Goal: Information Seeking & Learning: Learn about a topic

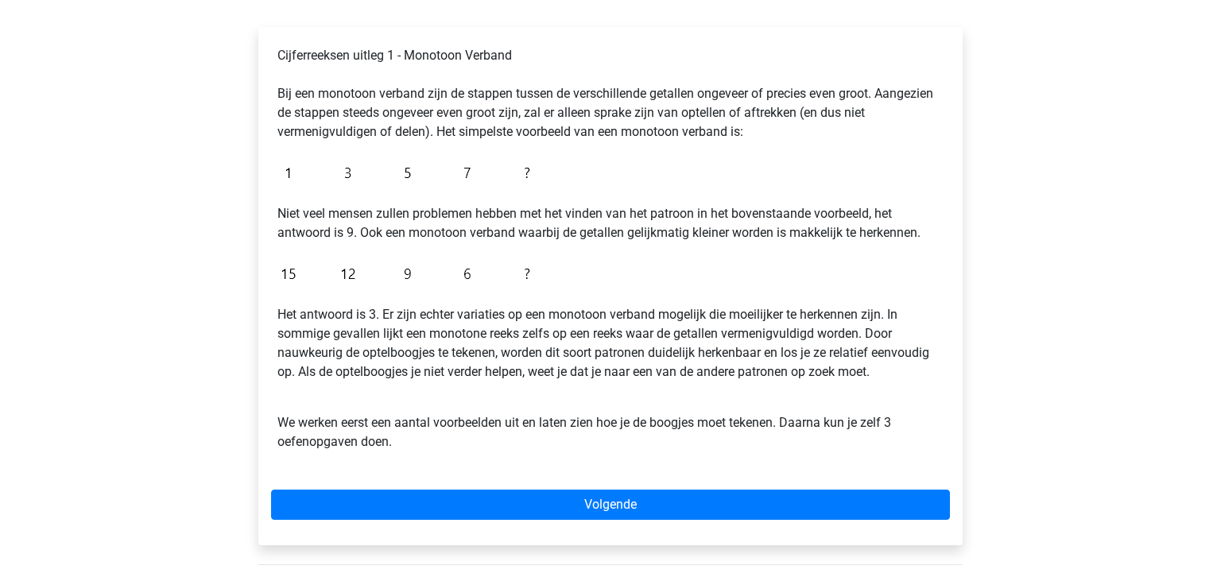
scroll to position [251, 0]
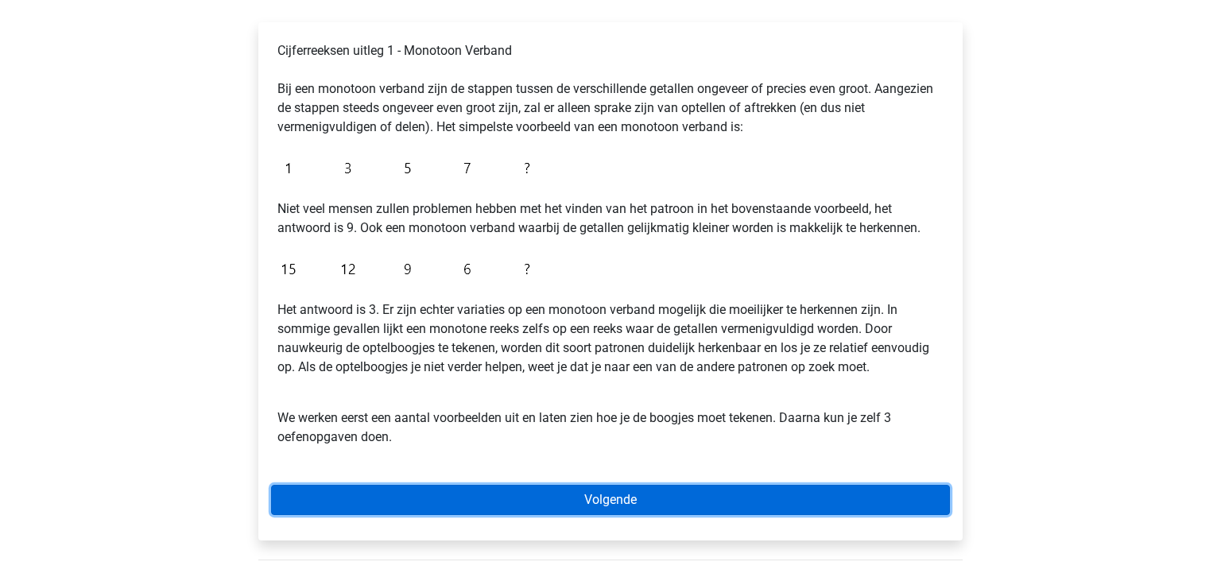
click at [715, 508] on link "Volgende" at bounding box center [610, 500] width 679 height 30
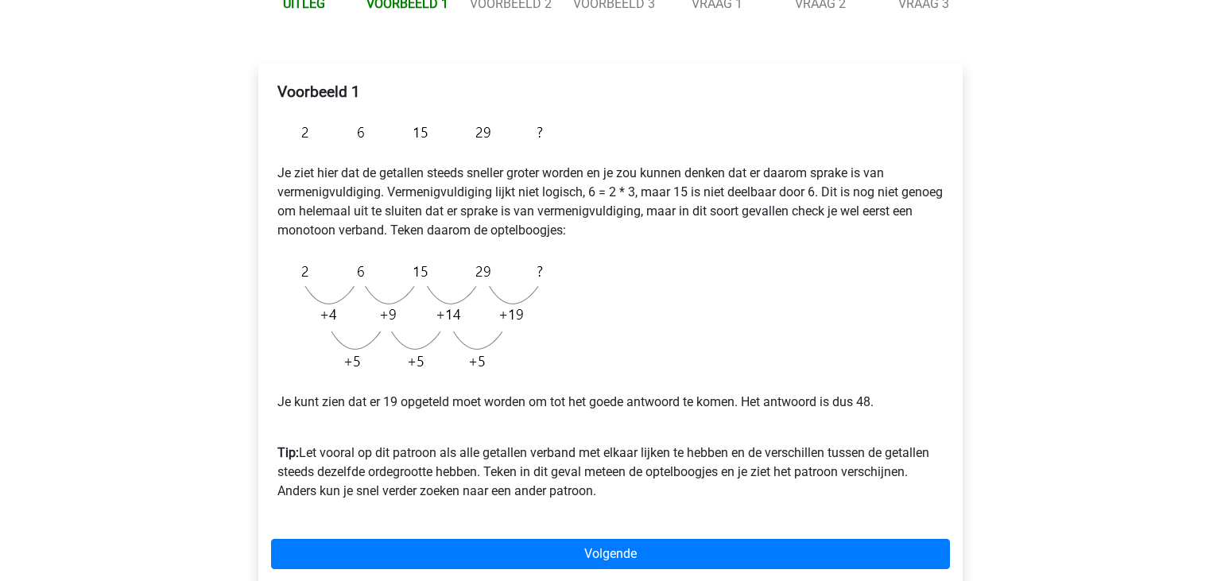
scroll to position [251, 0]
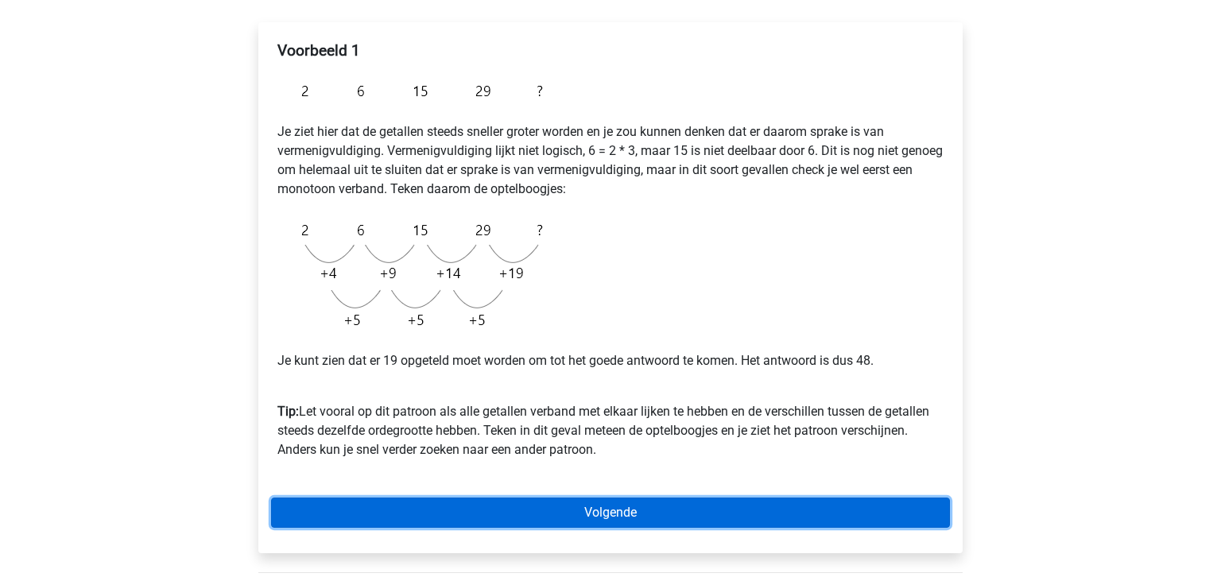
click at [444, 515] on link "Volgende" at bounding box center [610, 513] width 679 height 30
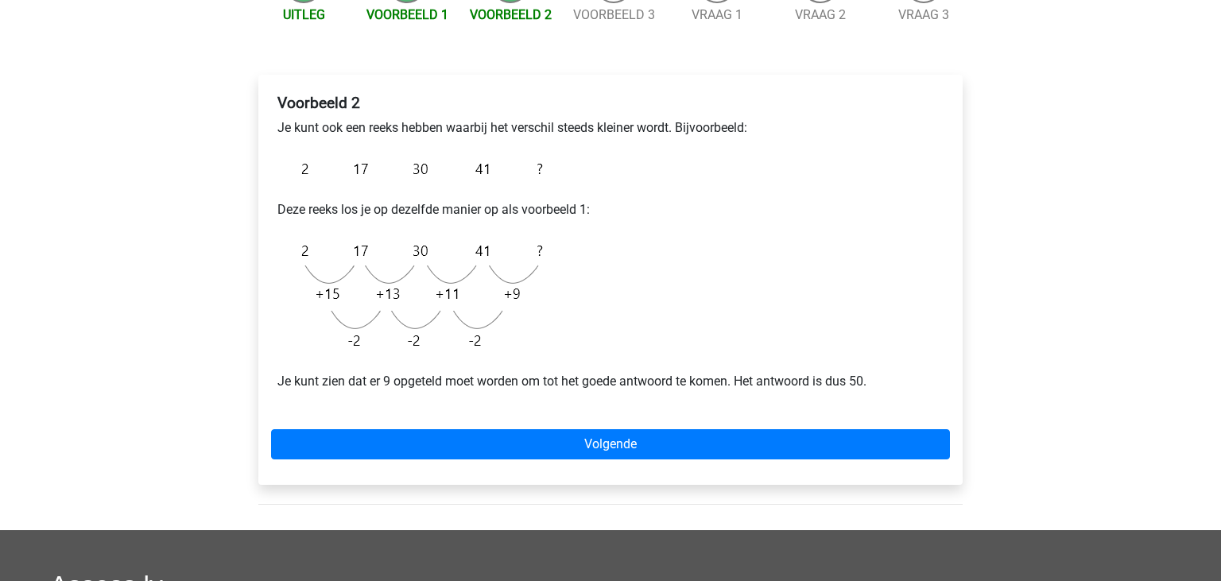
scroll to position [210, 0]
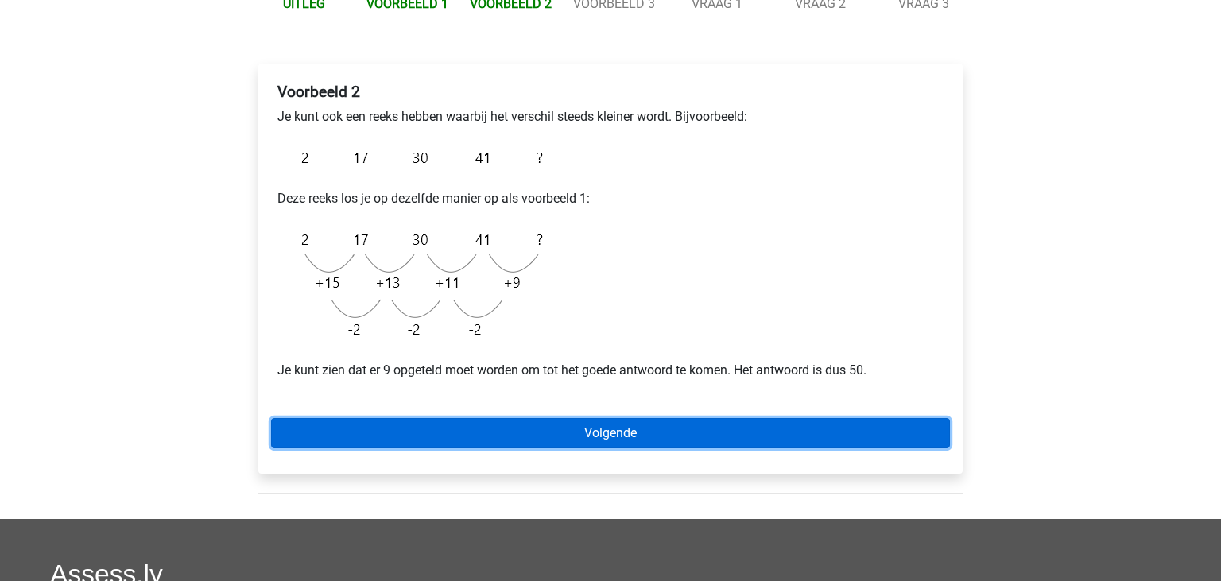
click at [351, 425] on link "Volgende" at bounding box center [610, 433] width 679 height 30
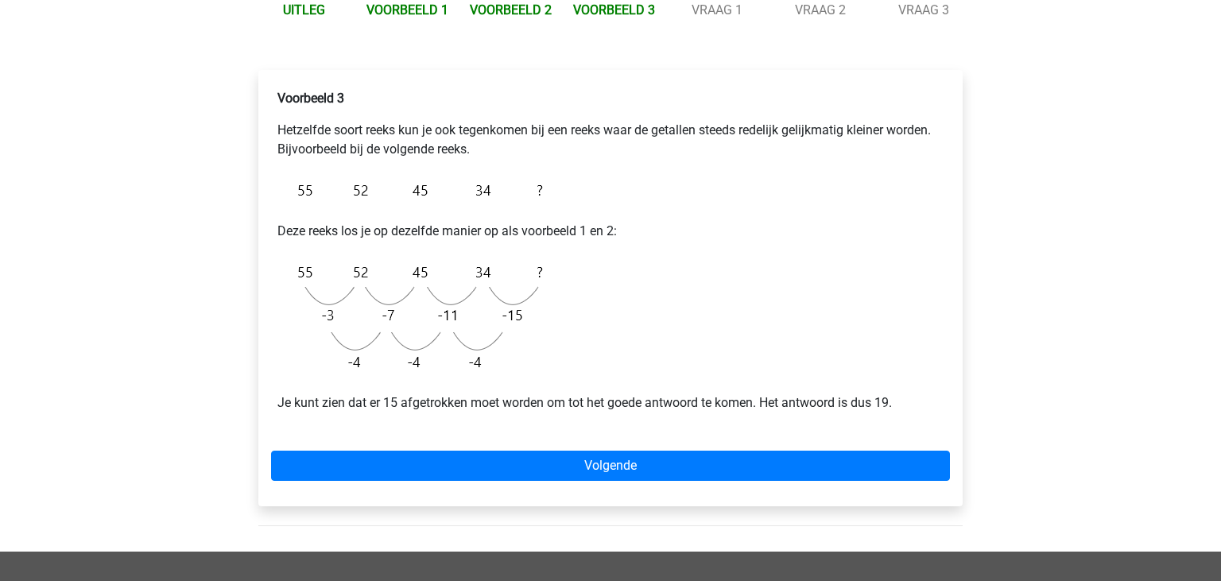
scroll to position [210, 0]
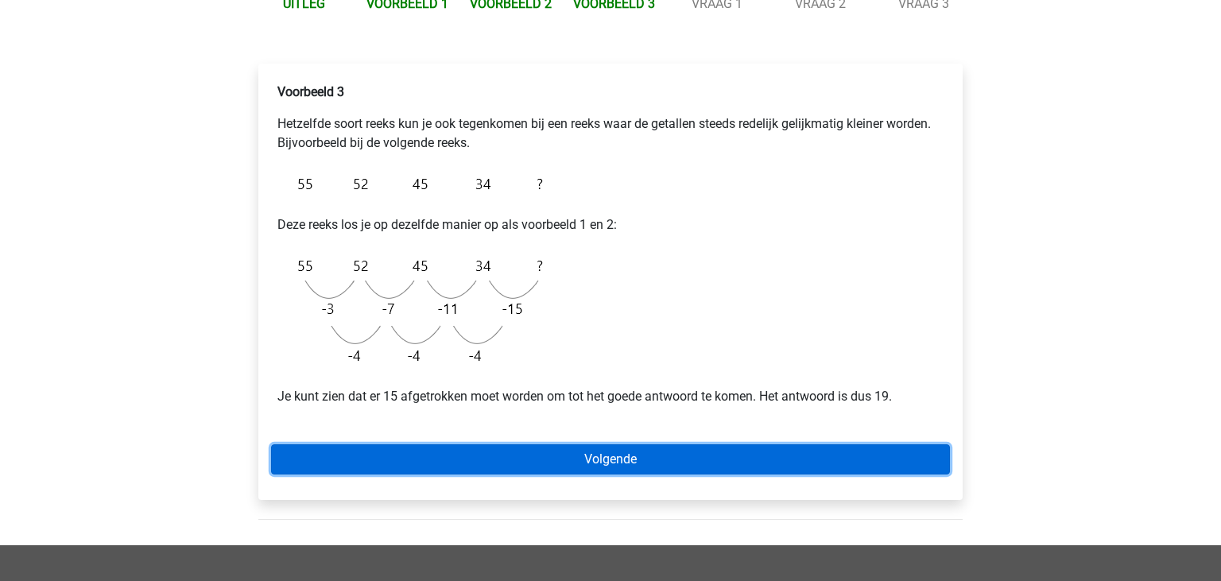
click at [298, 455] on link "Volgende" at bounding box center [610, 459] width 679 height 30
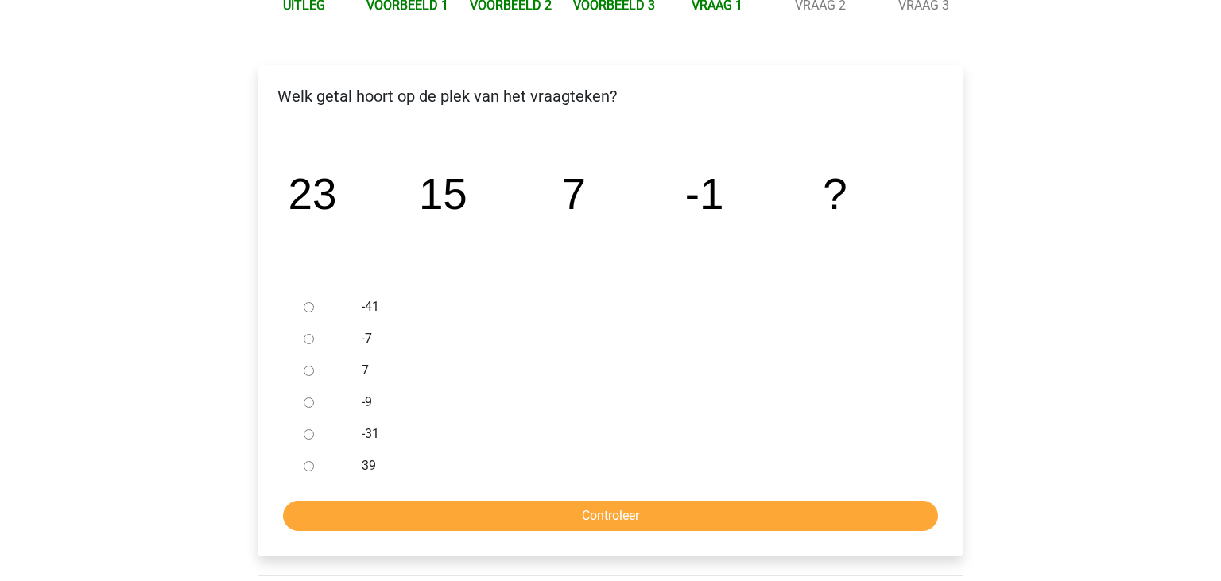
scroll to position [210, 0]
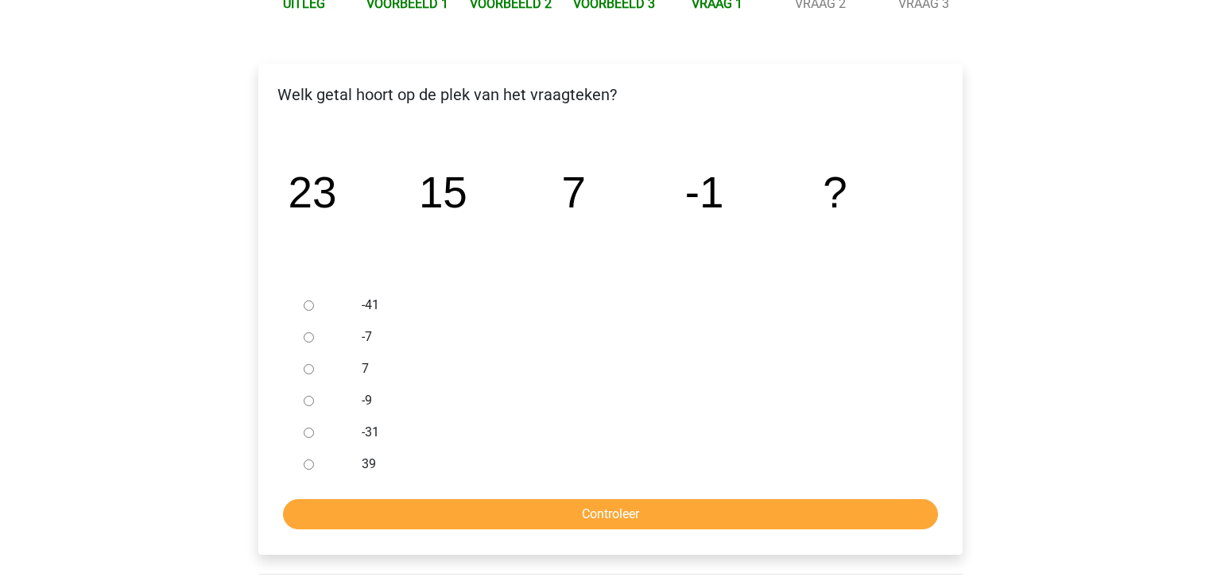
click at [309, 403] on input "-9" at bounding box center [309, 401] width 10 height 10
radio input "true"
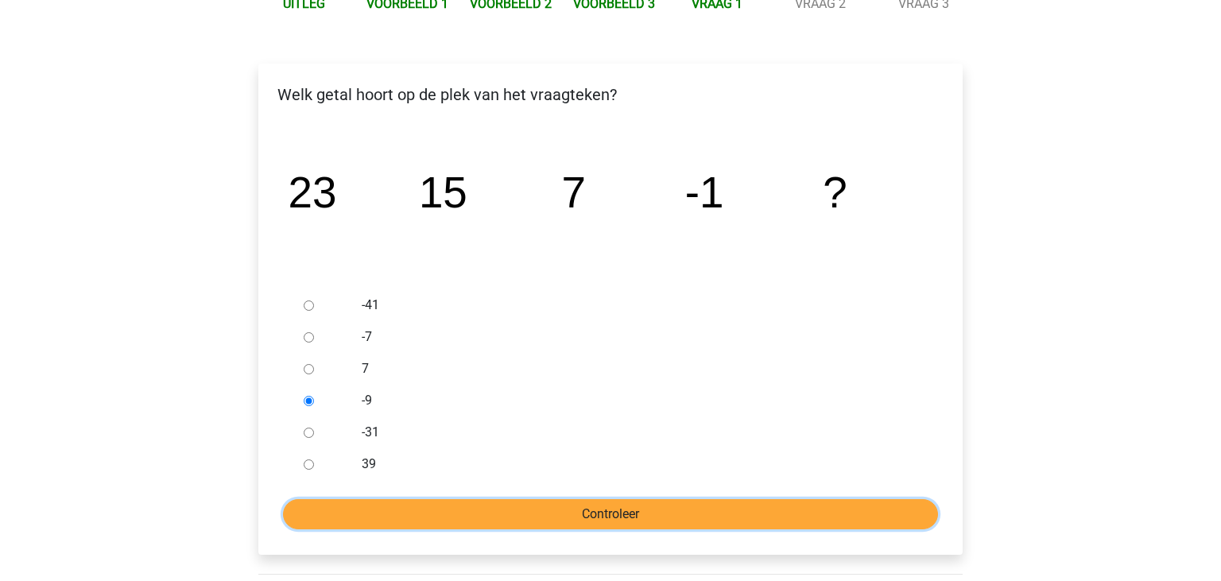
click at [522, 514] on input "Controleer" at bounding box center [610, 514] width 655 height 30
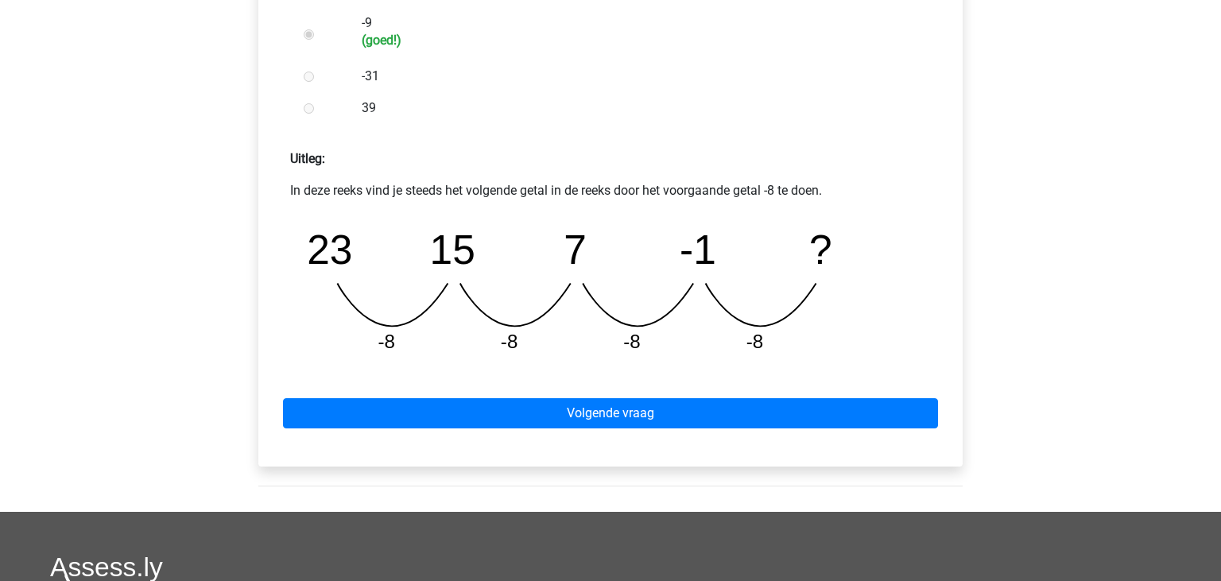
scroll to position [503, 0]
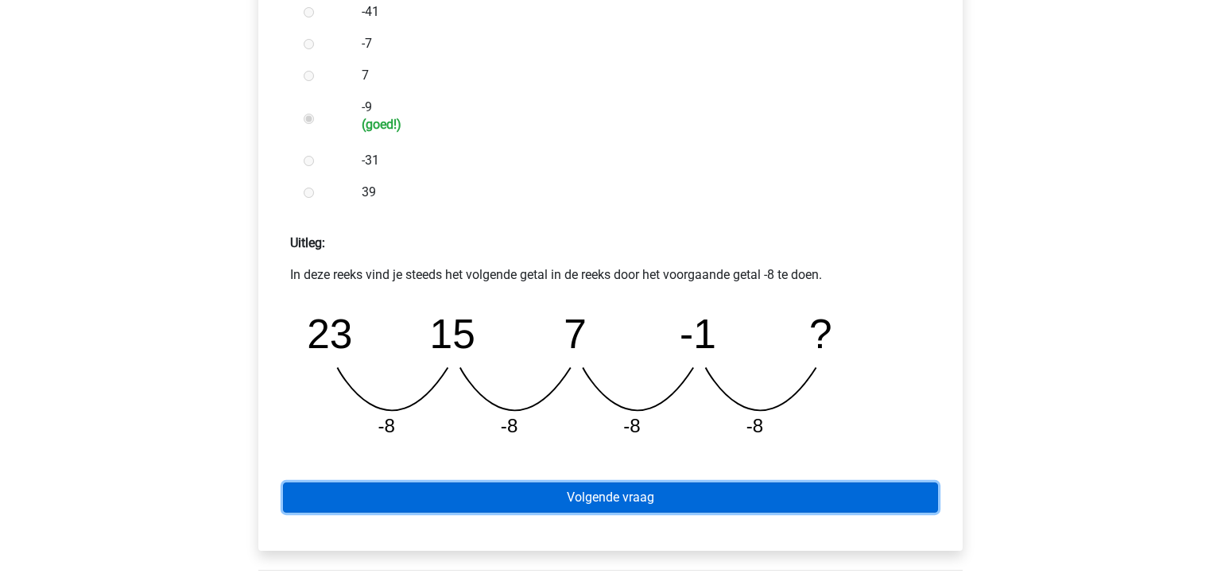
click at [716, 496] on link "Volgende vraag" at bounding box center [610, 498] width 655 height 30
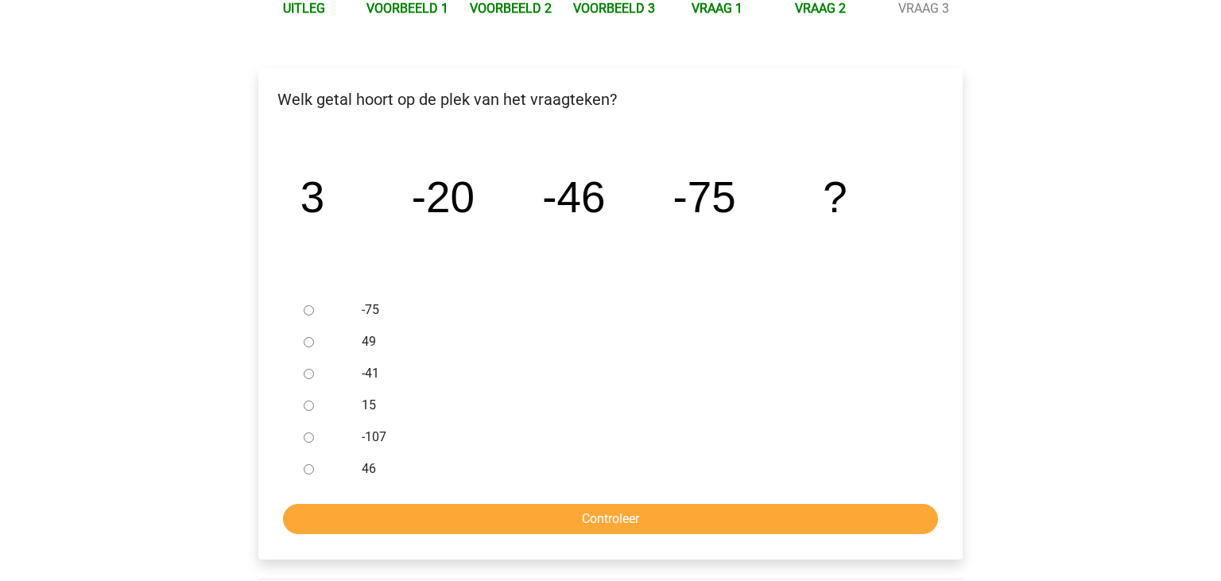
scroll to position [210, 0]
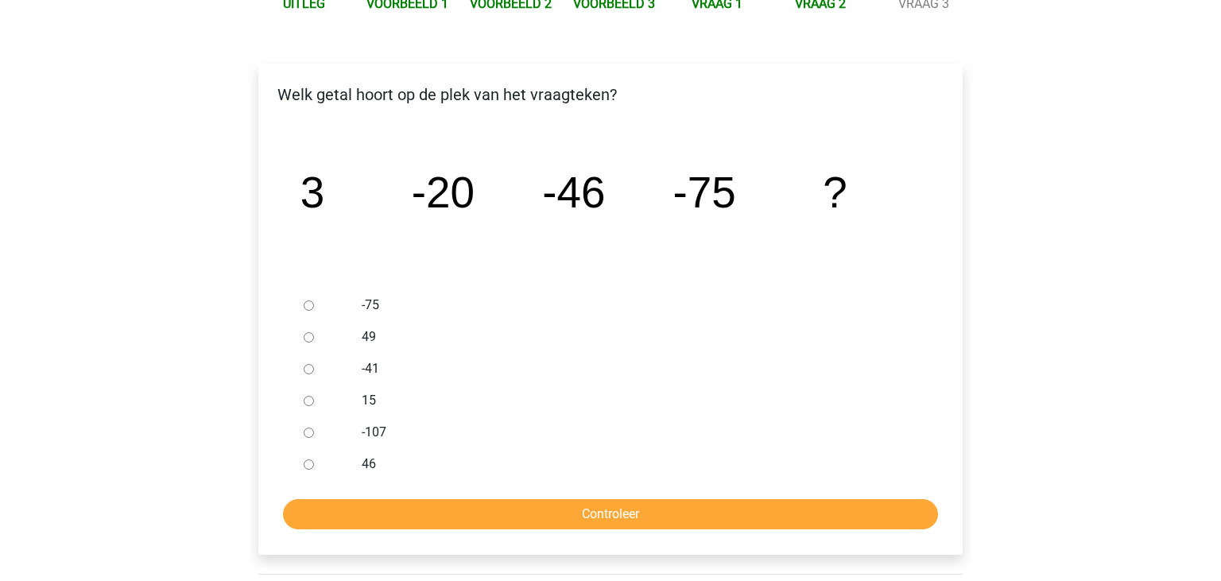
click at [313, 437] on input "-107" at bounding box center [309, 433] width 10 height 10
radio input "true"
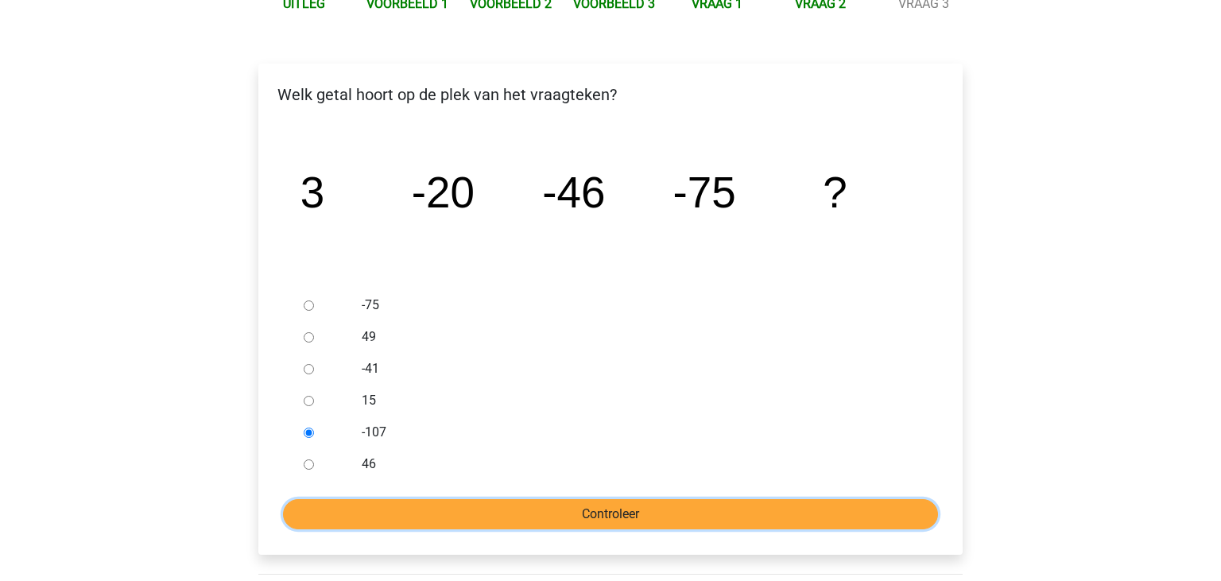
click at [485, 507] on input "Controleer" at bounding box center [610, 514] width 655 height 30
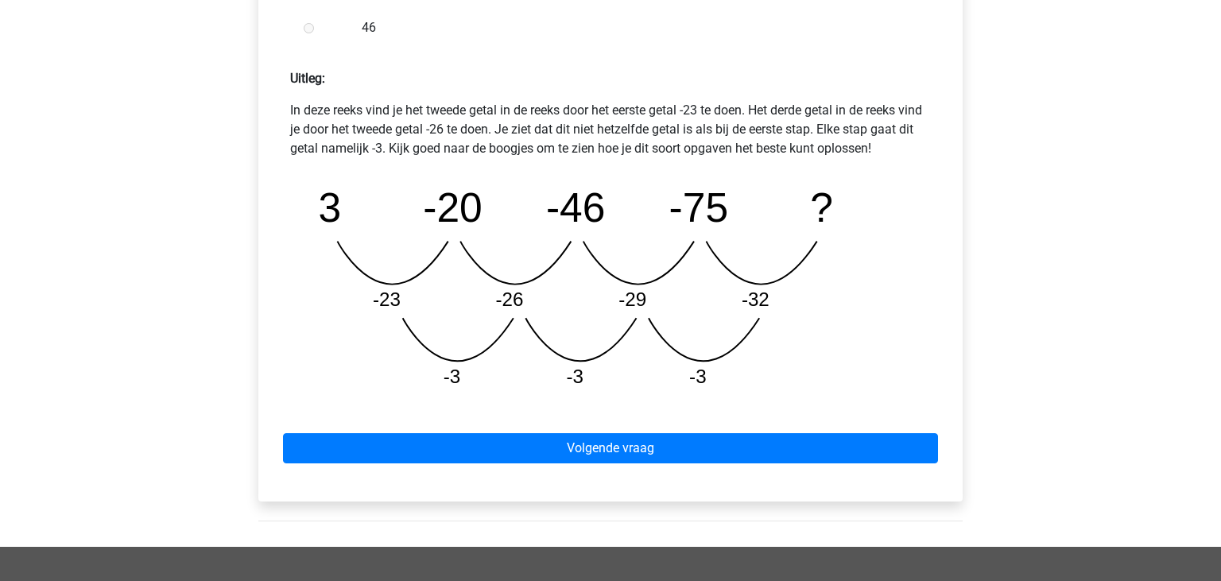
scroll to position [673, 0]
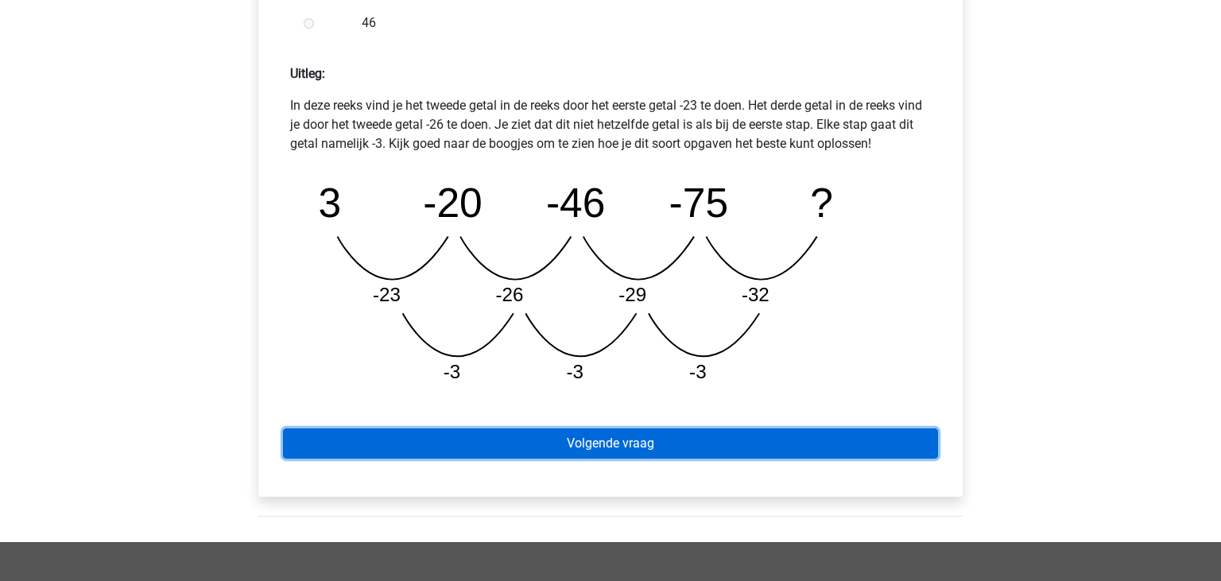
click at [613, 448] on link "Volgende vraag" at bounding box center [610, 444] width 655 height 30
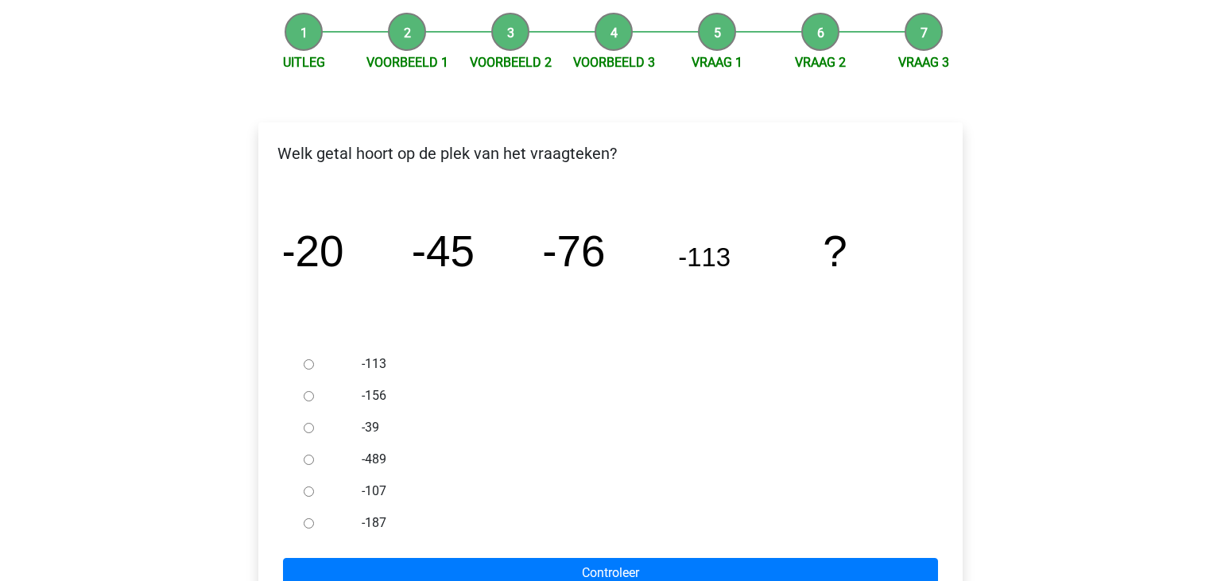
scroll to position [168, 0]
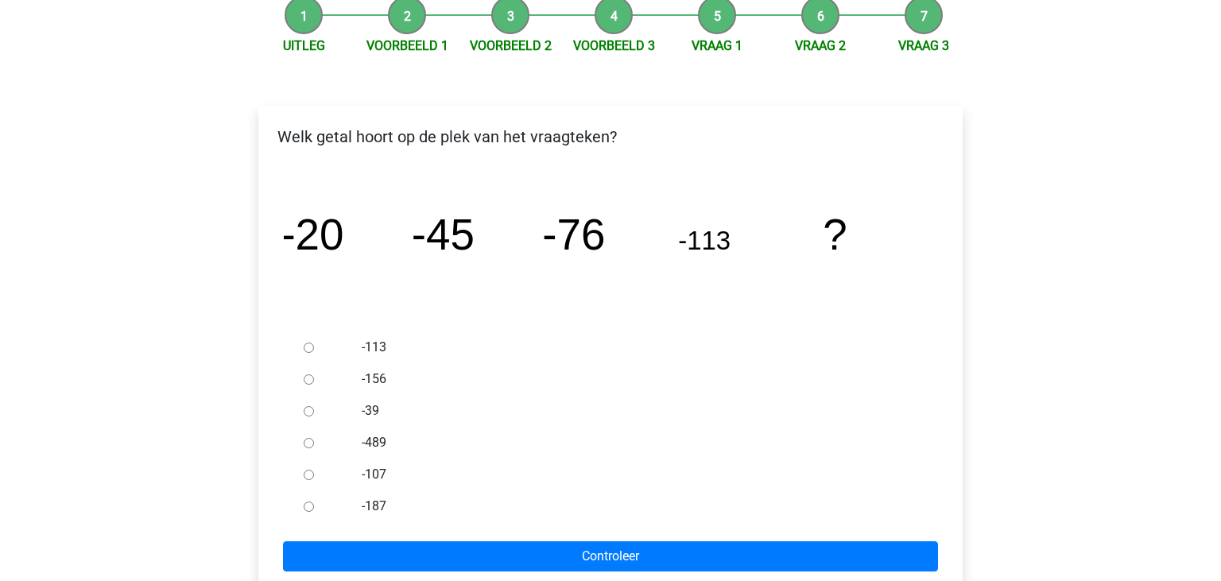
click at [308, 382] on input "-156" at bounding box center [309, 379] width 10 height 10
radio input "true"
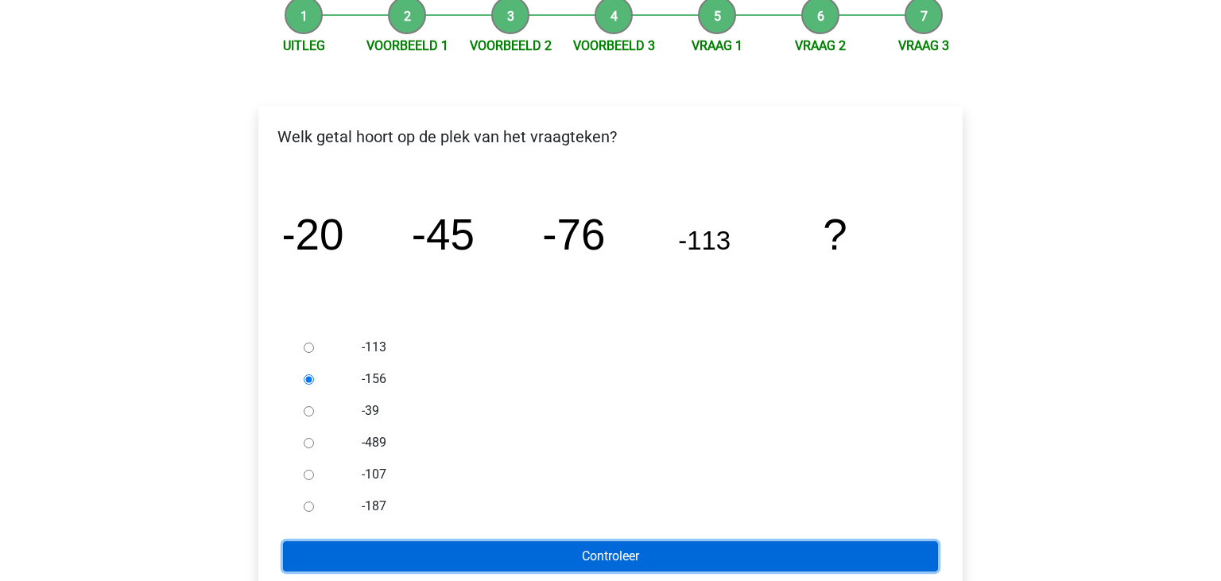
click at [666, 555] on input "Controleer" at bounding box center [610, 556] width 655 height 30
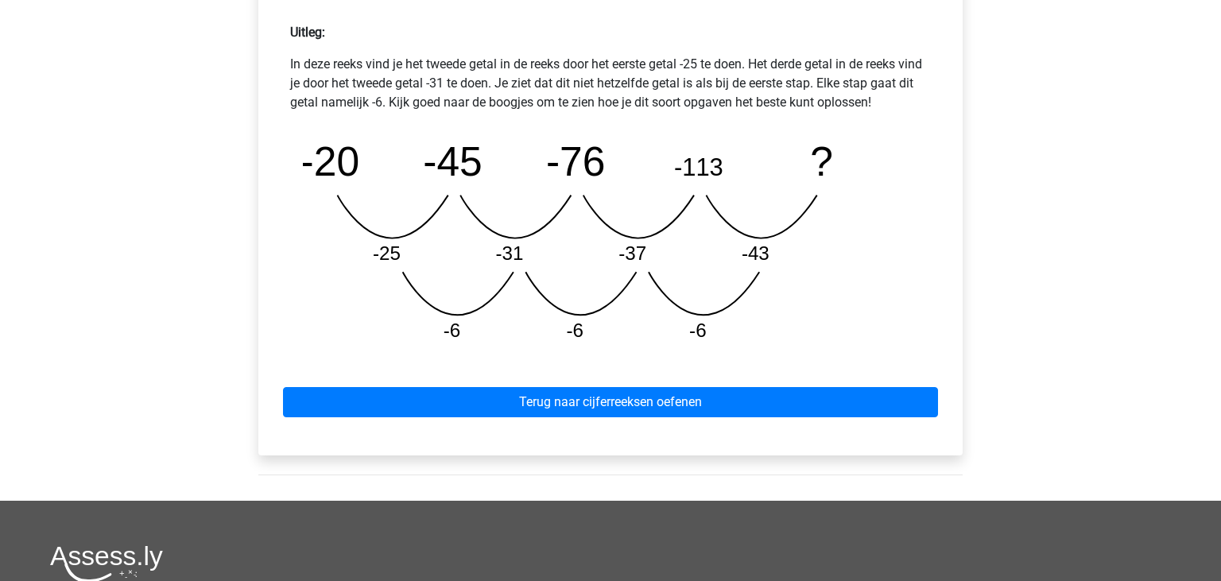
scroll to position [716, 0]
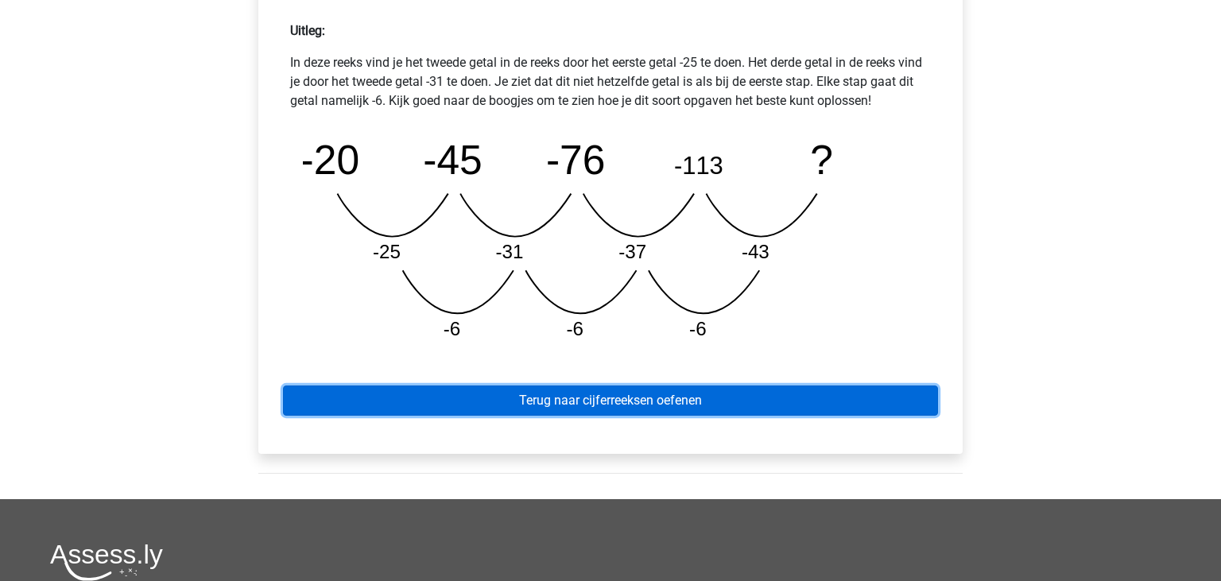
click at [644, 406] on link "Terug naar cijferreeksen oefenen" at bounding box center [610, 401] width 655 height 30
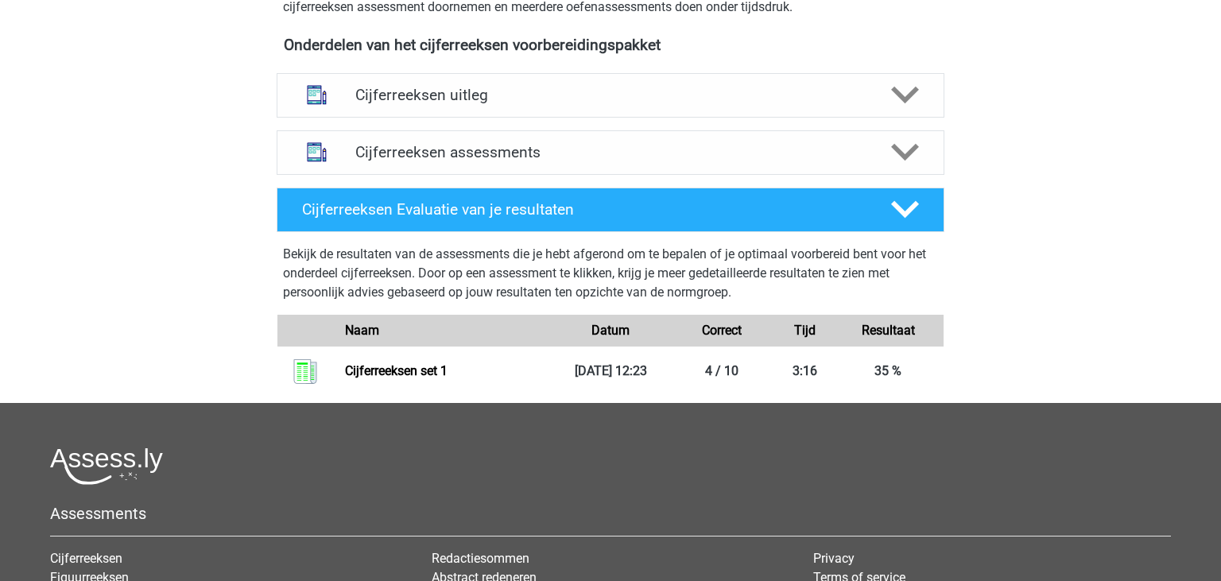
scroll to position [575, 0]
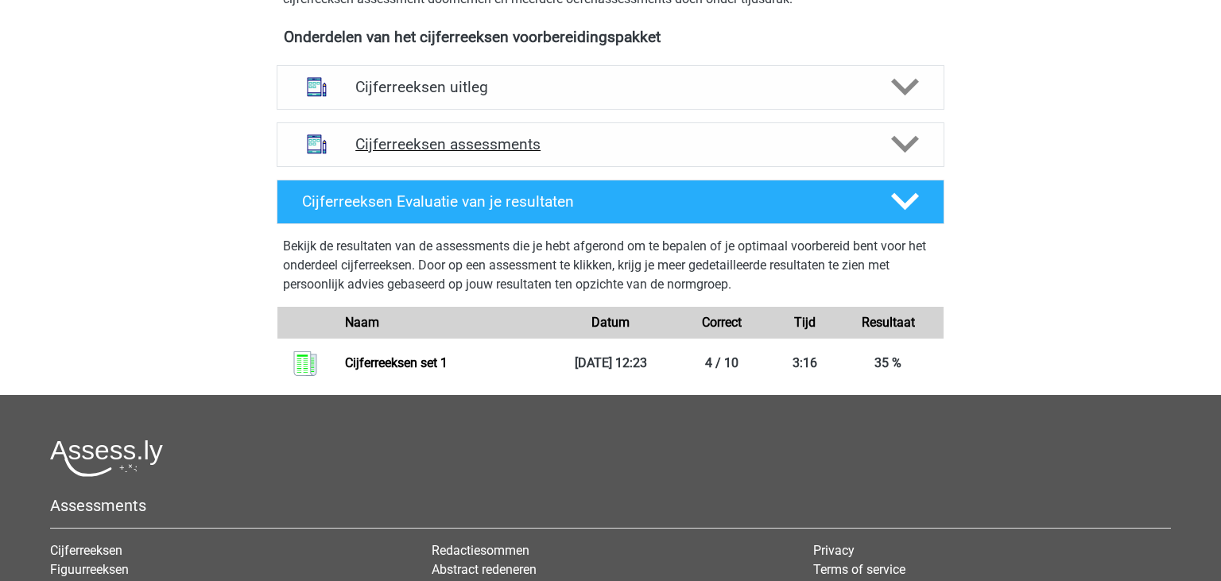
click at [736, 153] on h4 "Cijferreeksen assessments" at bounding box center [610, 144] width 510 height 18
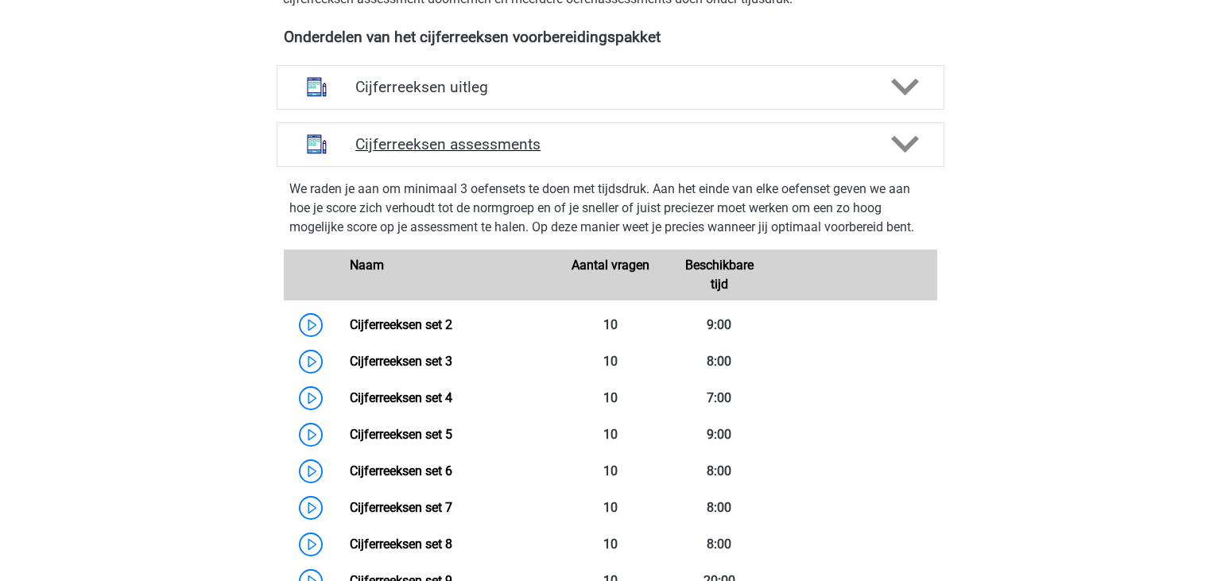
click at [736, 153] on h4 "Cijferreeksen assessments" at bounding box center [610, 144] width 510 height 18
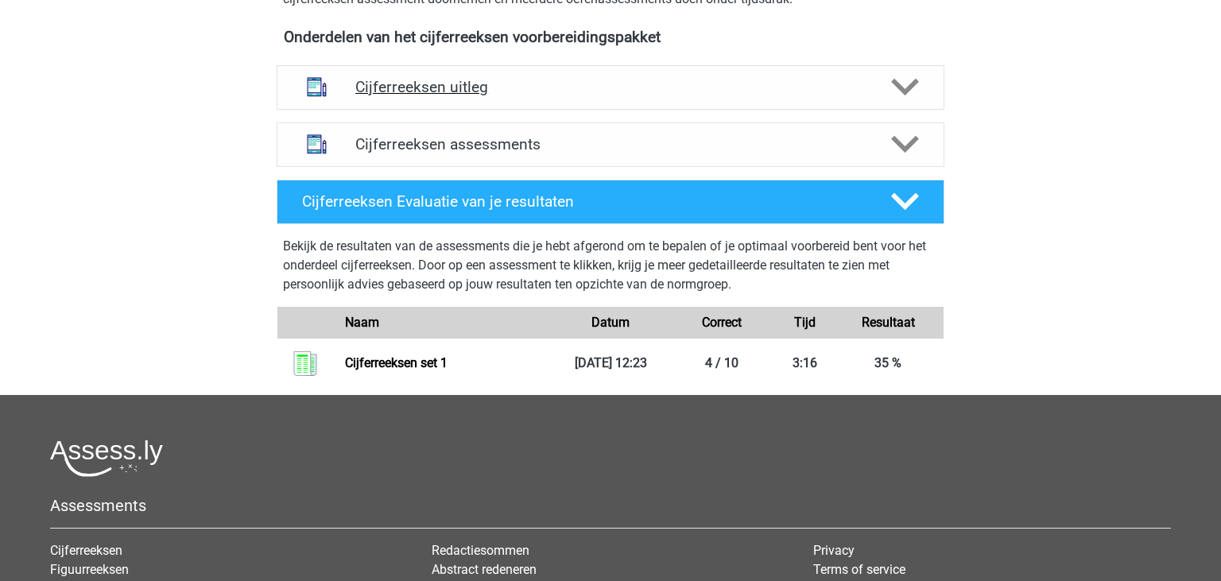
click at [738, 96] on h4 "Cijferreeksen uitleg" at bounding box center [610, 87] width 510 height 18
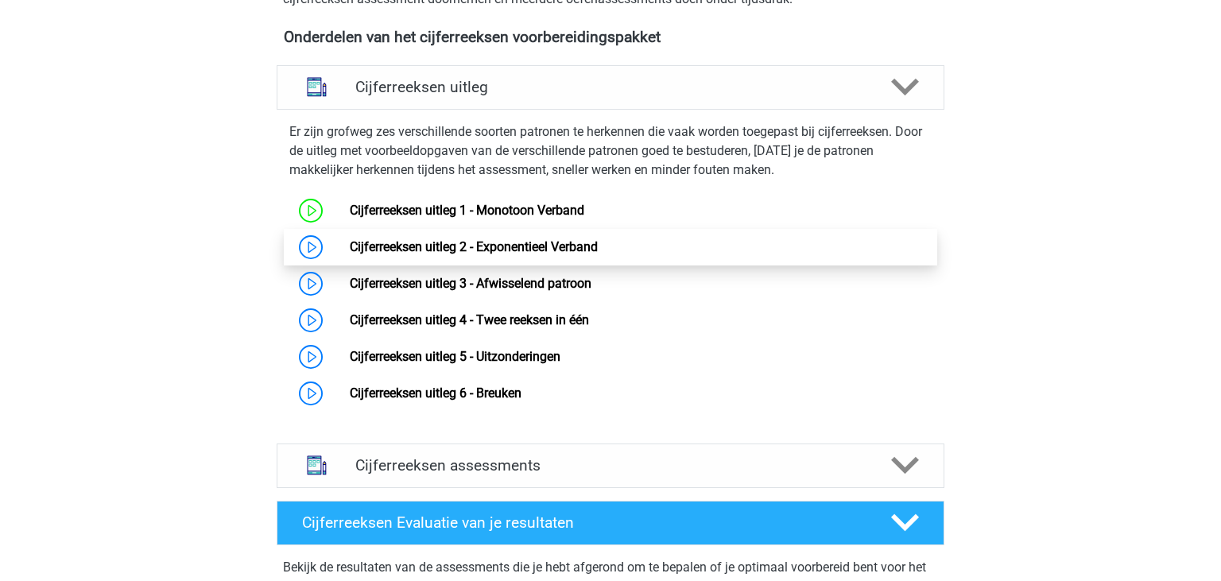
click at [469, 254] on link "Cijferreeksen uitleg 2 - Exponentieel Verband" at bounding box center [474, 246] width 248 height 15
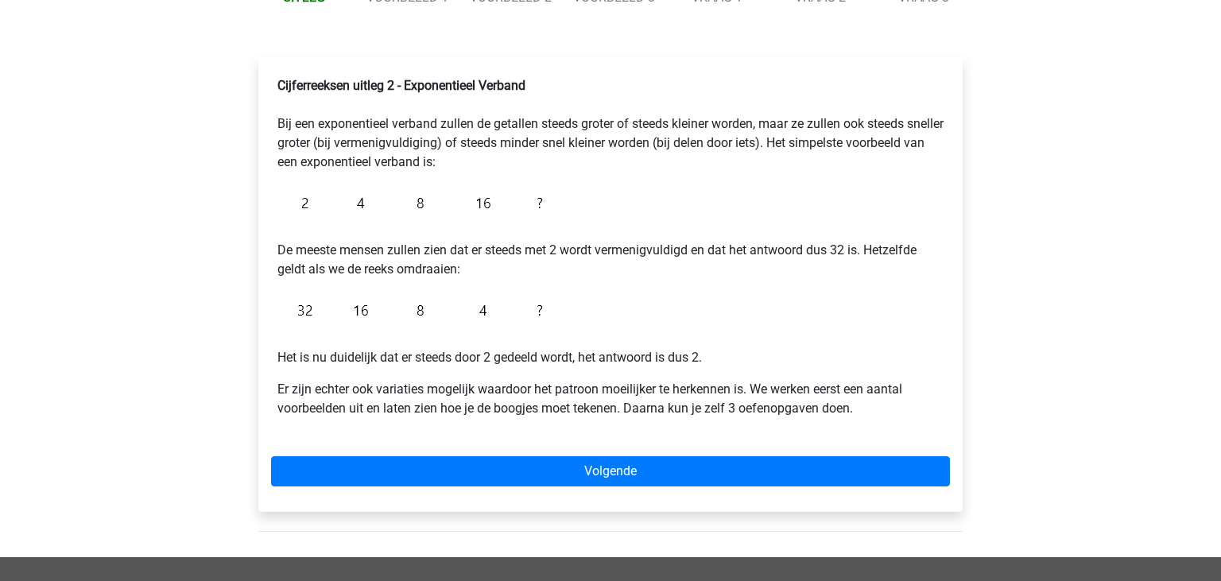
scroll to position [293, 0]
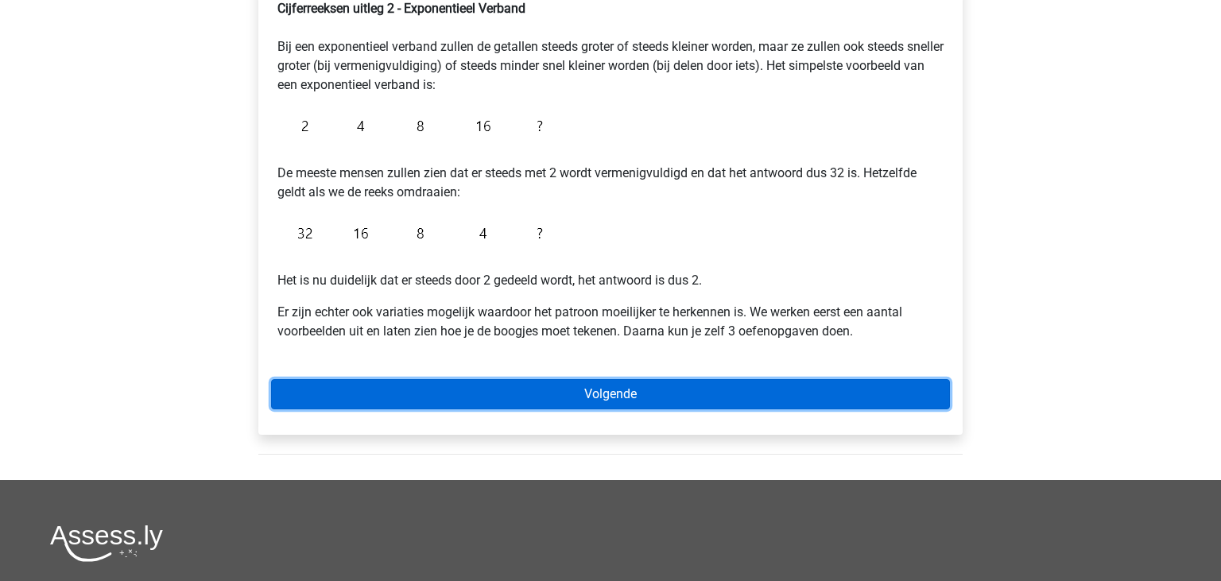
click at [501, 402] on link "Volgende" at bounding box center [610, 394] width 679 height 30
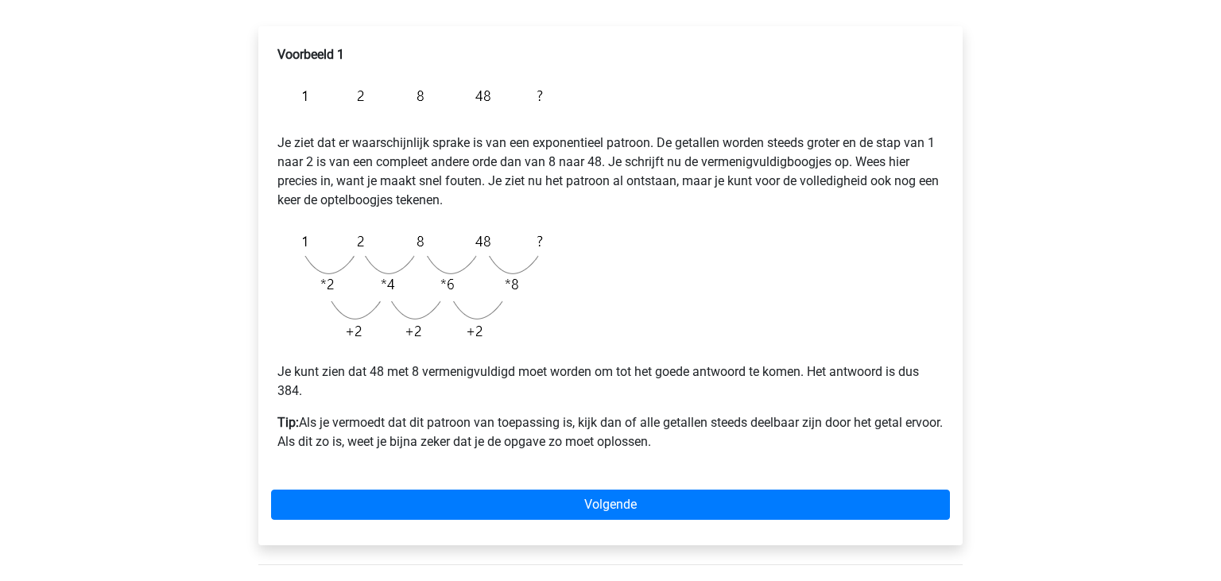
scroll to position [250, 0]
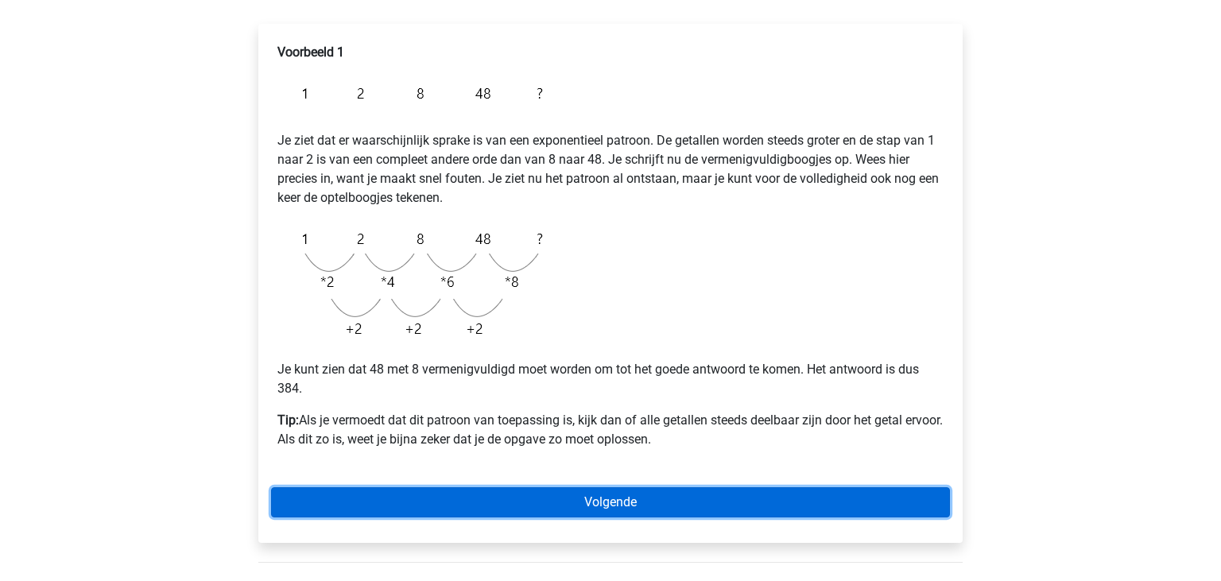
click at [625, 503] on link "Volgende" at bounding box center [610, 502] width 679 height 30
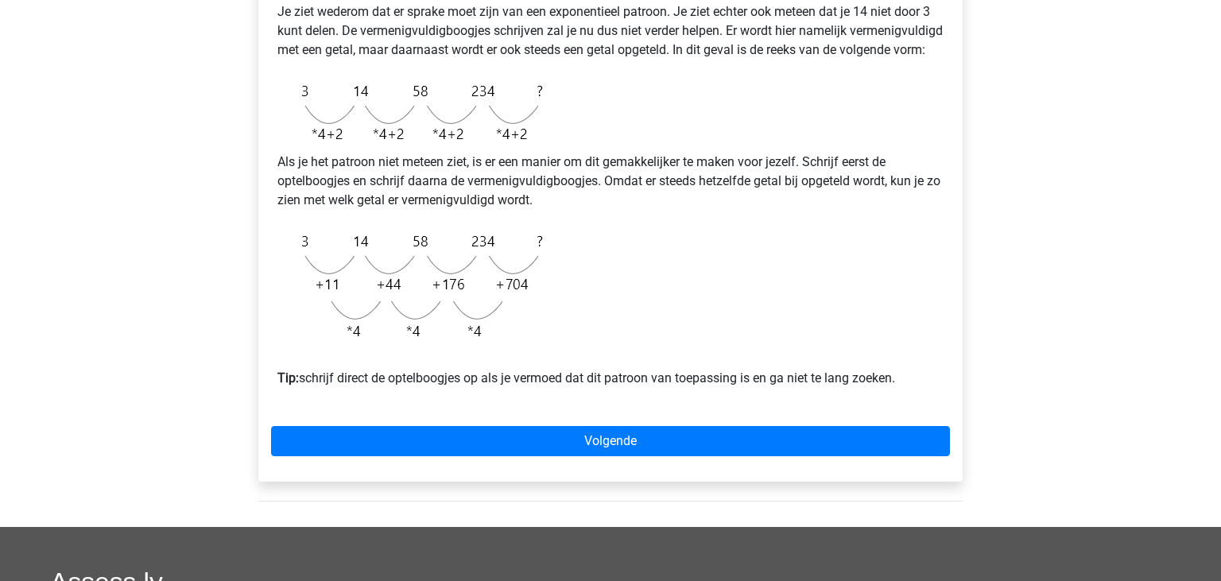
scroll to position [382, 0]
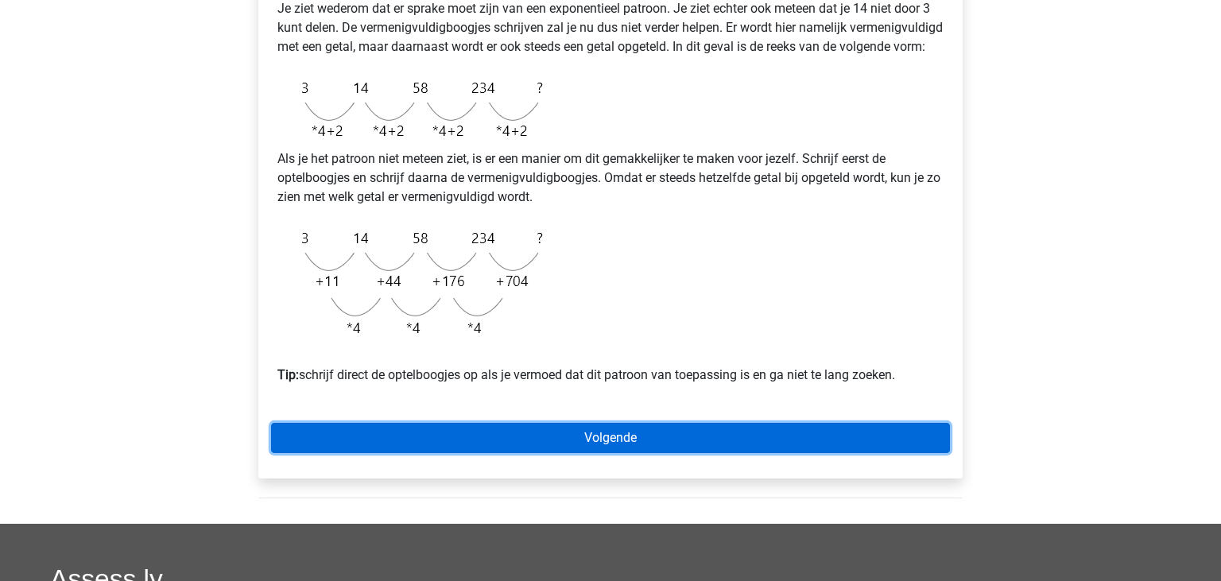
click at [717, 453] on link "Volgende" at bounding box center [610, 438] width 679 height 30
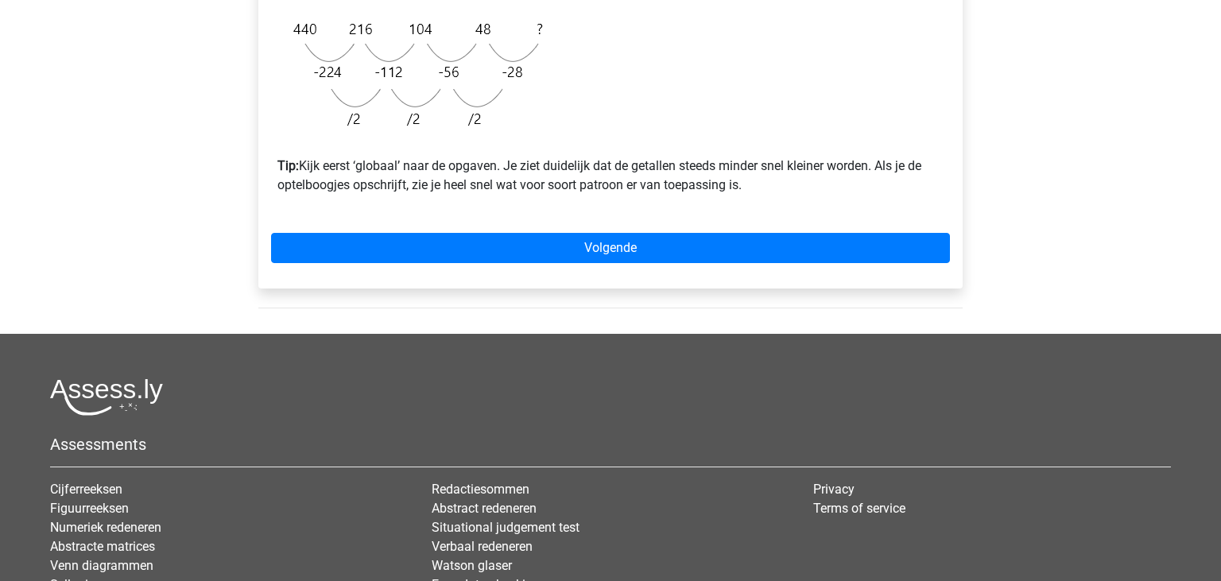
scroll to position [605, 0]
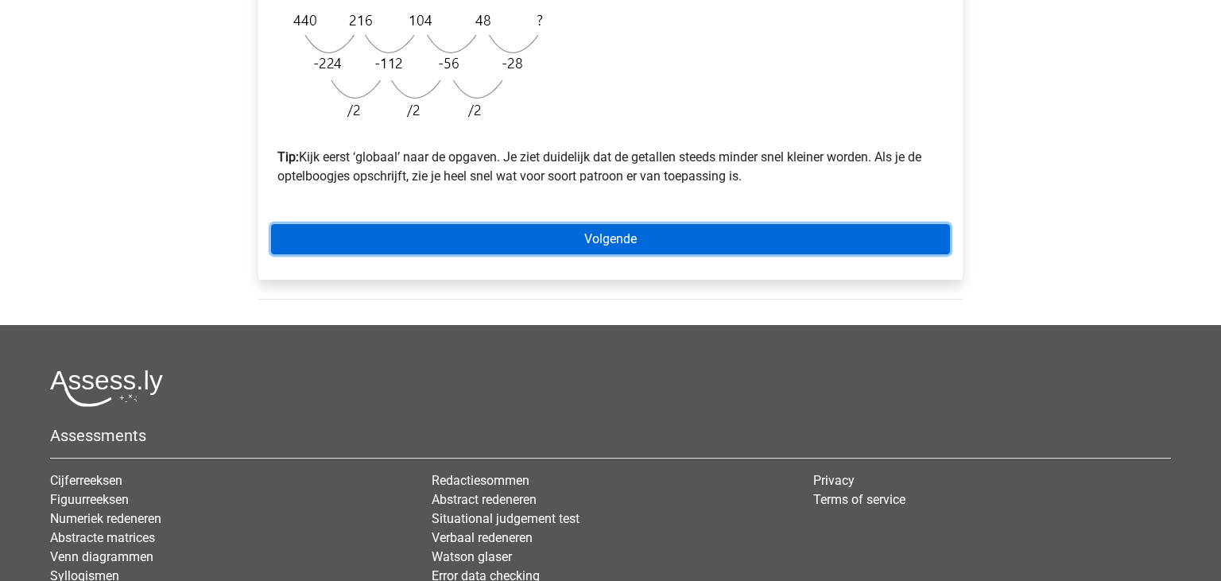
click at [615, 253] on link "Volgende" at bounding box center [610, 239] width 679 height 30
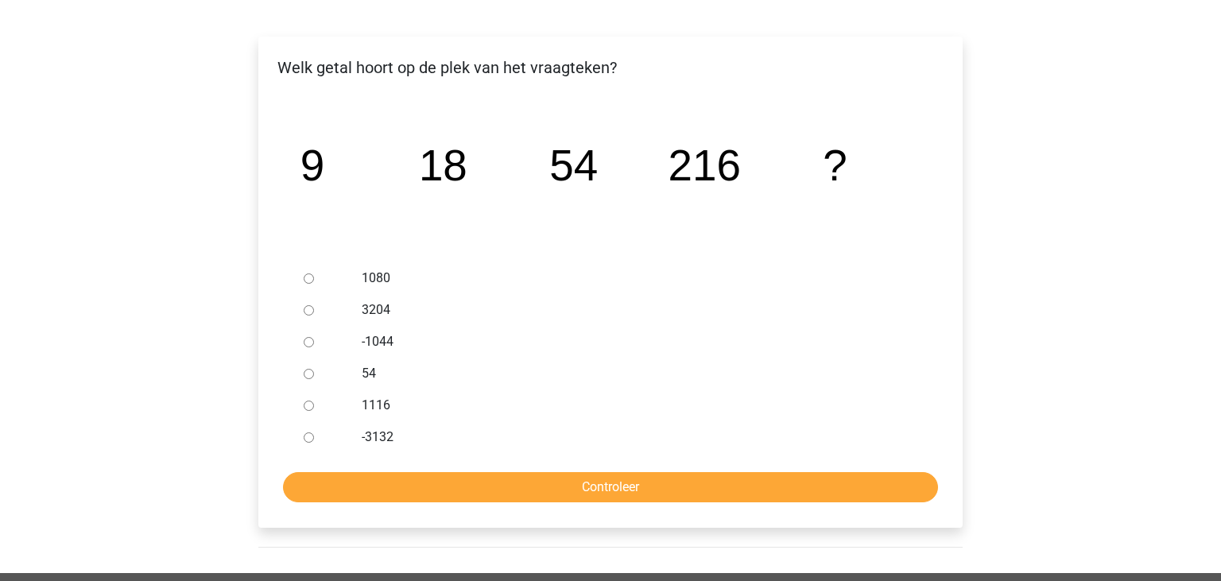
scroll to position [244, 0]
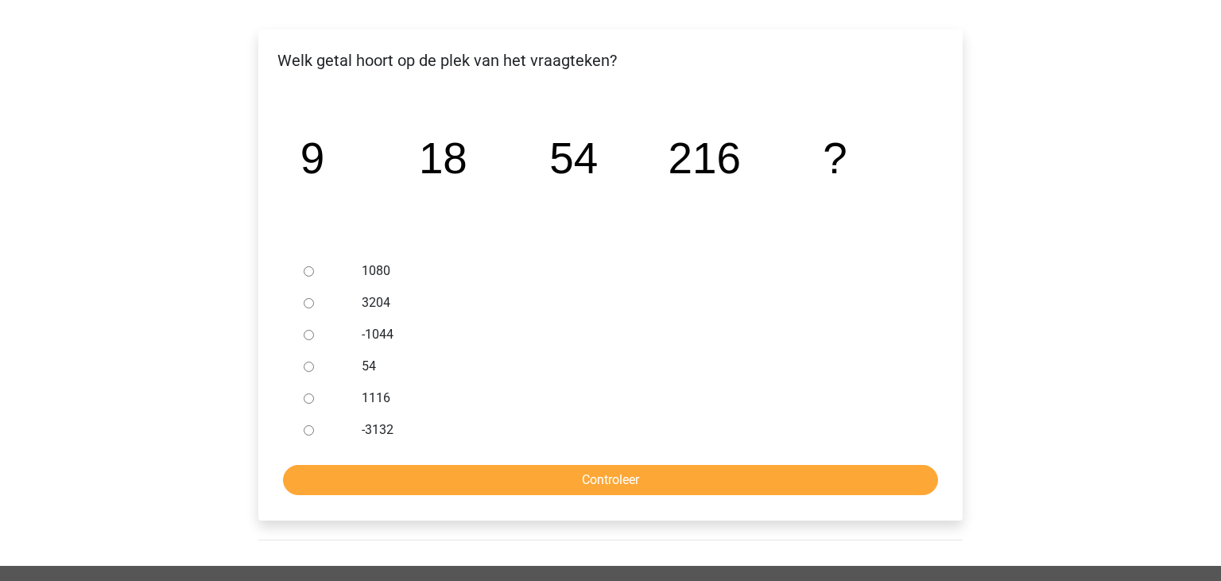
click at [309, 271] on input "1080" at bounding box center [309, 271] width 10 height 10
radio input "true"
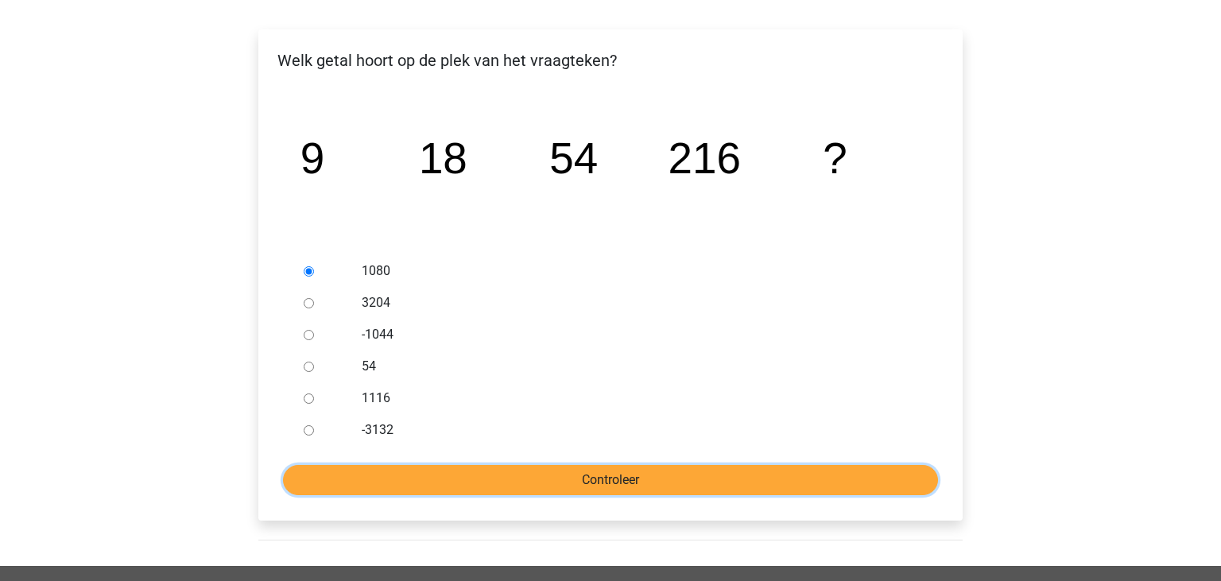
click at [657, 475] on input "Controleer" at bounding box center [610, 480] width 655 height 30
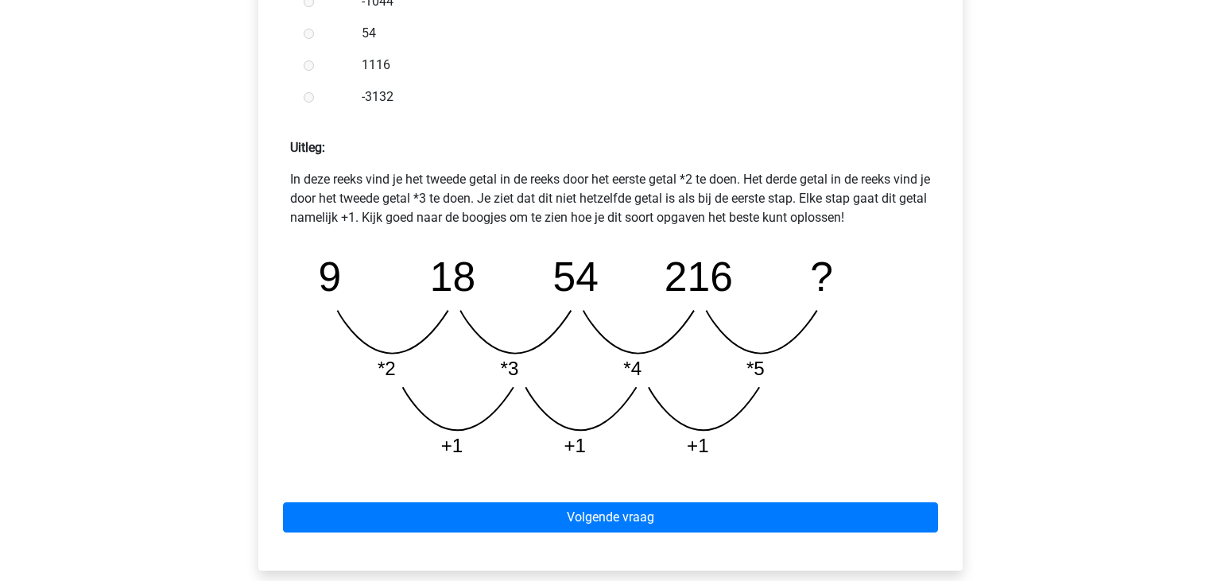
scroll to position [614, 0]
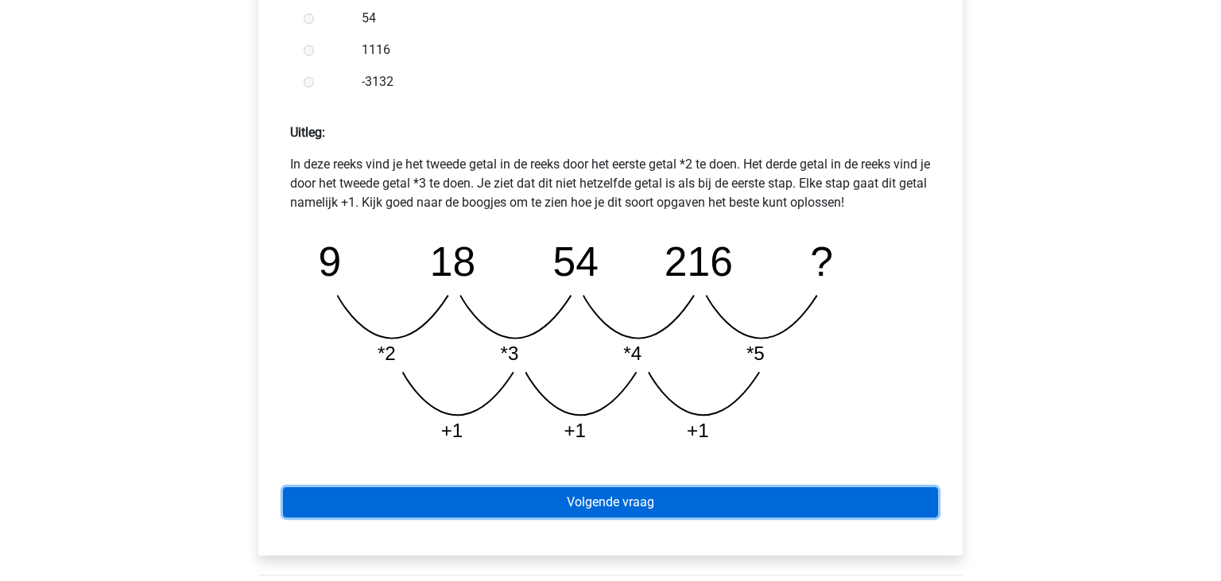
click at [425, 492] on link "Volgende vraag" at bounding box center [610, 502] width 655 height 30
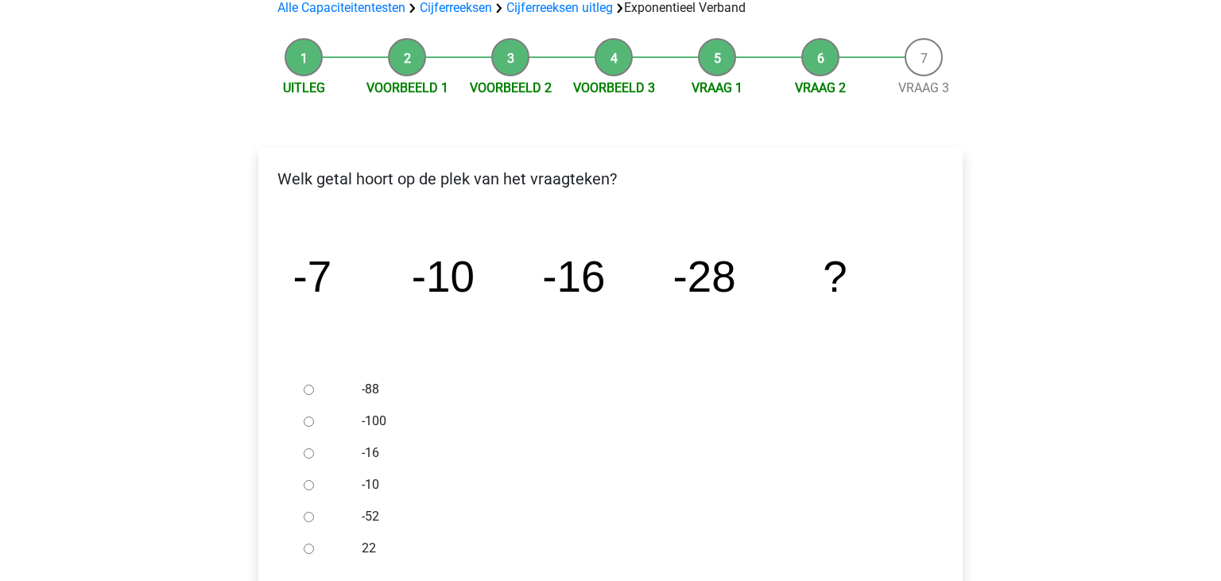
scroll to position [168, 0]
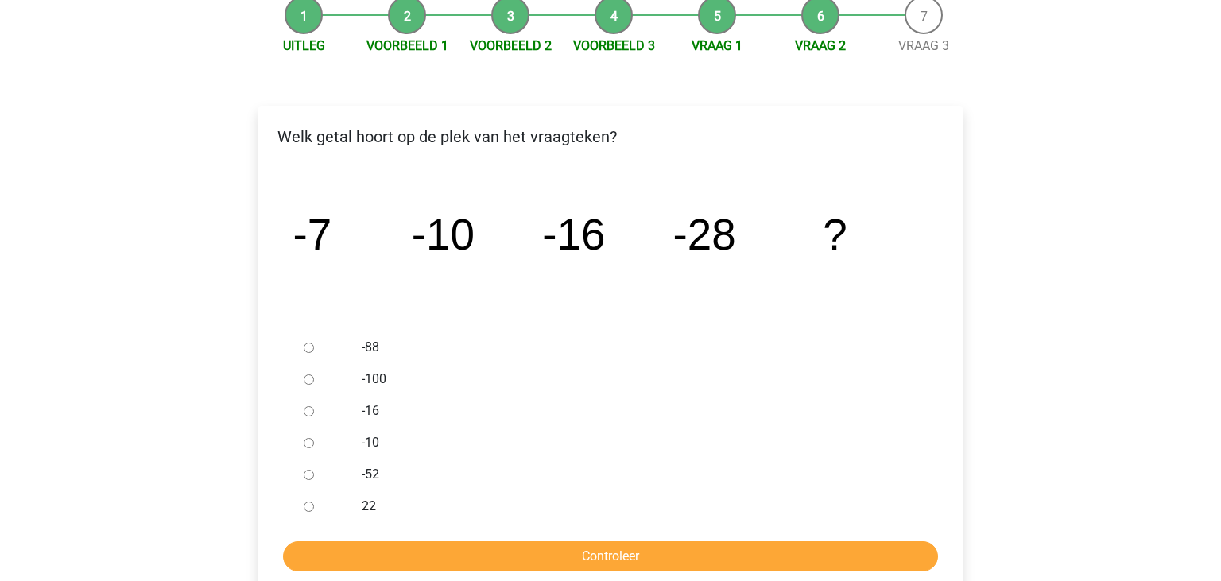
click at [314, 475] on input "-52" at bounding box center [309, 475] width 10 height 10
radio input "true"
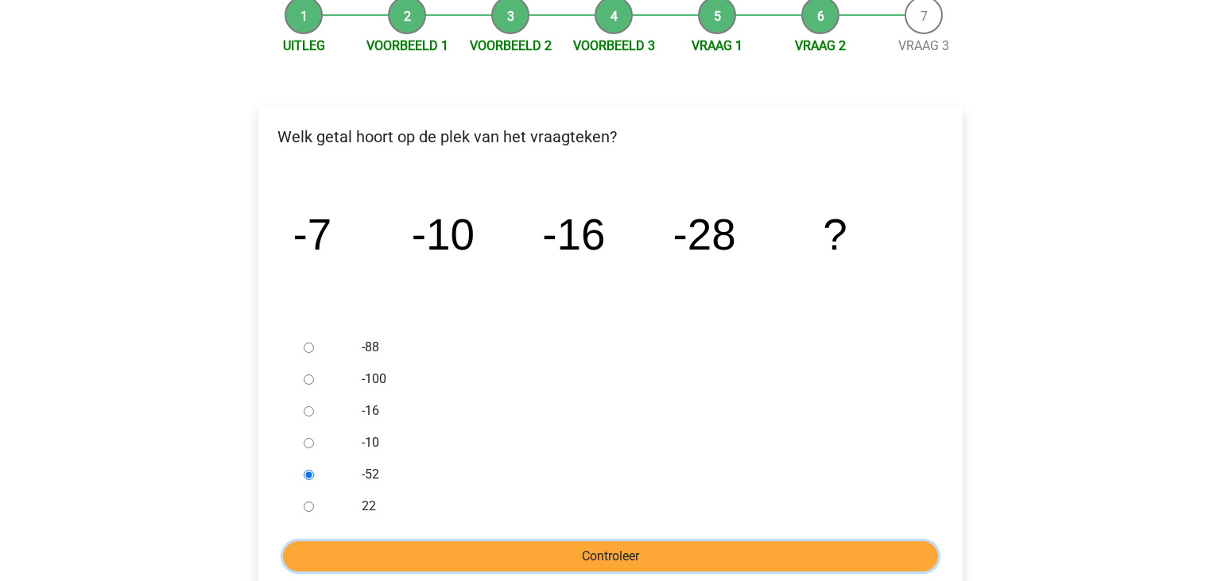
click at [578, 558] on input "Controleer" at bounding box center [610, 556] width 655 height 30
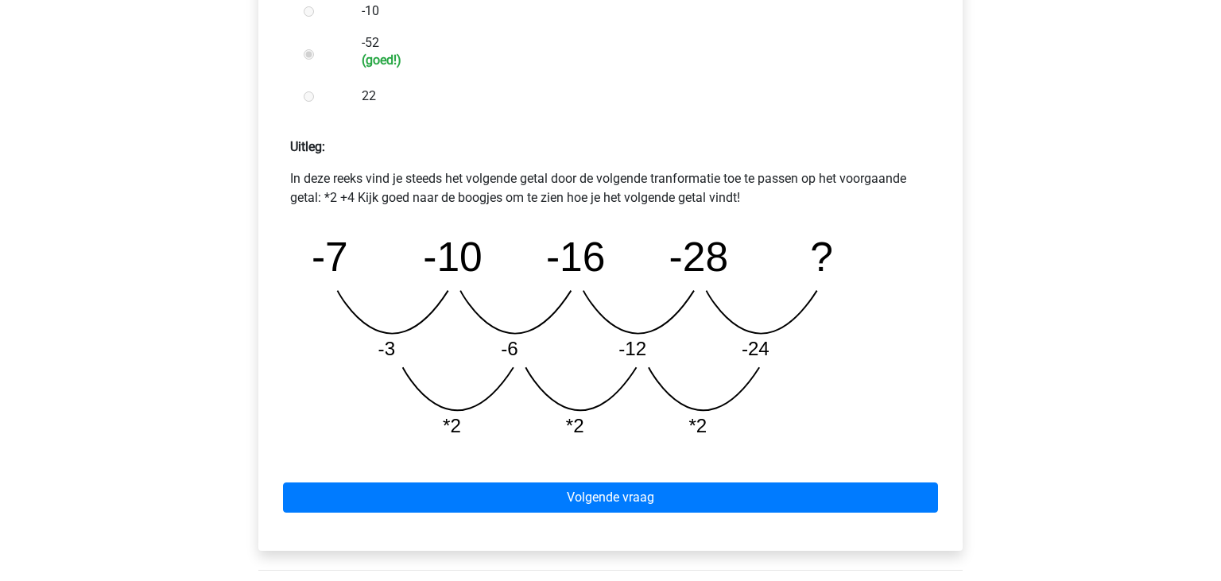
scroll to position [603, 0]
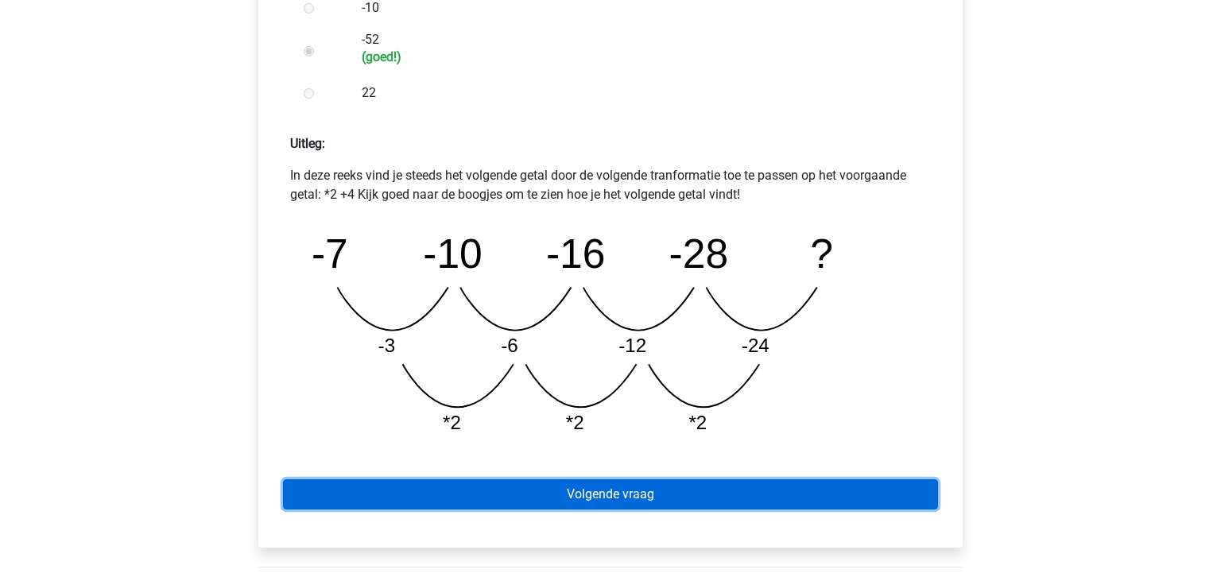
click at [797, 503] on link "Volgende vraag" at bounding box center [610, 494] width 655 height 30
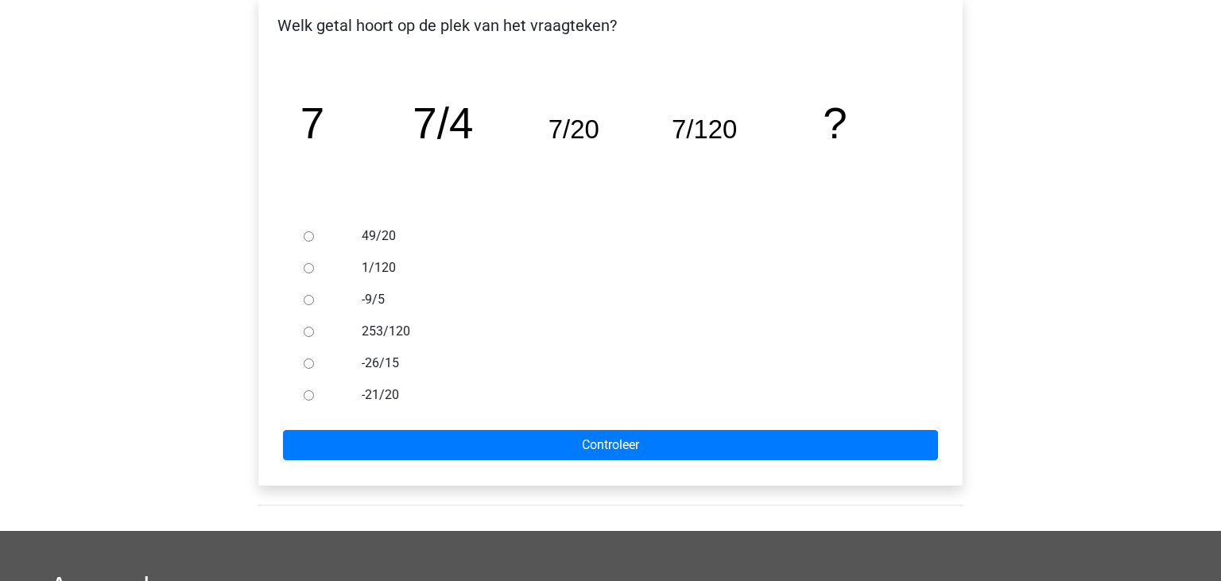
scroll to position [295, 0]
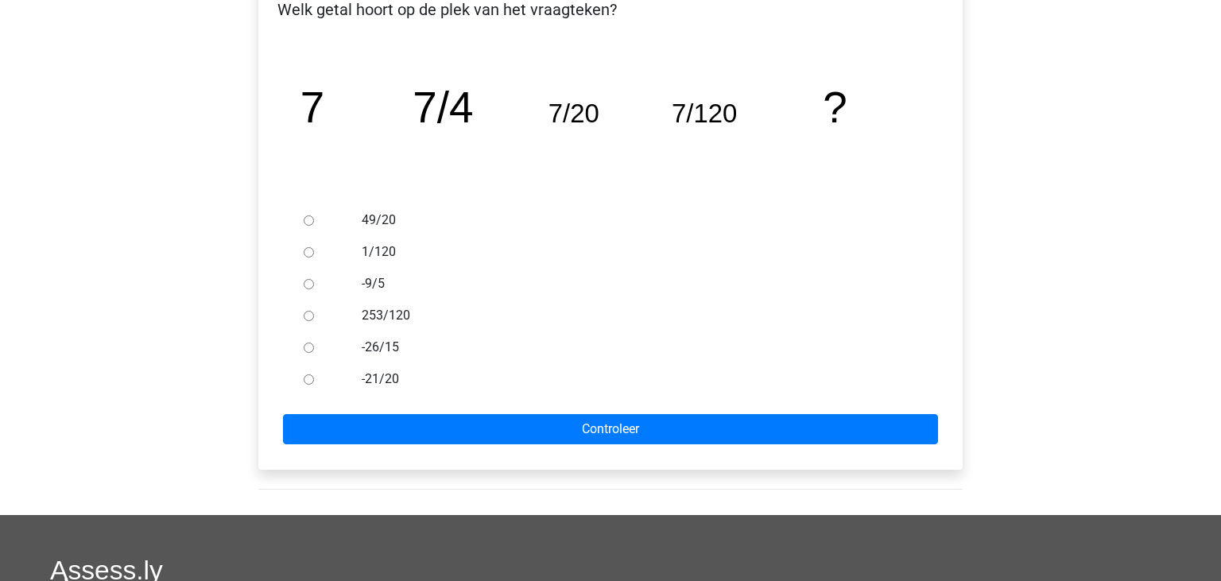
click at [306, 317] on input "253/120" at bounding box center [309, 316] width 10 height 10
radio input "true"
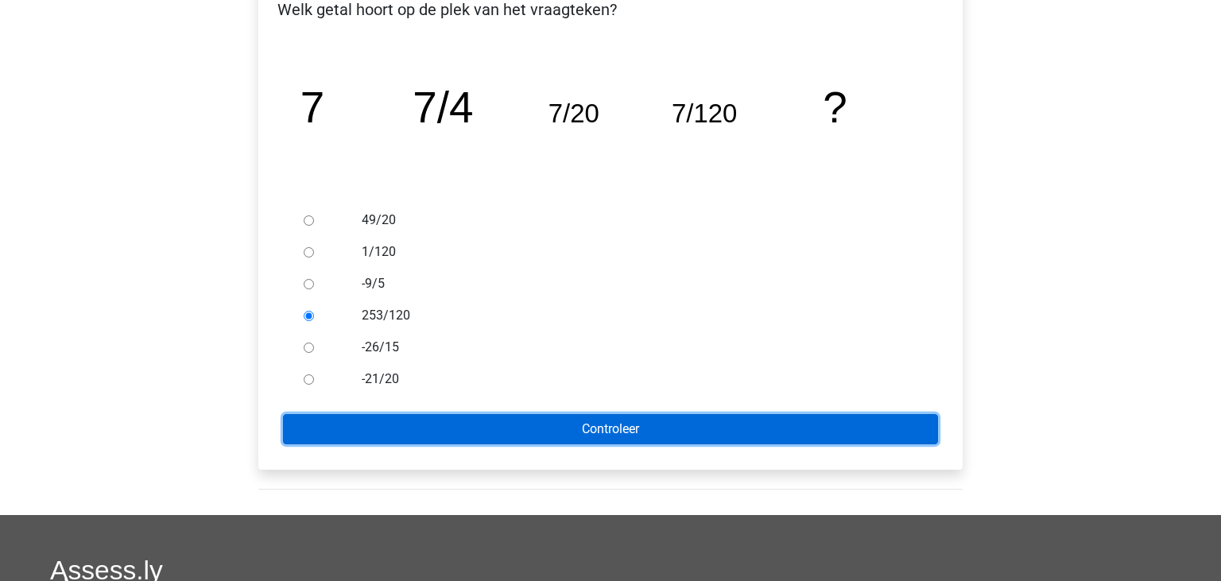
click at [539, 437] on input "Controleer" at bounding box center [610, 429] width 655 height 30
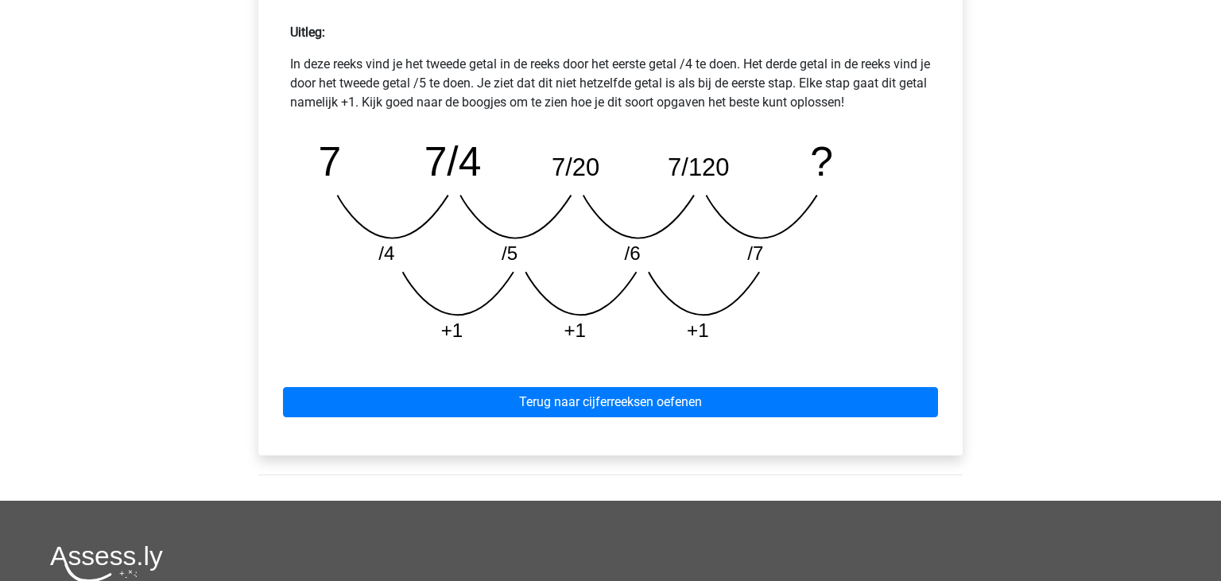
scroll to position [698, 0]
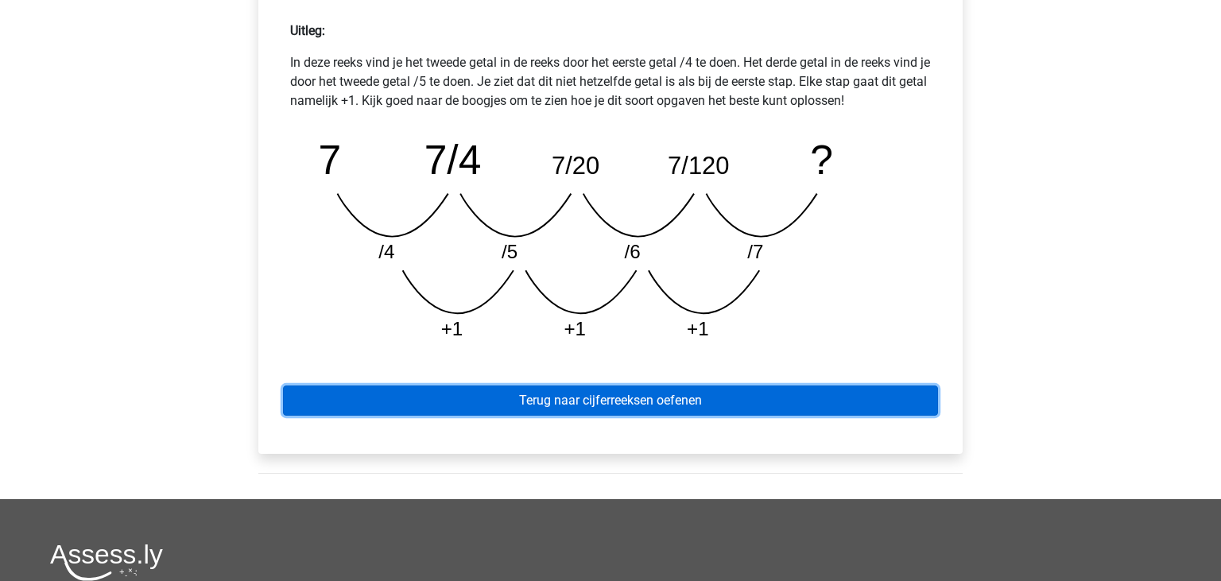
click at [735, 409] on link "Terug naar cijferreeksen oefenen" at bounding box center [610, 401] width 655 height 30
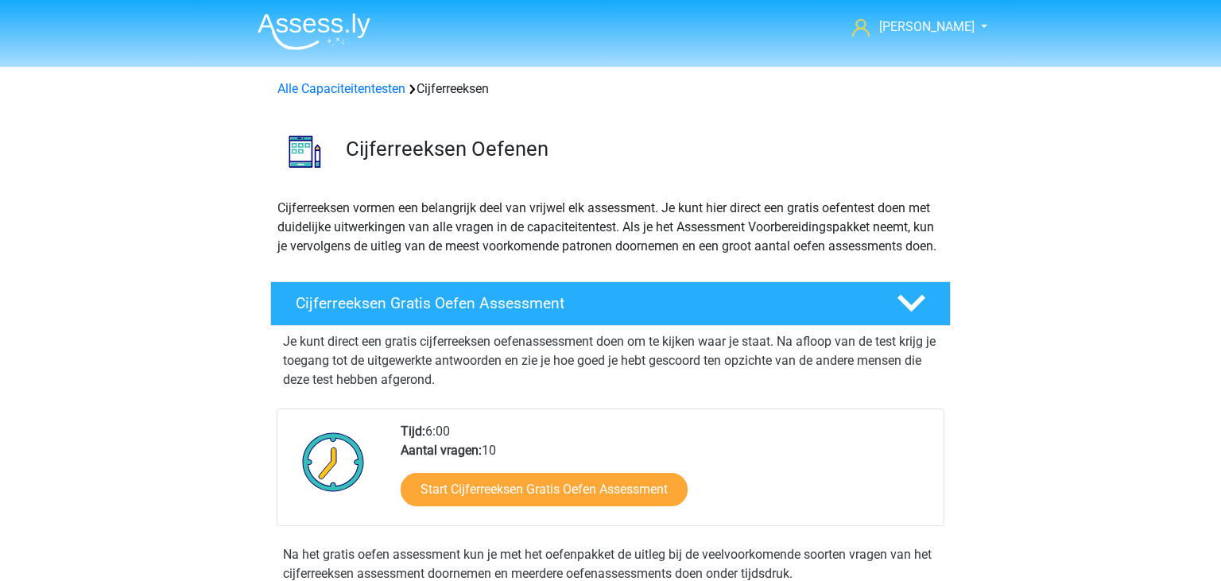
click at [280, 27] on img at bounding box center [314, 31] width 113 height 37
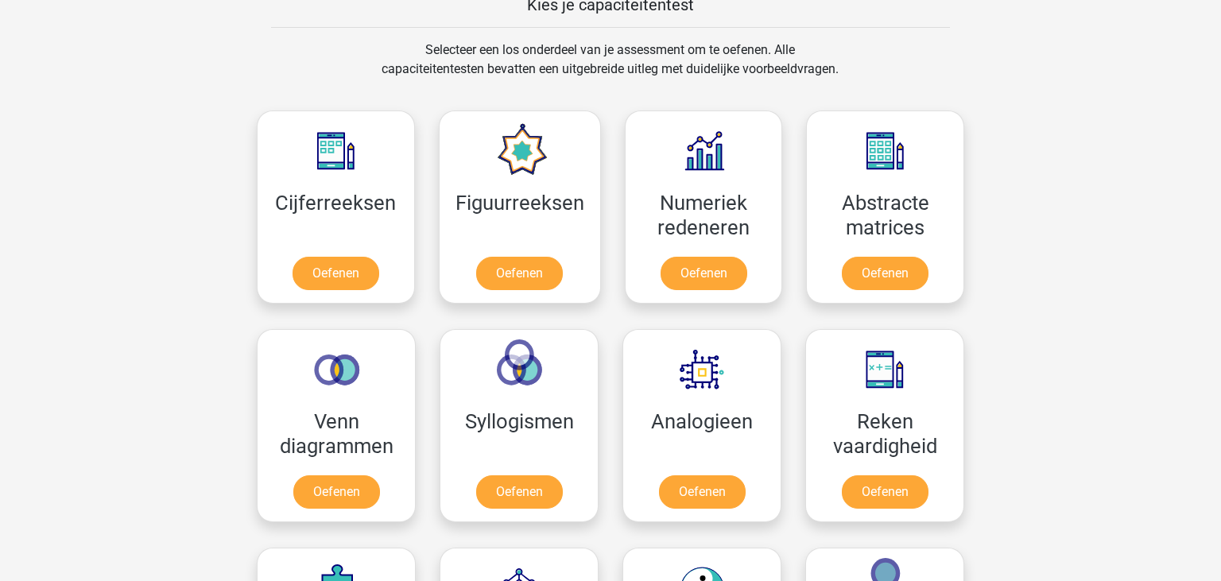
scroll to position [658, 0]
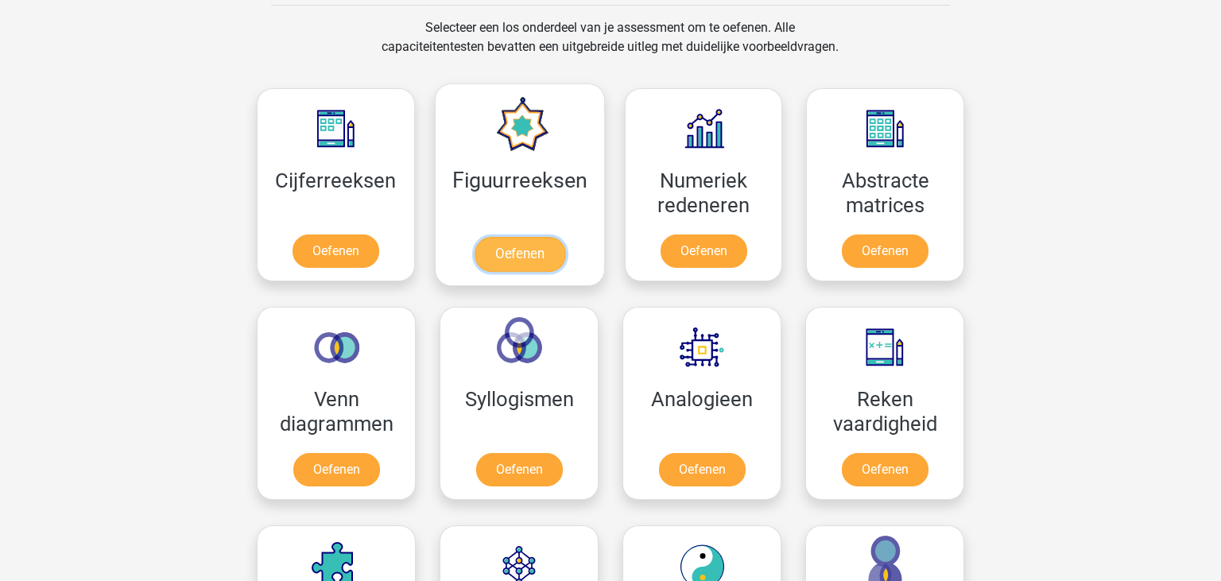
click at [520, 237] on link "Oefenen" at bounding box center [519, 254] width 91 height 35
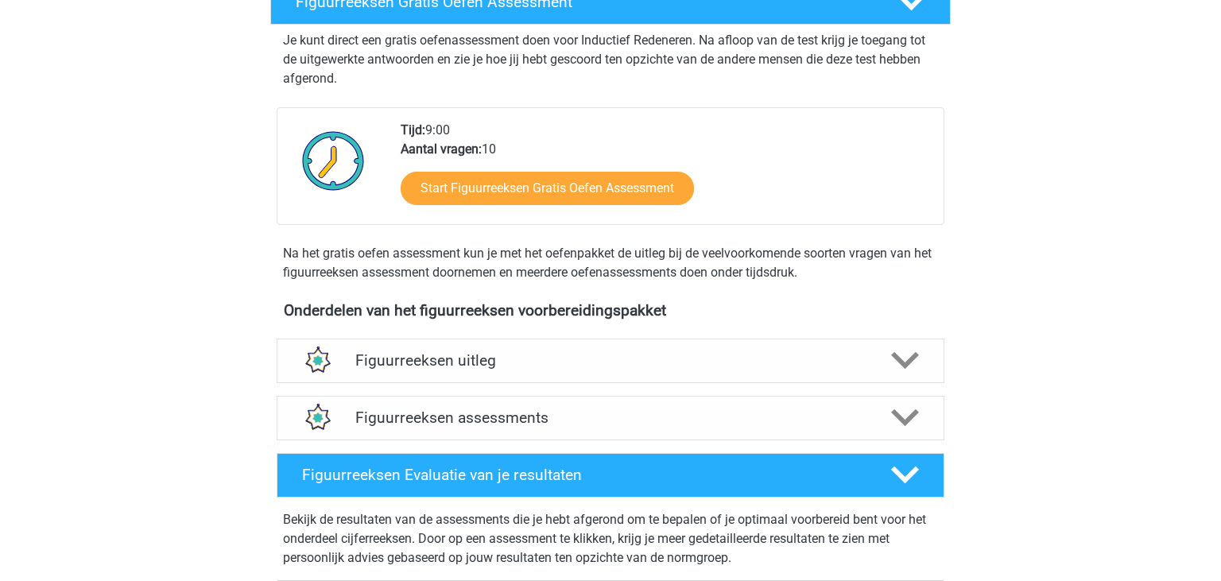
scroll to position [429, 0]
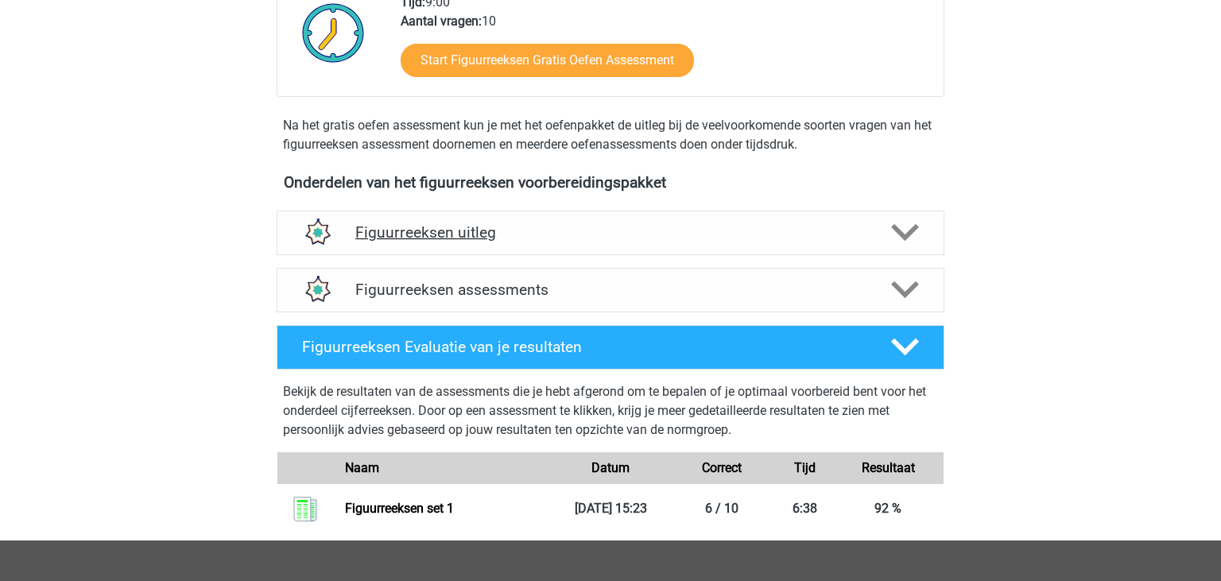
click at [832, 253] on div "Figuurreeksen uitleg" at bounding box center [611, 233] width 668 height 45
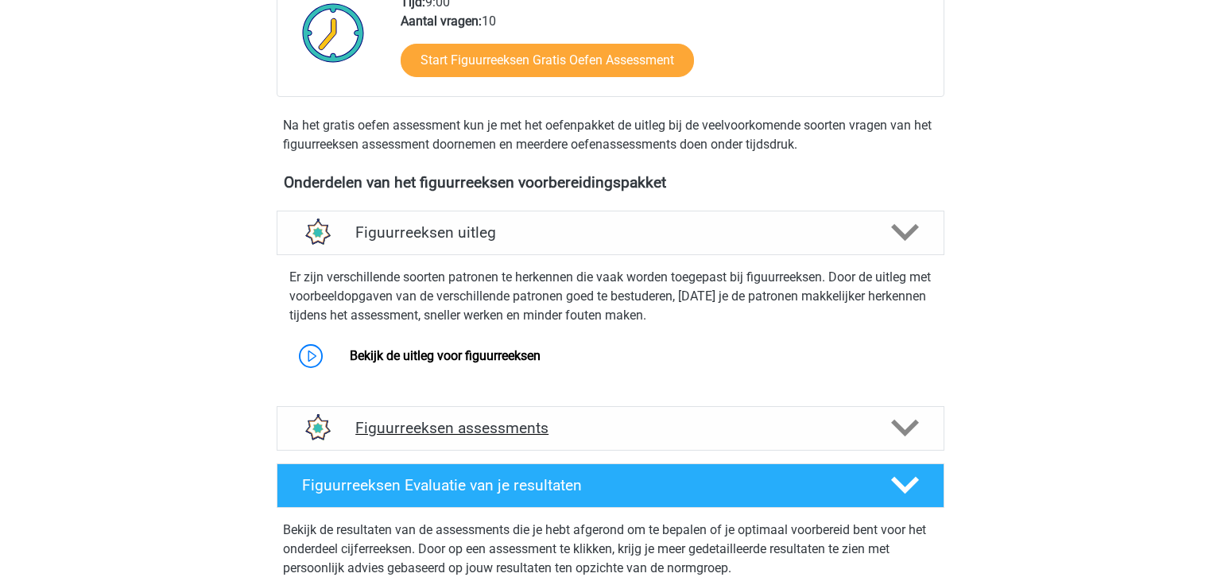
click at [599, 414] on div "Figuurreeksen assessments" at bounding box center [611, 428] width 668 height 45
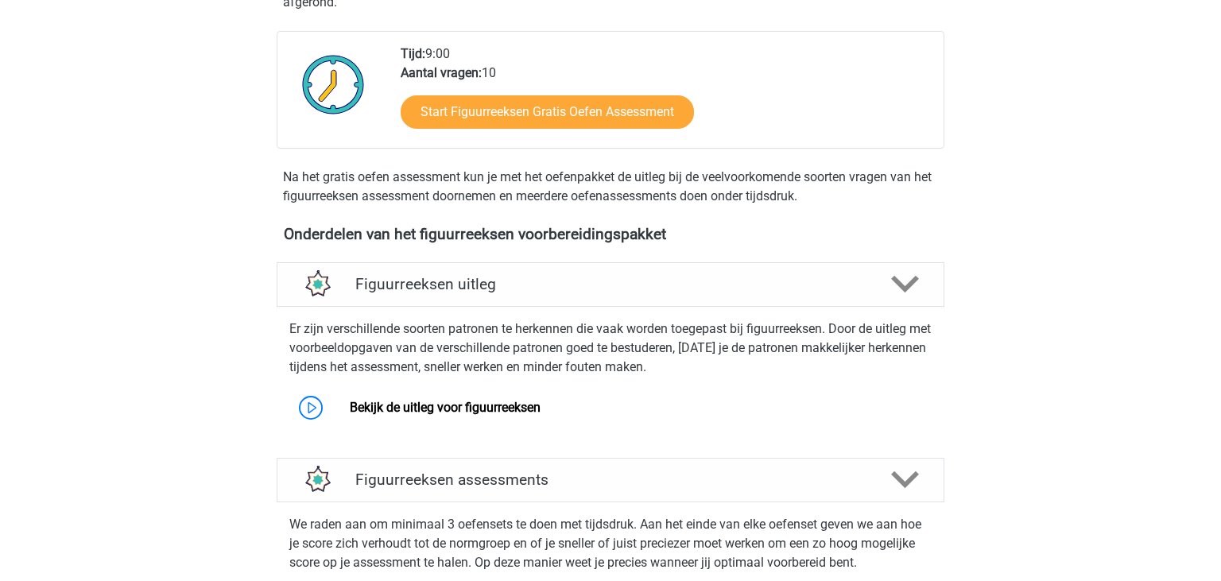
scroll to position [375, 0]
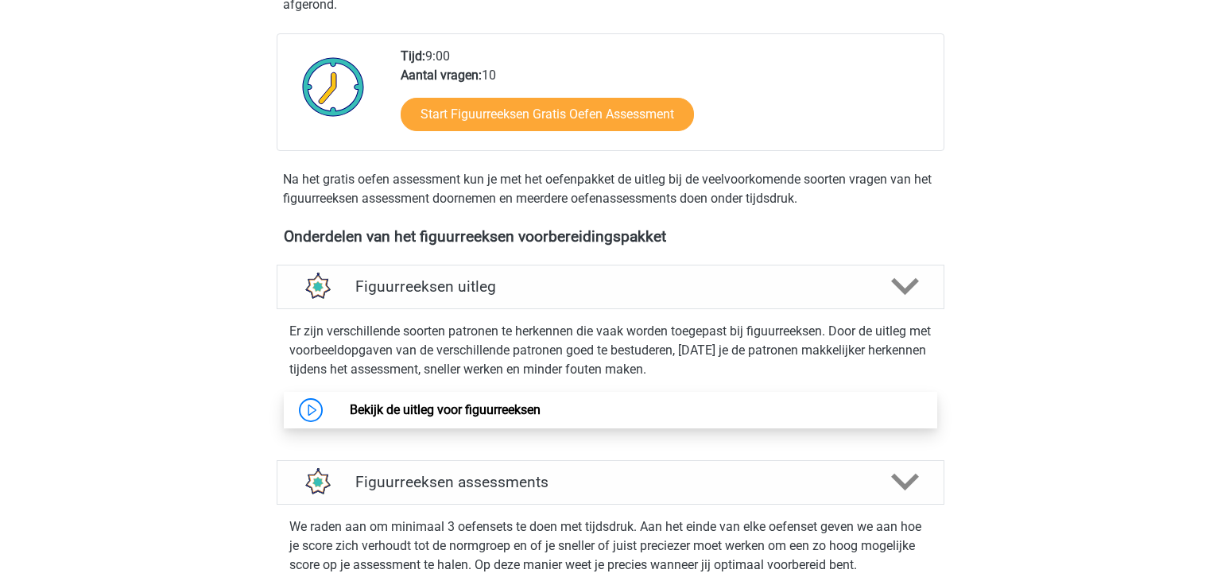
click at [506, 417] on link "Bekijk de uitleg voor figuurreeksen" at bounding box center [445, 409] width 191 height 15
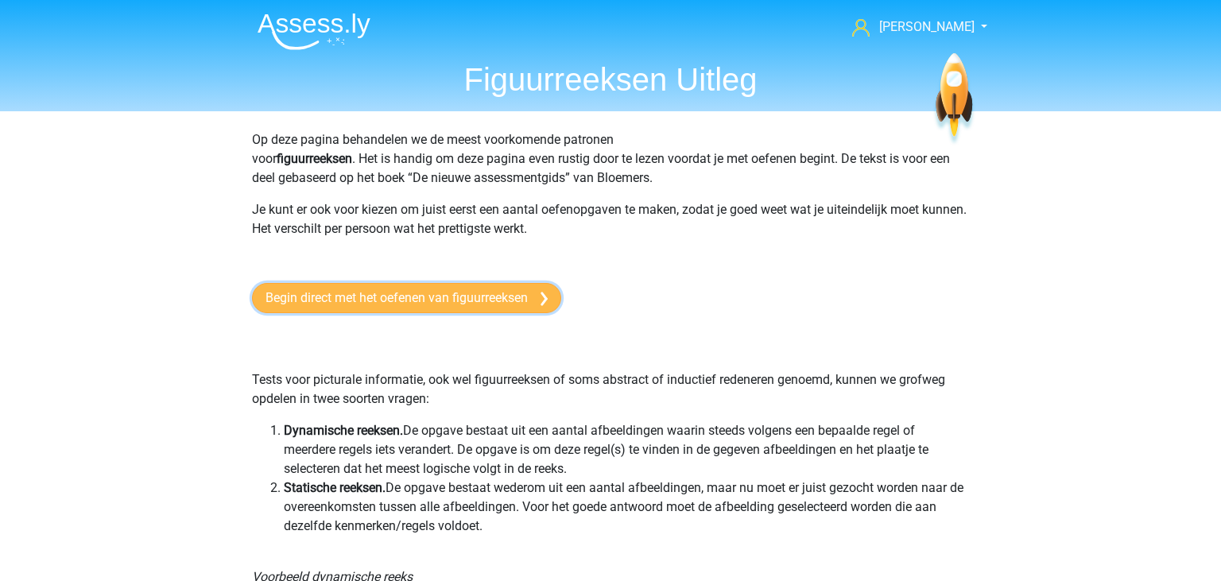
click at [402, 302] on link "Begin direct met het oefenen van figuurreeksen" at bounding box center [406, 298] width 309 height 30
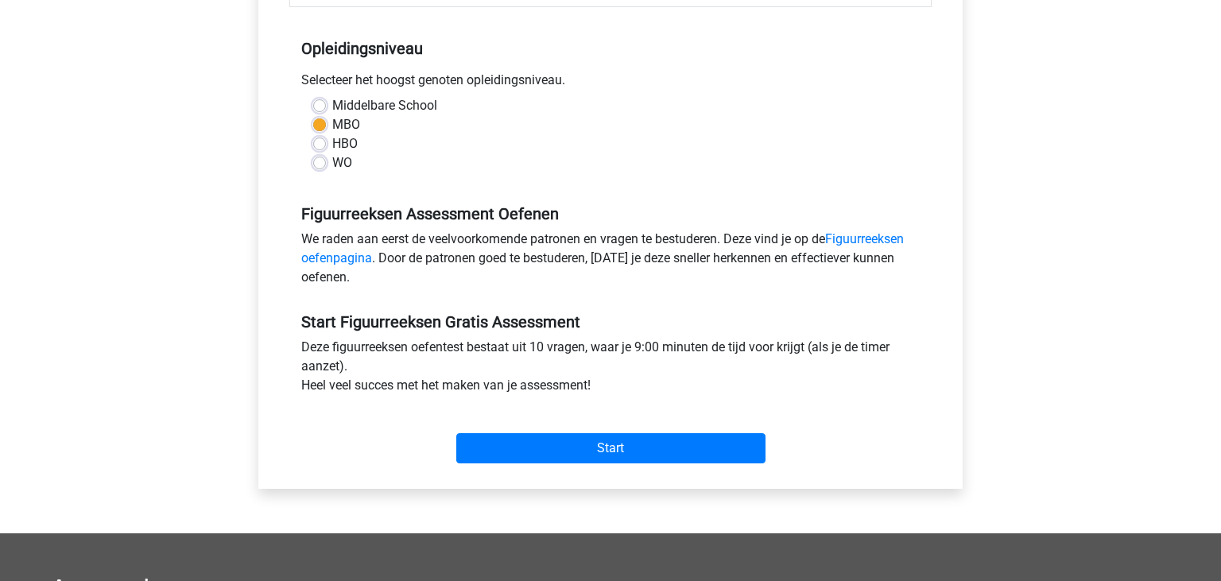
scroll to position [305, 0]
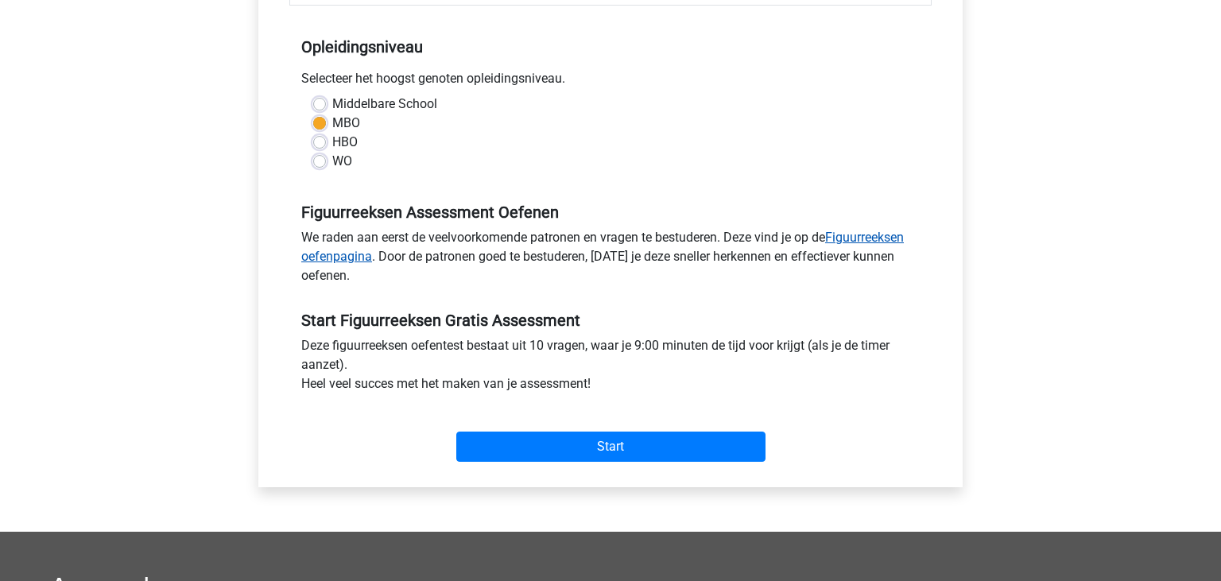
click at [836, 234] on link "Figuurreeksen oefenpagina" at bounding box center [602, 247] width 603 height 34
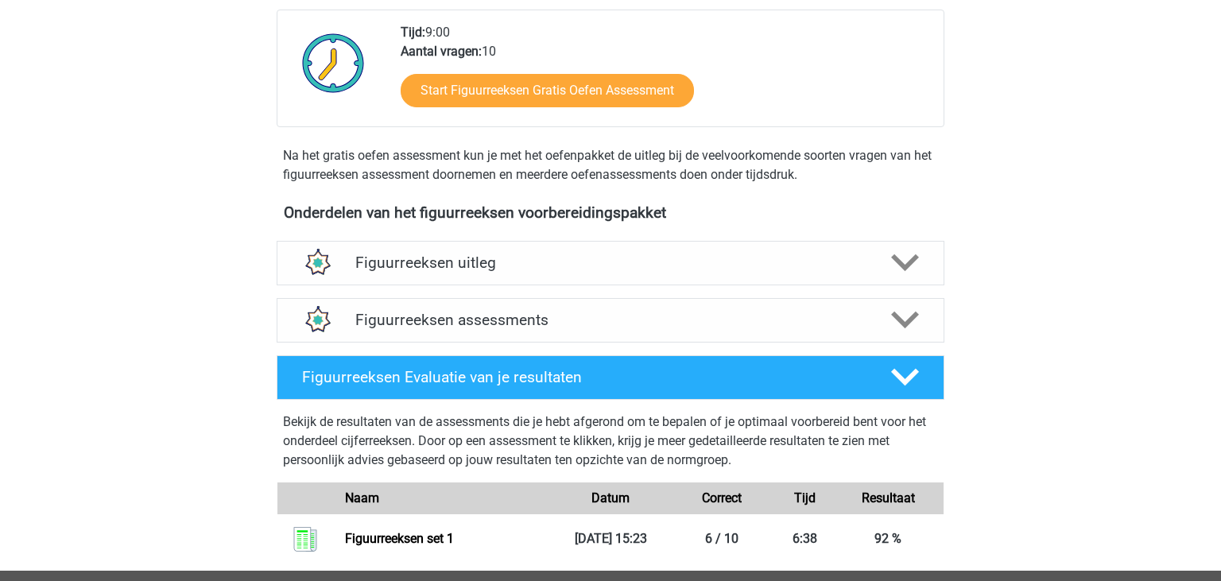
scroll to position [404, 0]
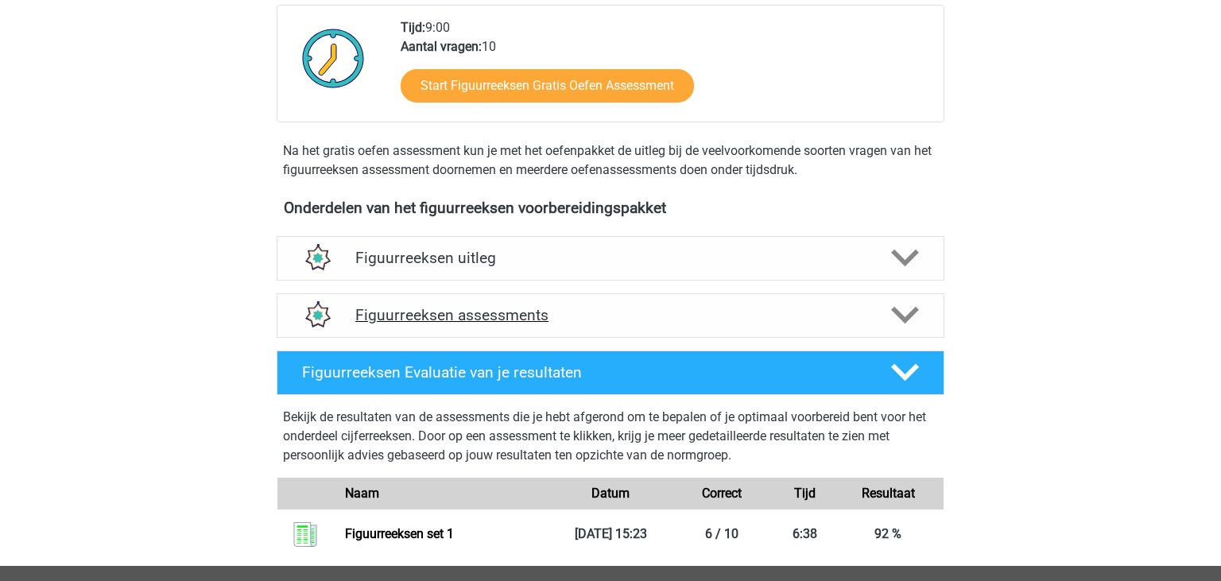
click at [911, 308] on icon at bounding box center [905, 315] width 28 height 28
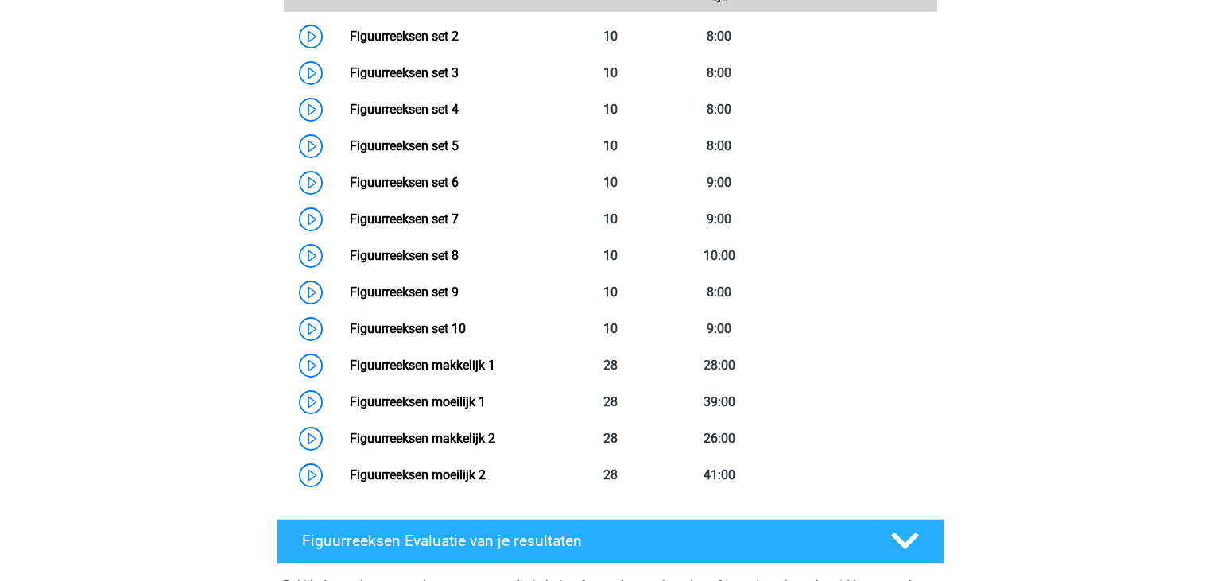
scroll to position [694, 0]
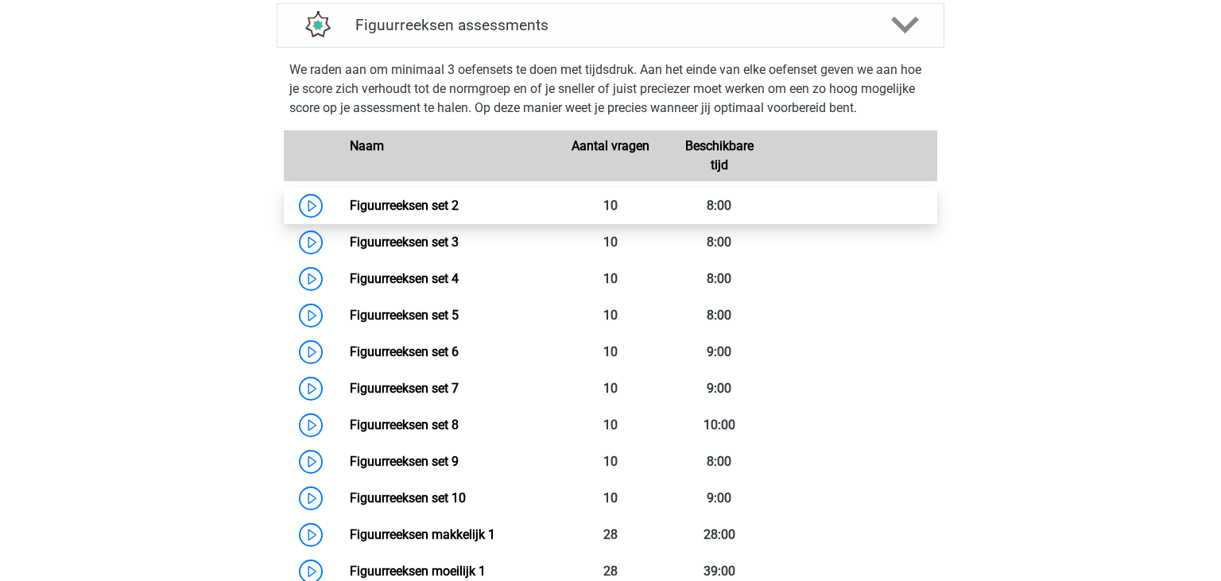
click at [371, 213] on link "Figuurreeksen set 2" at bounding box center [404, 205] width 109 height 15
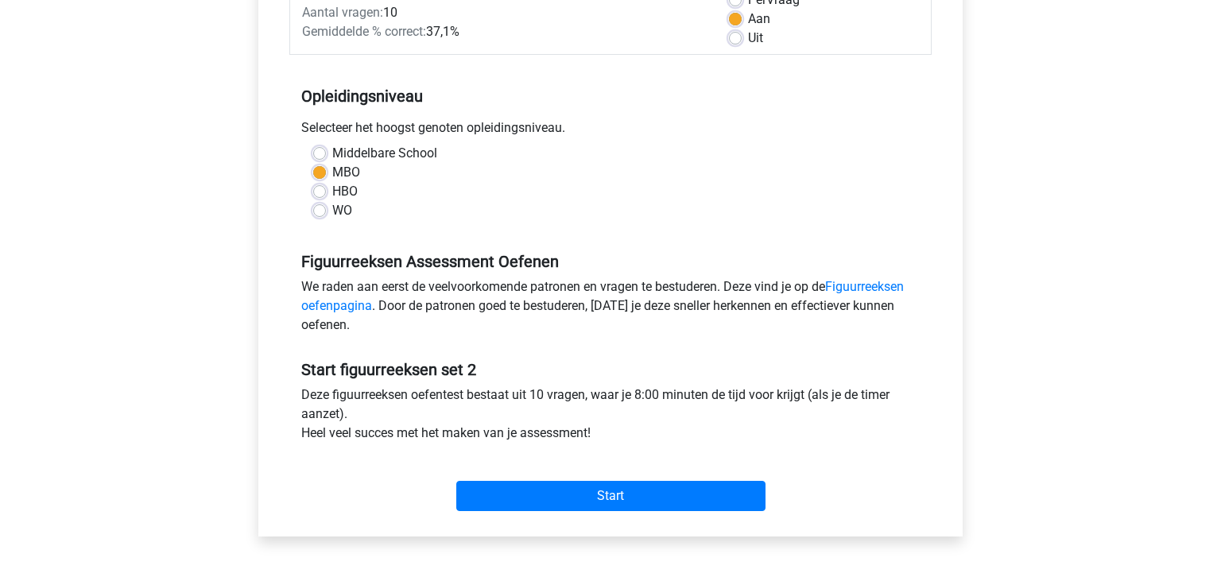
scroll to position [258, 0]
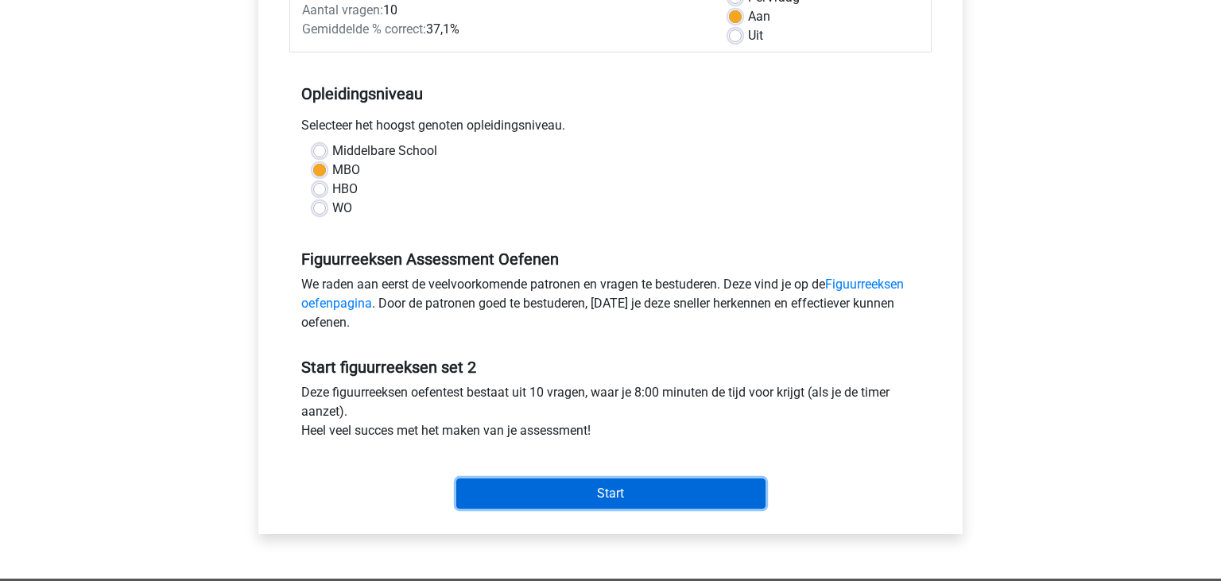
click at [675, 495] on input "Start" at bounding box center [610, 494] width 309 height 30
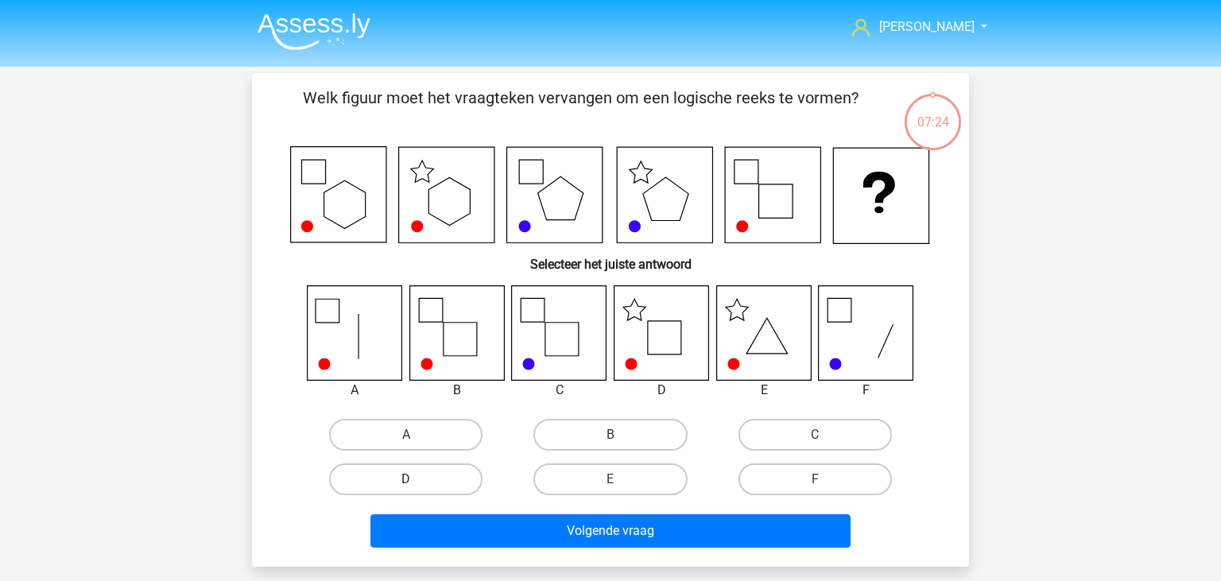
click at [435, 470] on label "D" at bounding box center [405, 480] width 153 height 32
click at [417, 479] on input "D" at bounding box center [411, 484] width 10 height 10
radio input "true"
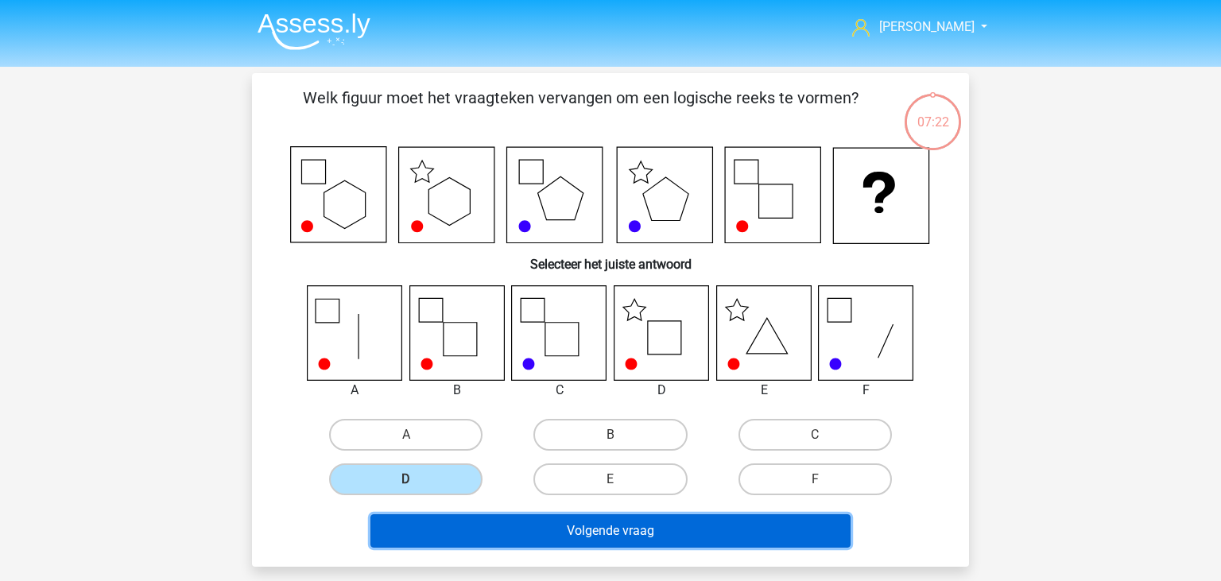
click at [544, 520] on button "Volgende vraag" at bounding box center [611, 530] width 481 height 33
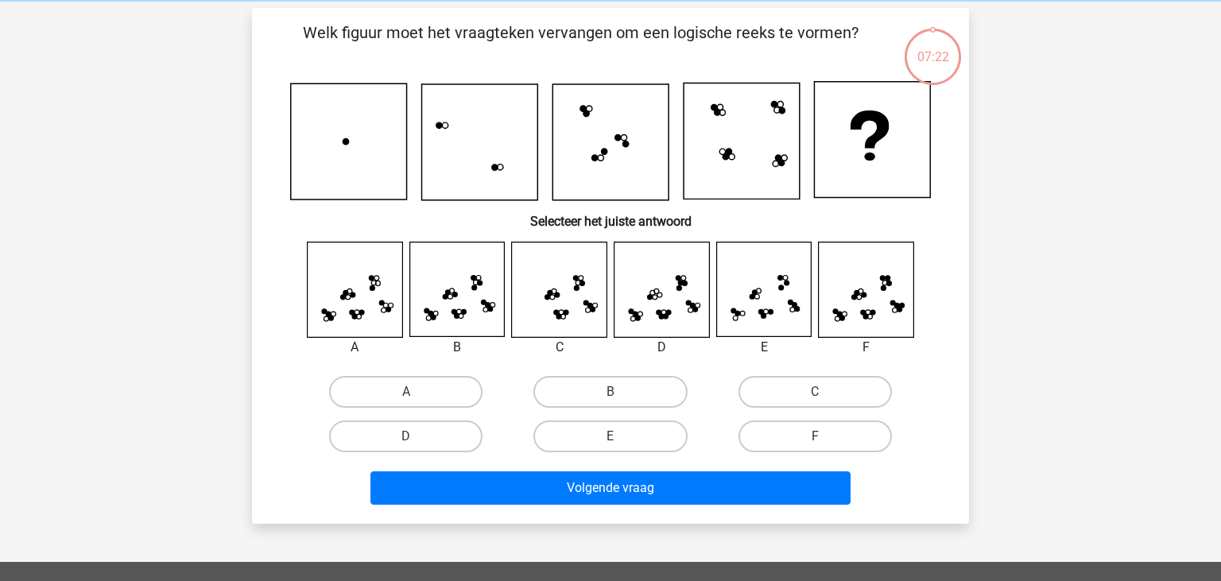
scroll to position [73, 0]
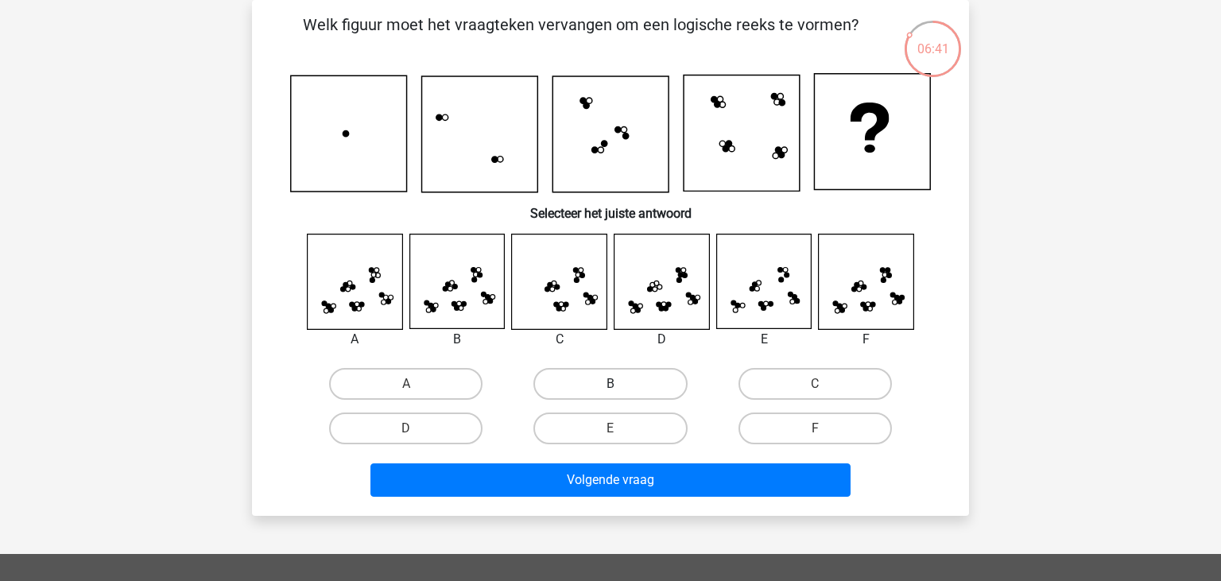
click at [628, 385] on label "B" at bounding box center [610, 384] width 153 height 32
click at [621, 385] on input "B" at bounding box center [616, 389] width 10 height 10
radio input "true"
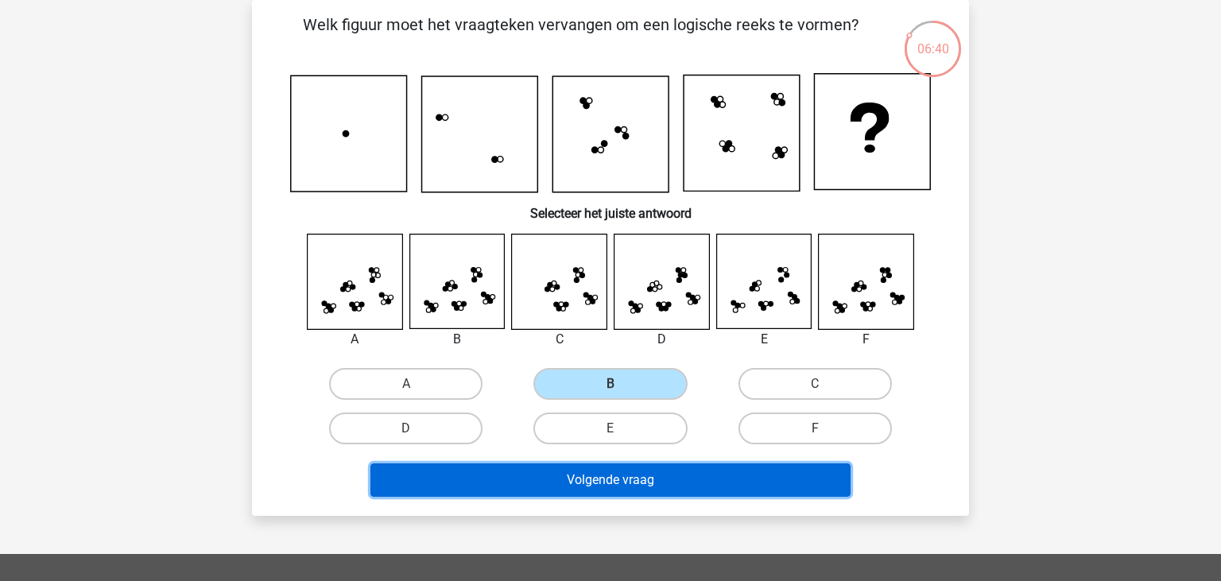
click at [603, 475] on button "Volgende vraag" at bounding box center [611, 480] width 481 height 33
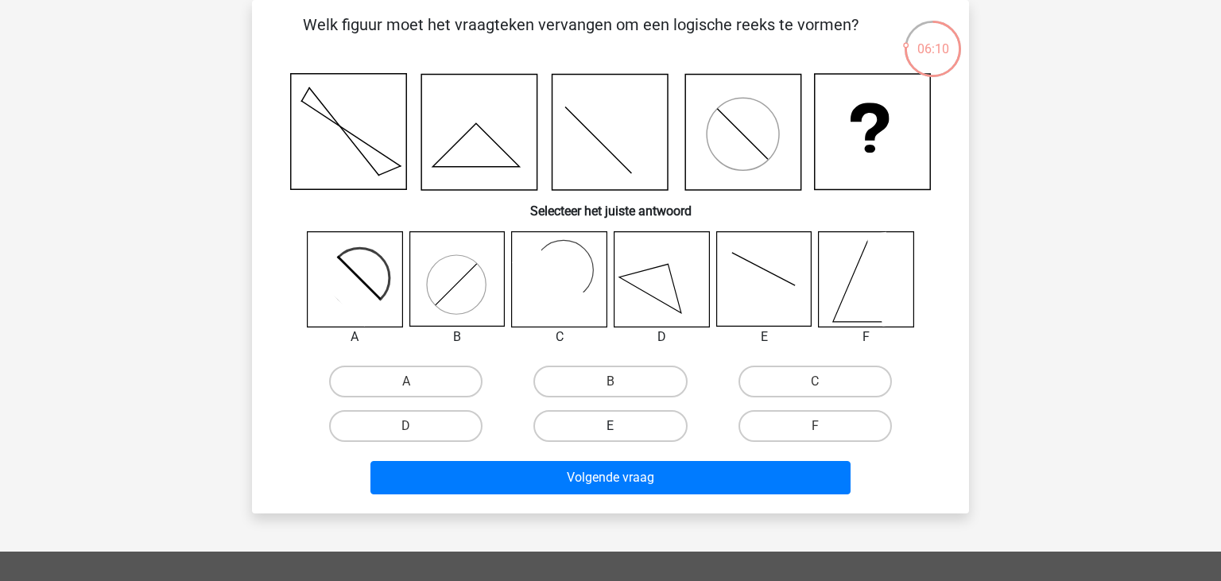
click at [592, 437] on label "E" at bounding box center [610, 426] width 153 height 32
click at [611, 437] on input "E" at bounding box center [616, 431] width 10 height 10
radio input "true"
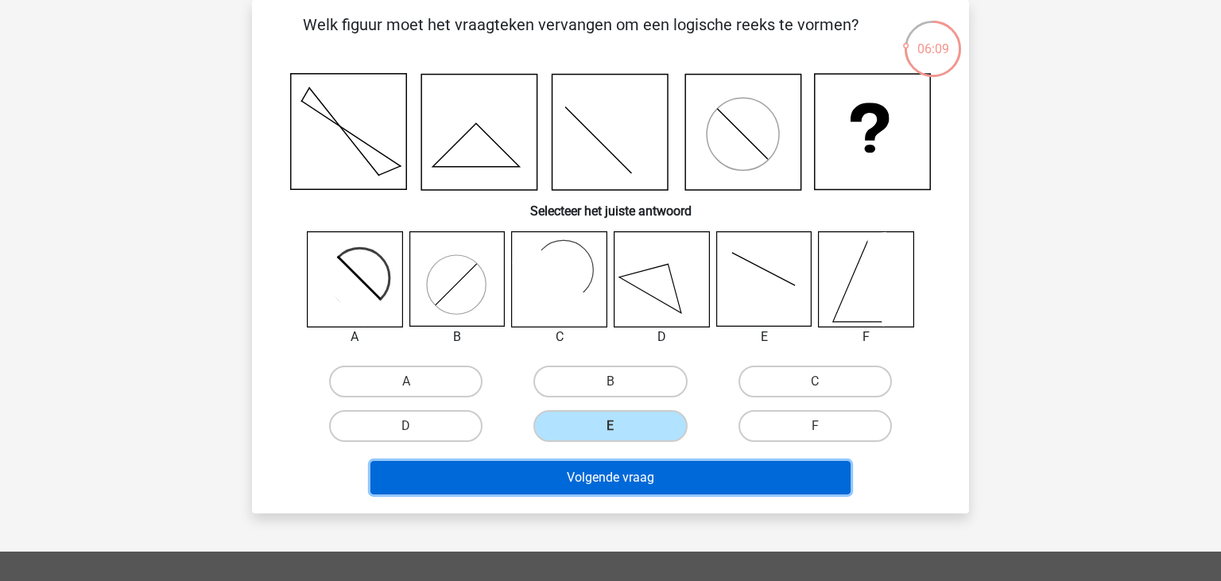
click at [596, 482] on button "Volgende vraag" at bounding box center [611, 477] width 481 height 33
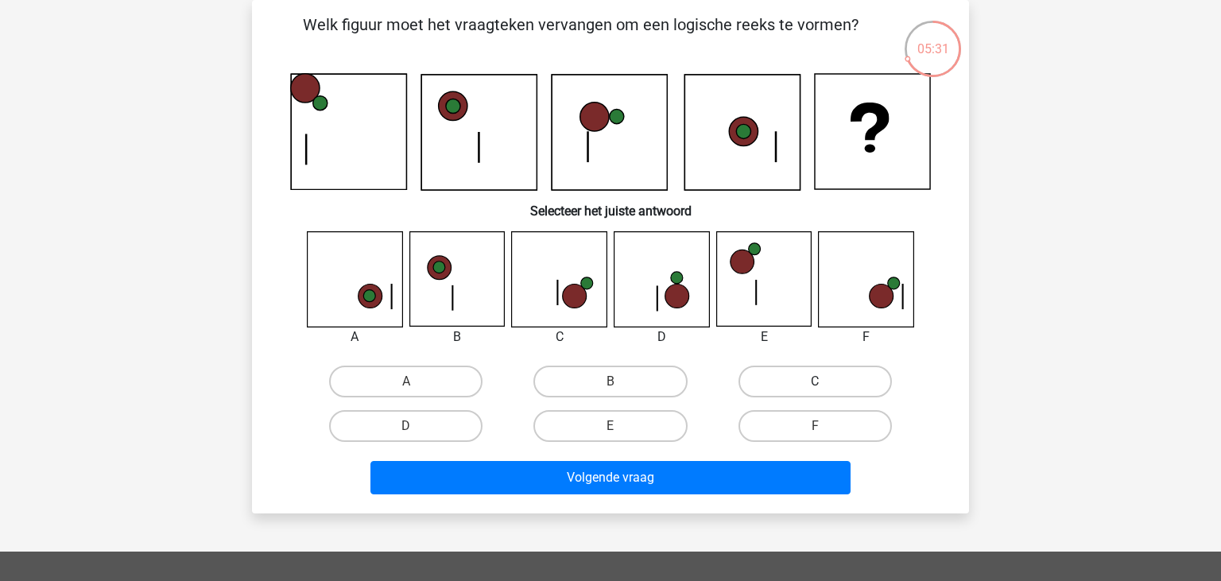
click at [763, 380] on label "C" at bounding box center [815, 382] width 153 height 32
click at [815, 382] on input "C" at bounding box center [820, 387] width 10 height 10
radio input "true"
click at [805, 427] on label "F" at bounding box center [815, 426] width 153 height 32
click at [815, 427] on input "F" at bounding box center [820, 431] width 10 height 10
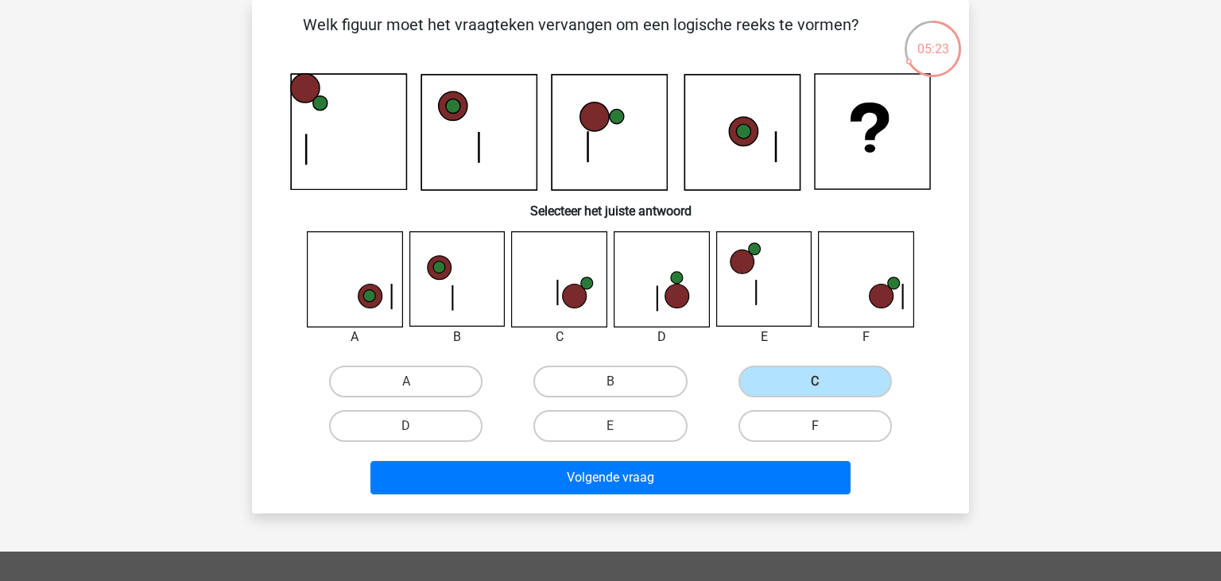
radio input "true"
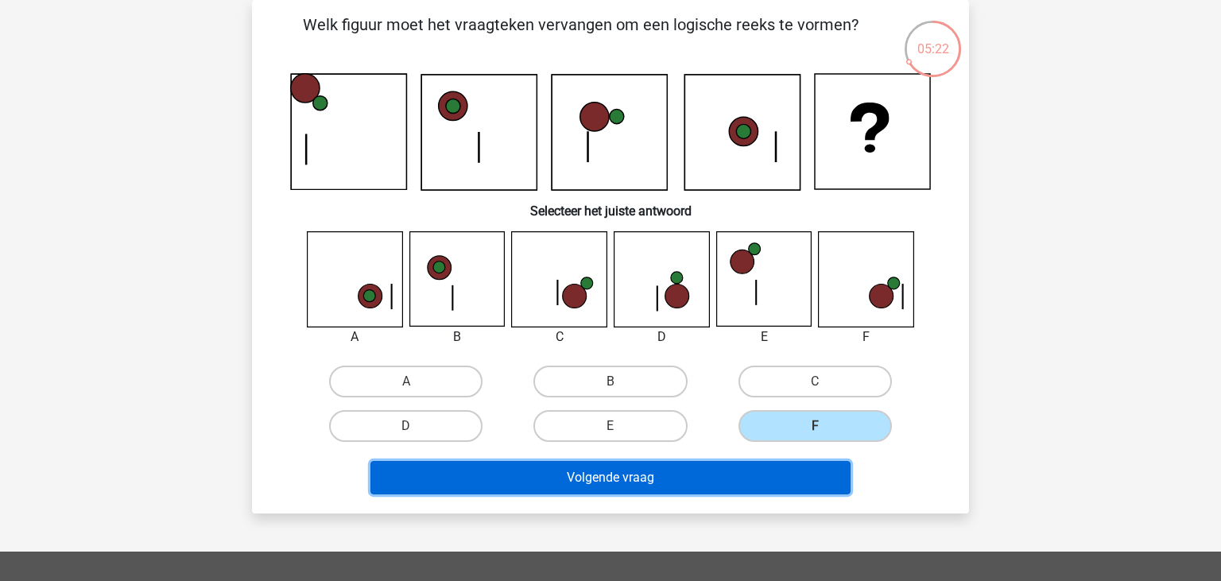
click at [781, 487] on button "Volgende vraag" at bounding box center [611, 477] width 481 height 33
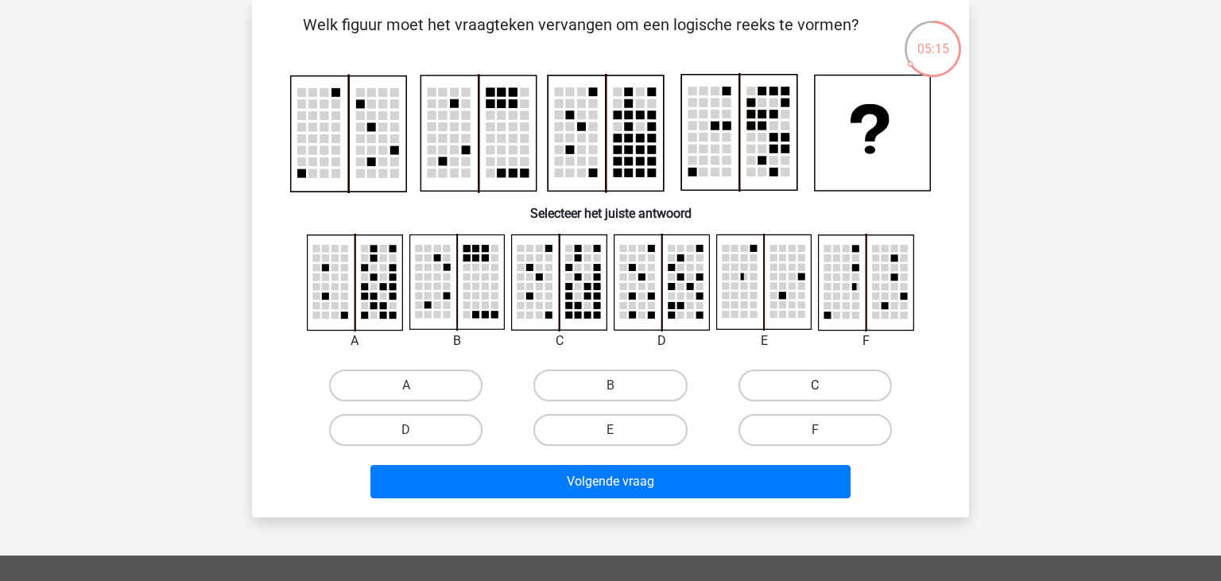
click at [773, 371] on label "C" at bounding box center [815, 386] width 153 height 32
click at [815, 386] on input "C" at bounding box center [820, 391] width 10 height 10
radio input "true"
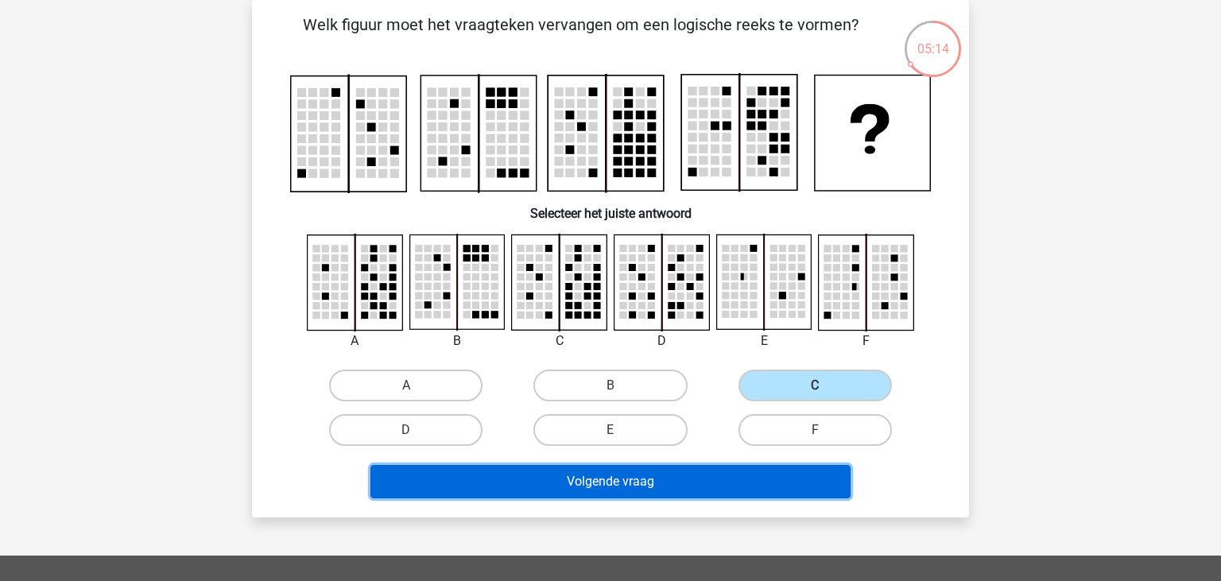
click at [729, 467] on button "Volgende vraag" at bounding box center [611, 481] width 481 height 33
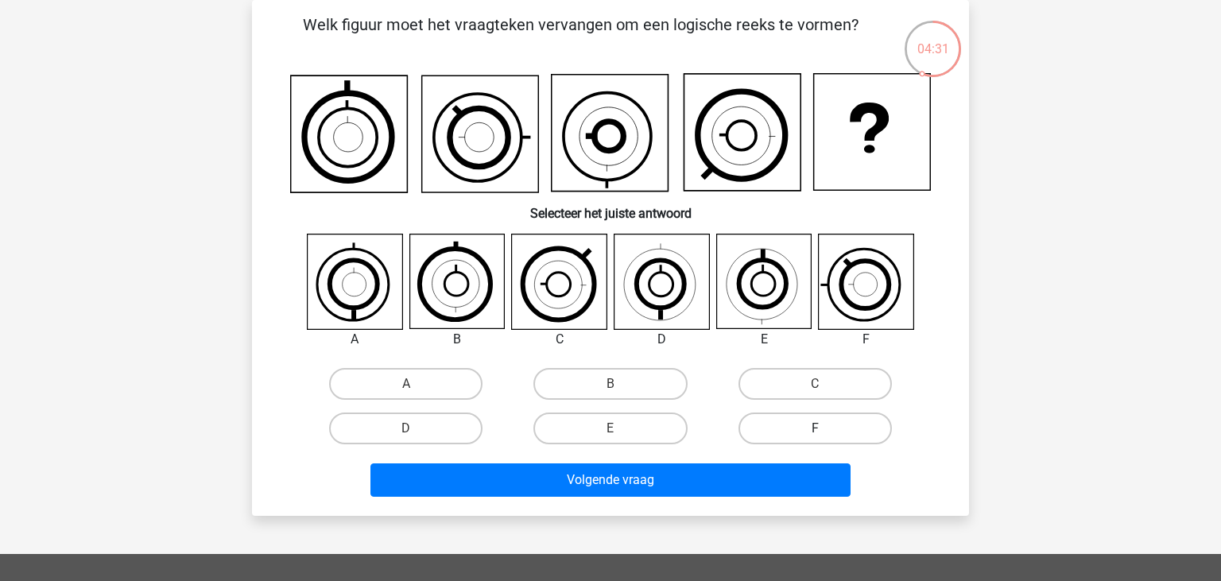
click at [794, 429] on label "F" at bounding box center [815, 429] width 153 height 32
click at [815, 429] on input "F" at bounding box center [820, 434] width 10 height 10
radio input "true"
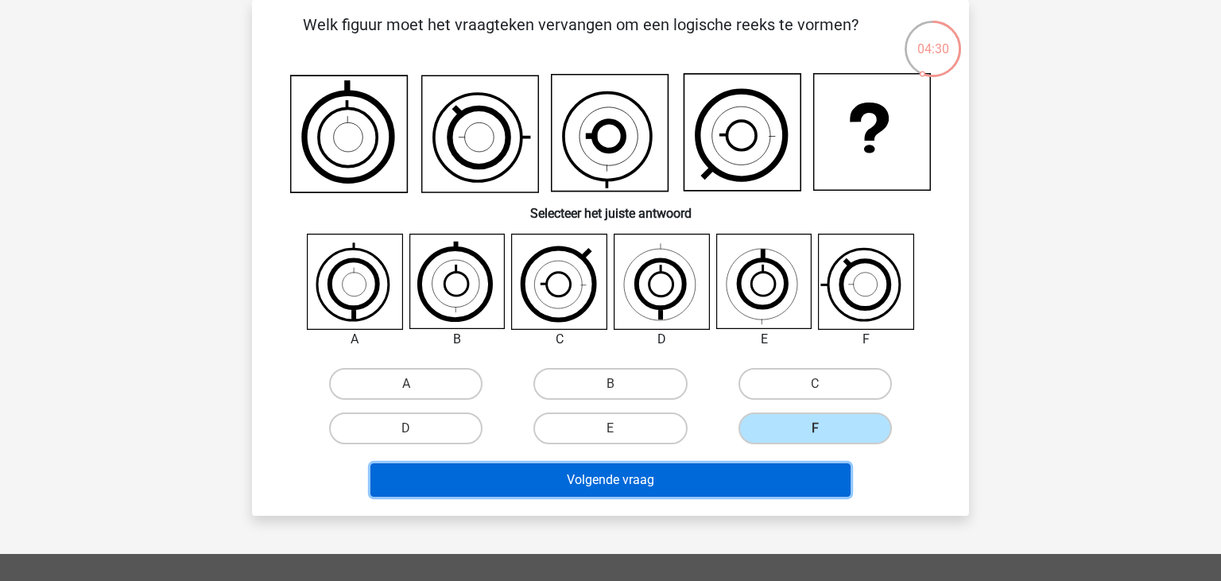
click at [756, 489] on button "Volgende vraag" at bounding box center [611, 480] width 481 height 33
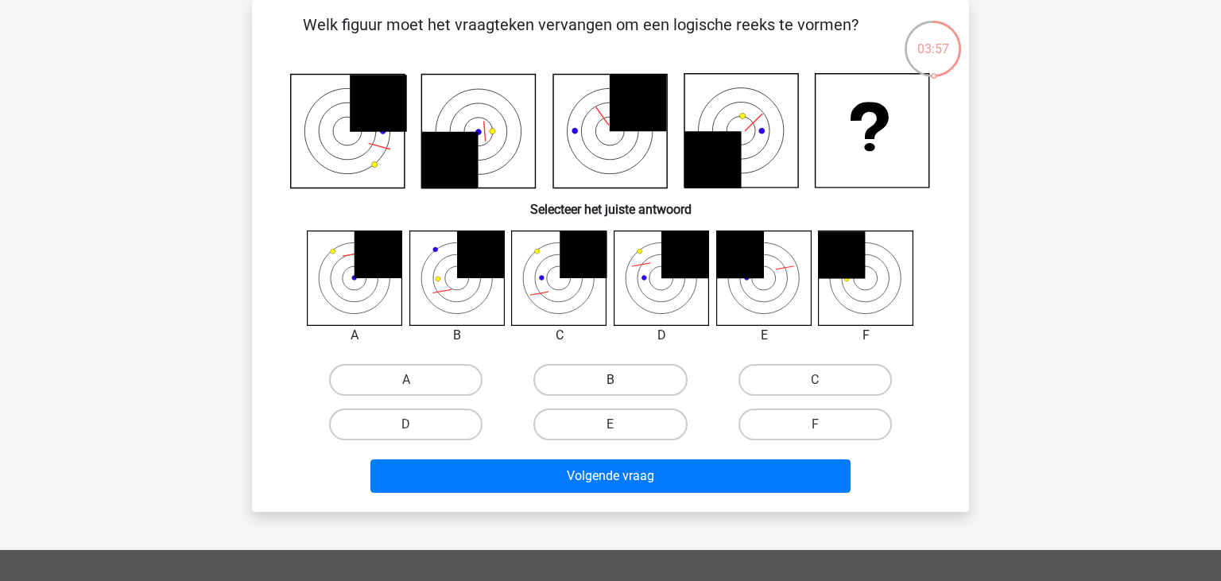
click at [582, 395] on label "B" at bounding box center [610, 380] width 153 height 32
click at [611, 390] on input "B" at bounding box center [616, 385] width 10 height 10
radio input "true"
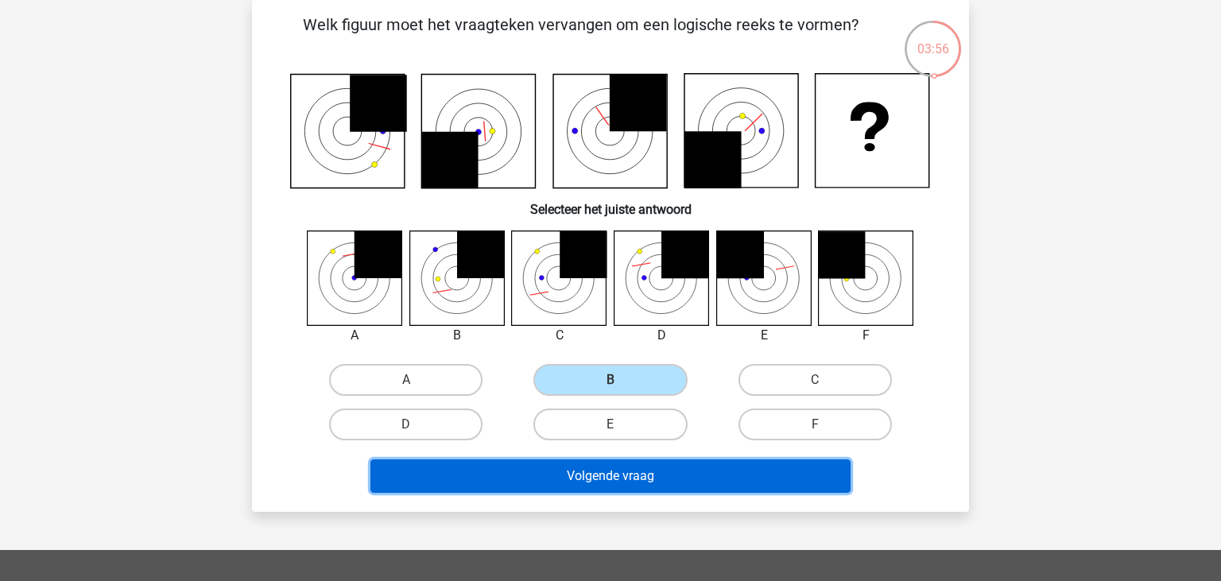
click at [656, 482] on button "Volgende vraag" at bounding box center [611, 476] width 481 height 33
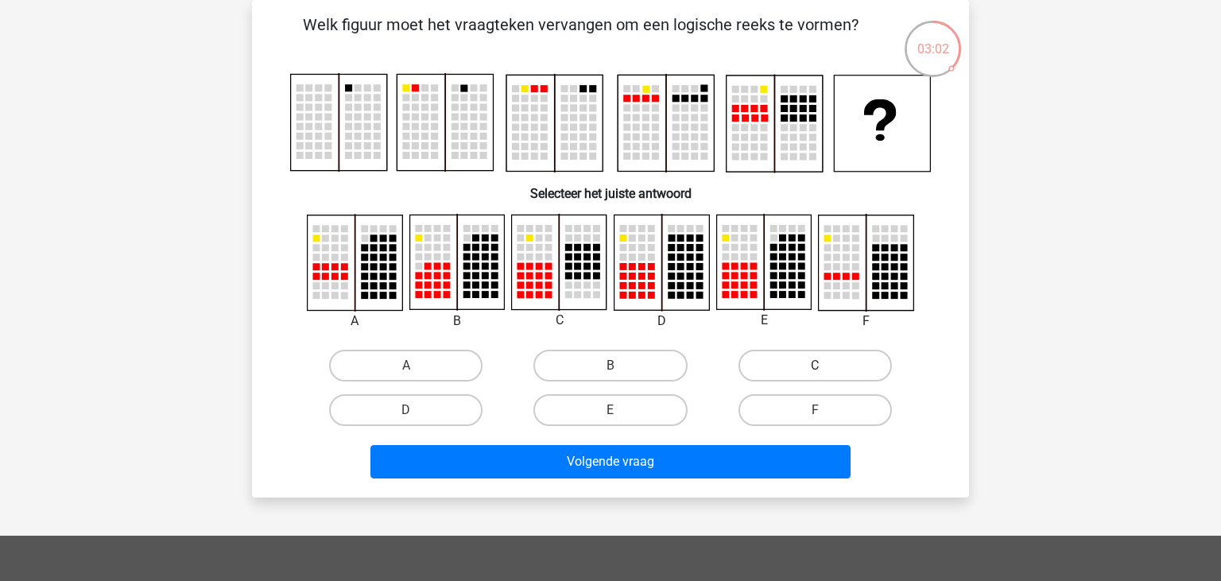
click at [776, 367] on label "C" at bounding box center [815, 366] width 153 height 32
click at [815, 367] on input "C" at bounding box center [820, 371] width 10 height 10
radio input "true"
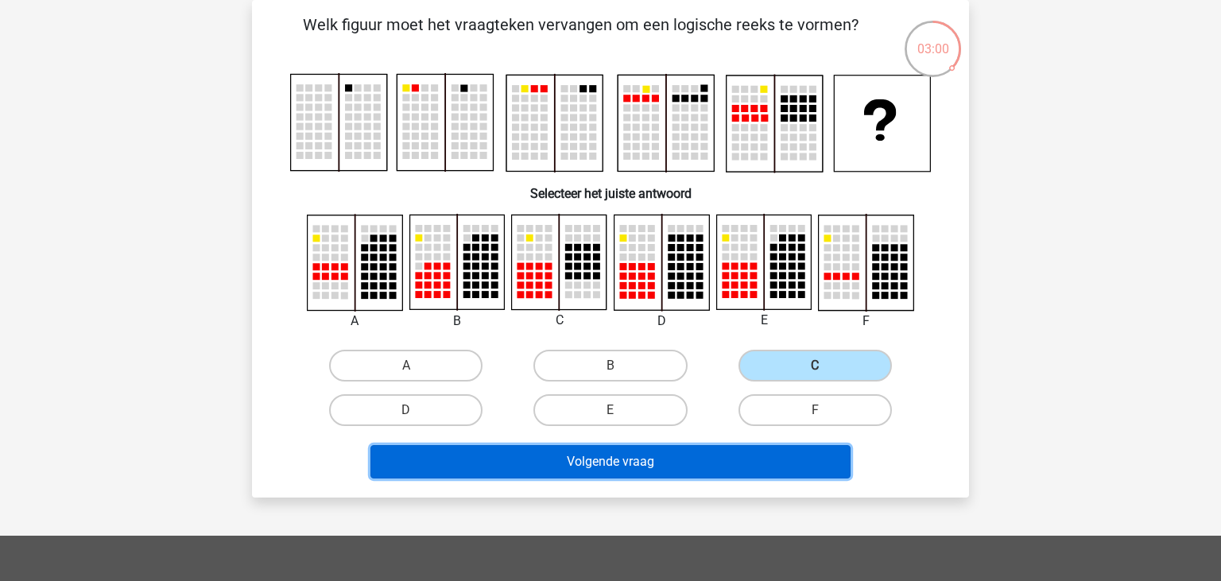
click at [720, 467] on button "Volgende vraag" at bounding box center [611, 461] width 481 height 33
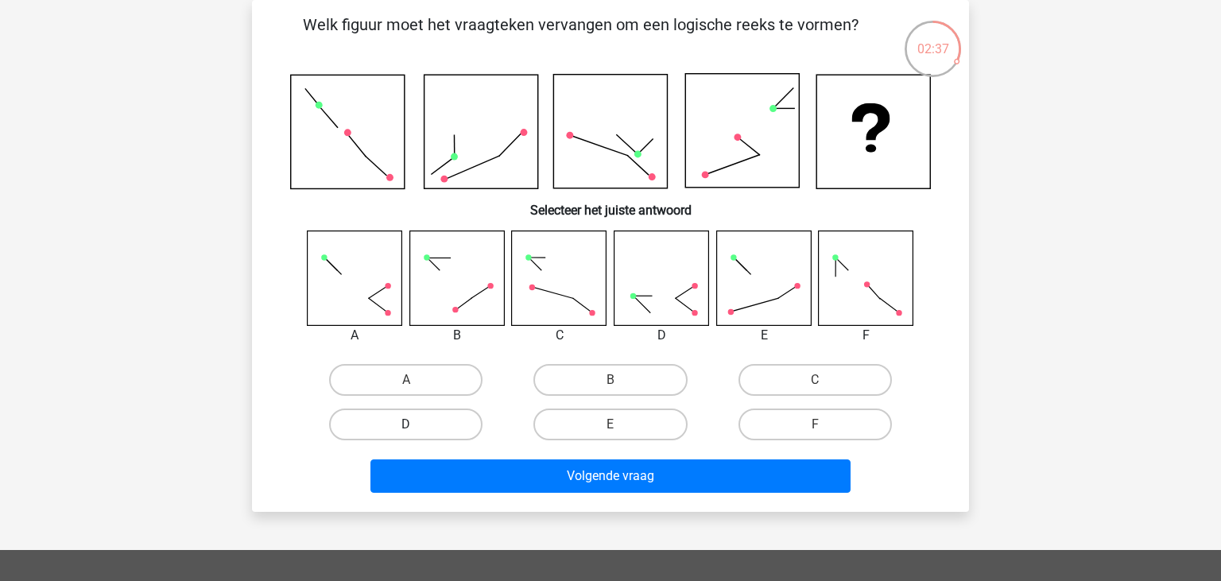
click at [452, 412] on label "D" at bounding box center [405, 425] width 153 height 32
click at [417, 425] on input "D" at bounding box center [411, 430] width 10 height 10
radio input "true"
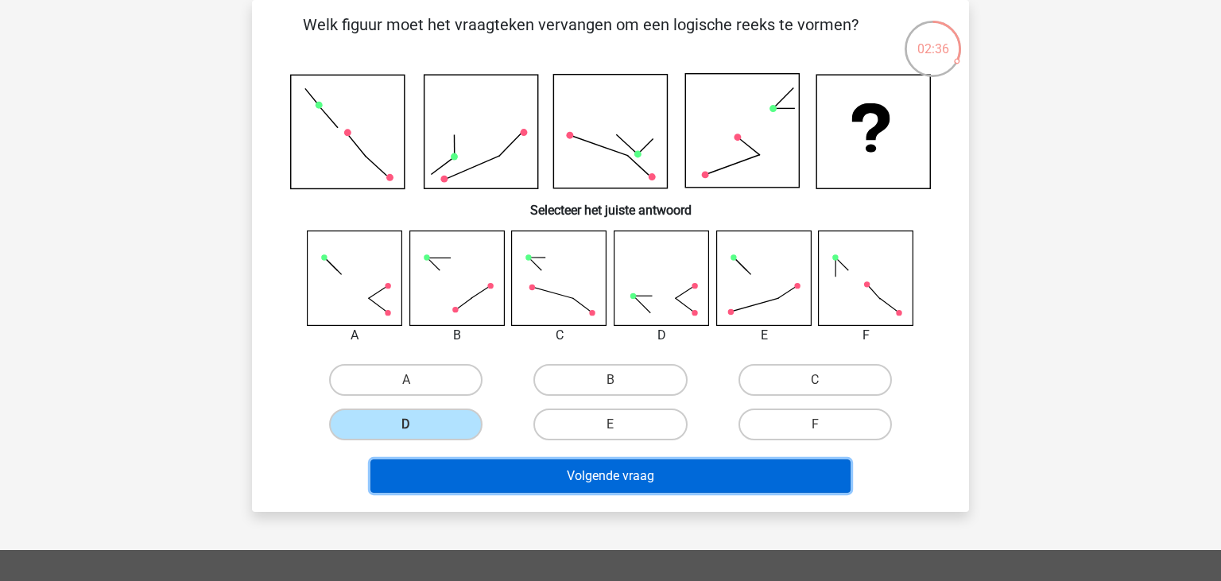
click at [615, 480] on button "Volgende vraag" at bounding box center [611, 476] width 481 height 33
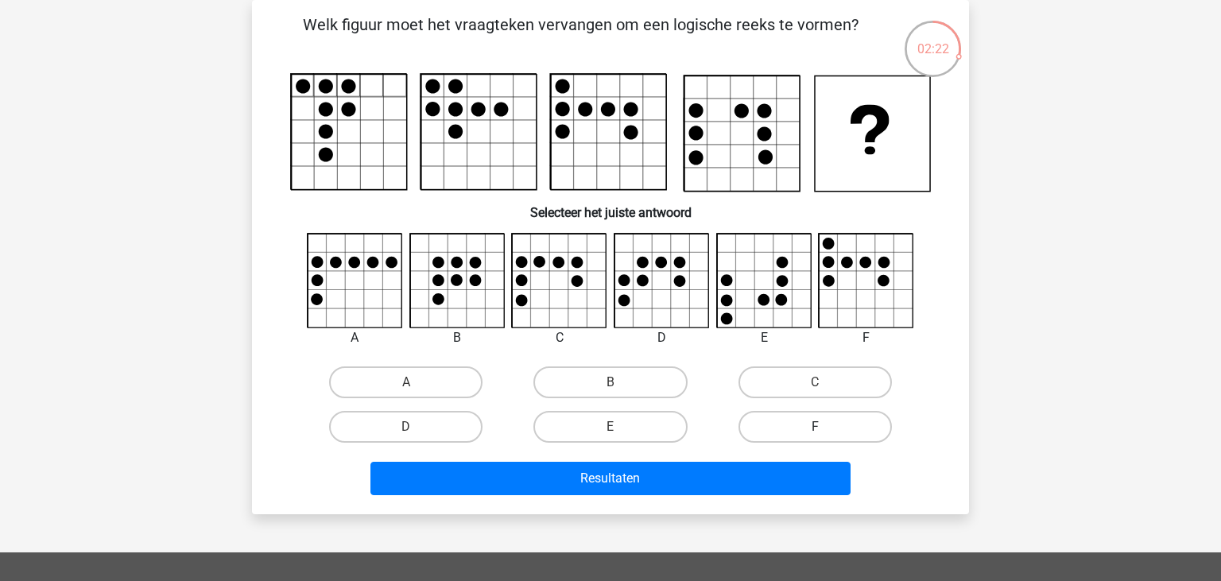
click at [767, 417] on label "F" at bounding box center [815, 427] width 153 height 32
click at [815, 427] on input "F" at bounding box center [820, 432] width 10 height 10
radio input "true"
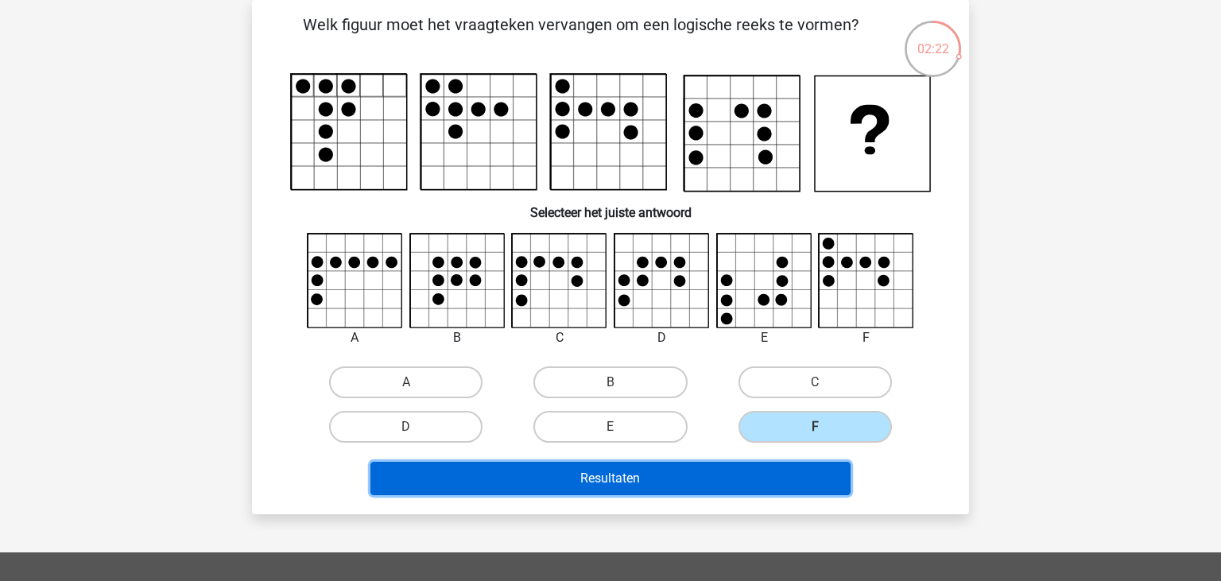
click at [740, 480] on button "Resultaten" at bounding box center [611, 478] width 481 height 33
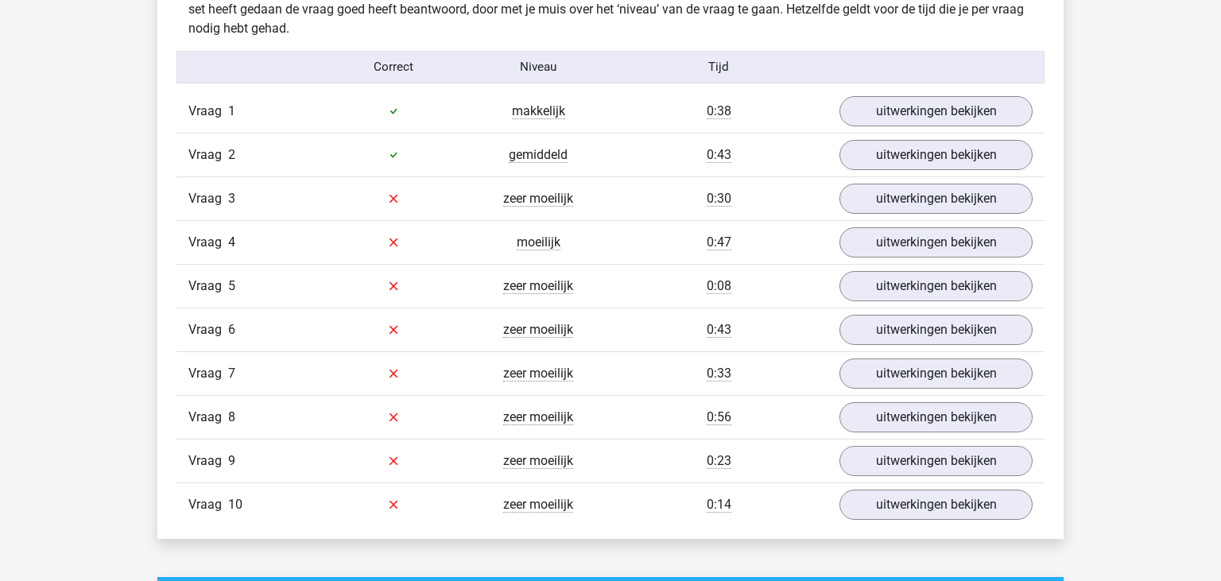
scroll to position [1009, 0]
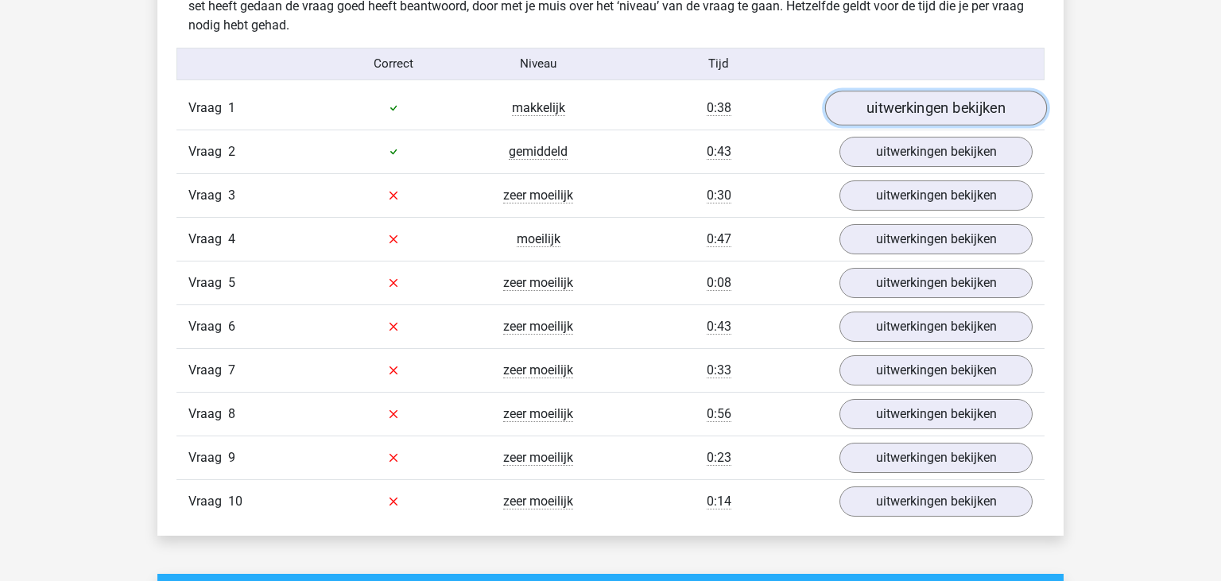
click at [924, 109] on link "uitwerkingen bekijken" at bounding box center [936, 108] width 222 height 35
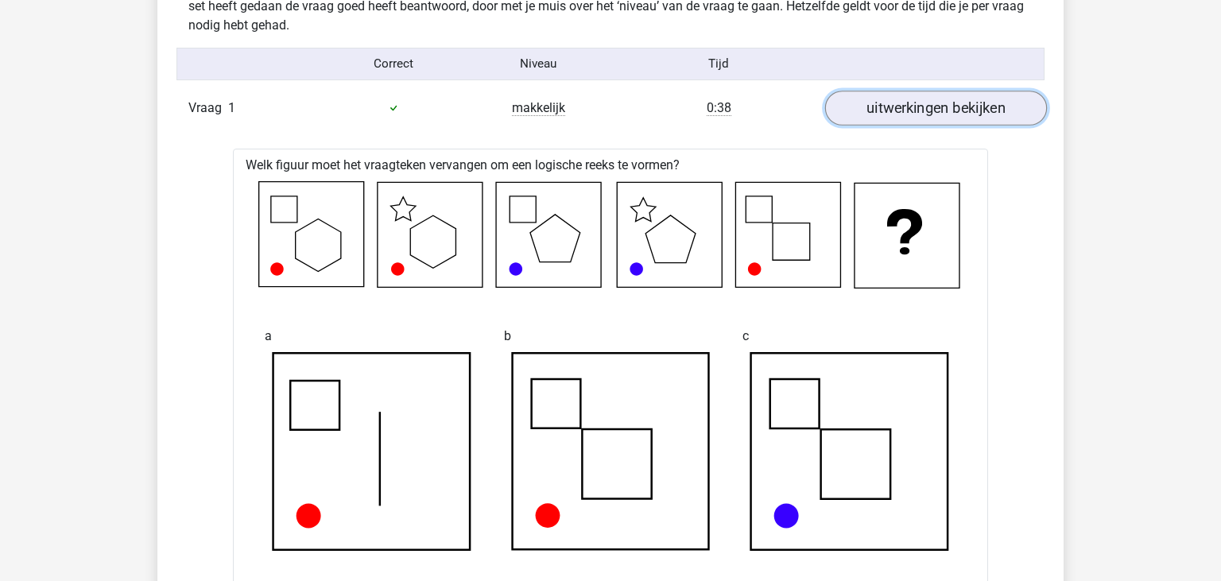
click at [924, 109] on link "uitwerkingen bekijken" at bounding box center [936, 108] width 222 height 35
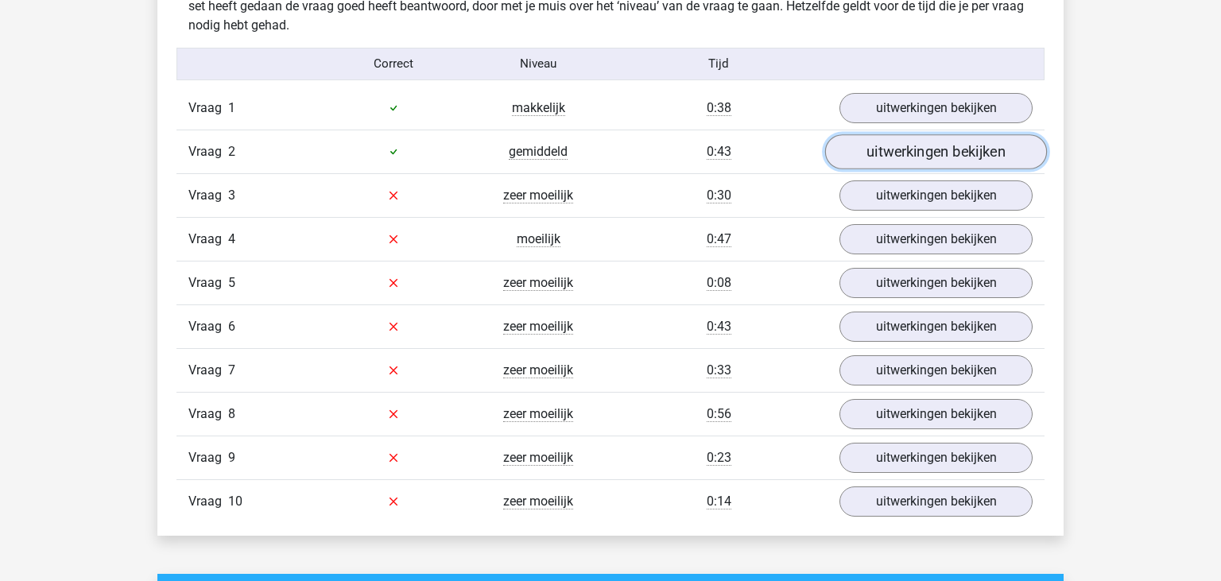
click at [880, 156] on link "uitwerkingen bekijken" at bounding box center [936, 151] width 222 height 35
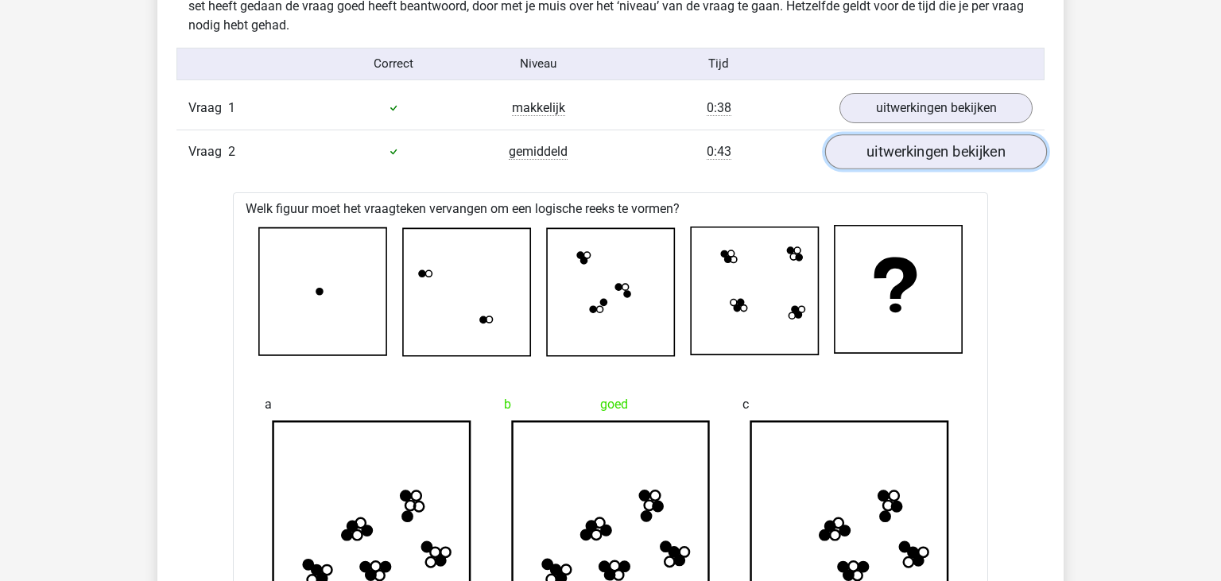
click at [880, 156] on link "uitwerkingen bekijken" at bounding box center [936, 151] width 222 height 35
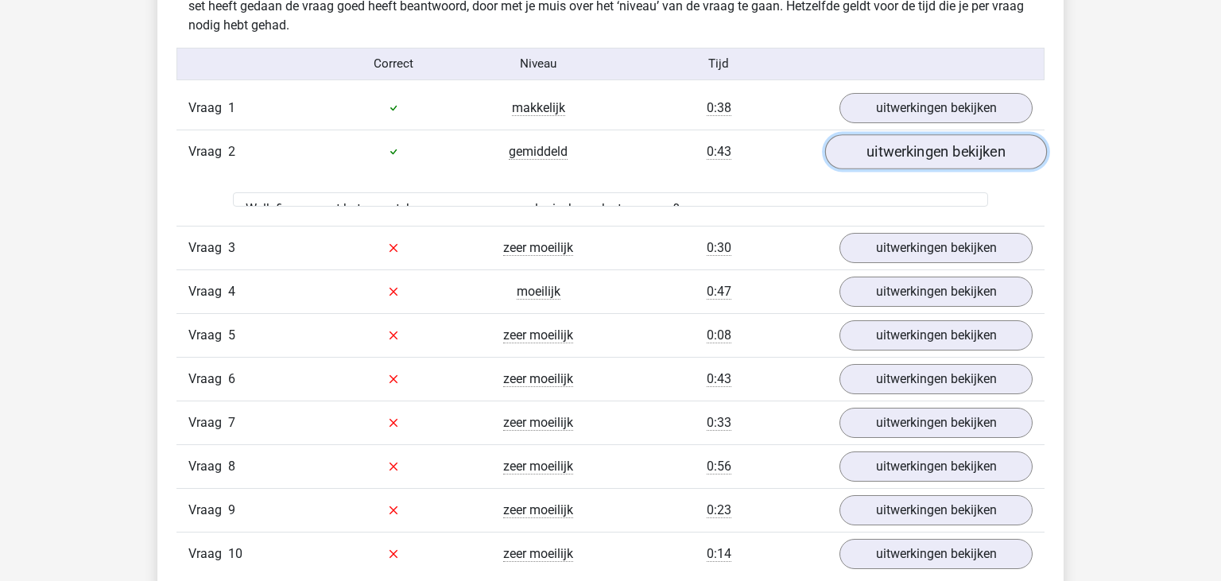
click at [880, 156] on link "uitwerkingen bekijken" at bounding box center [936, 151] width 222 height 35
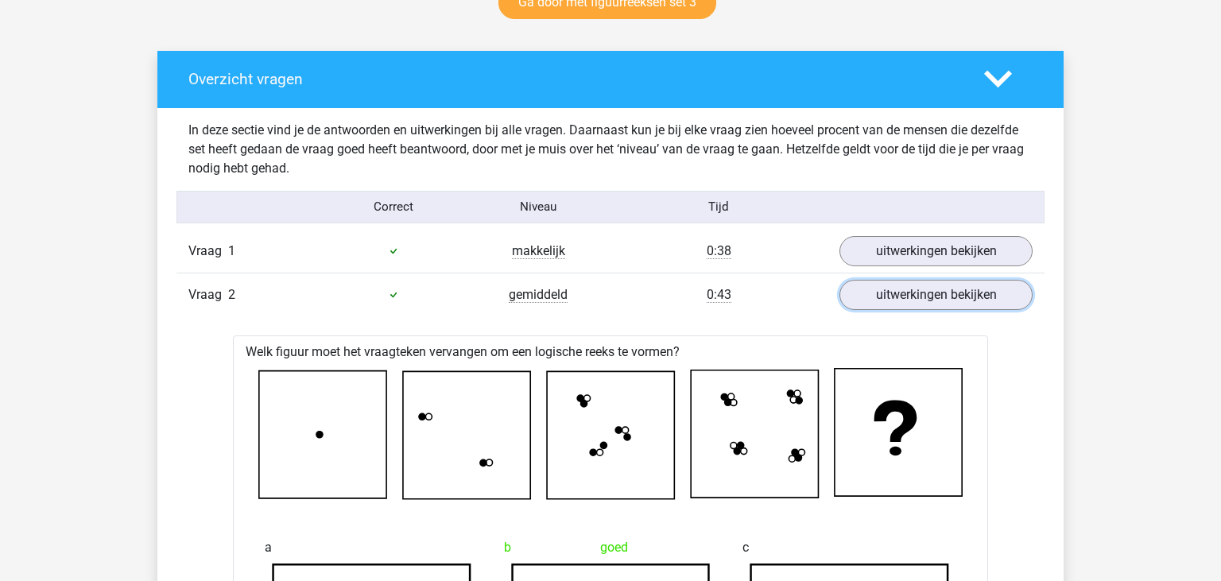
scroll to position [910, 0]
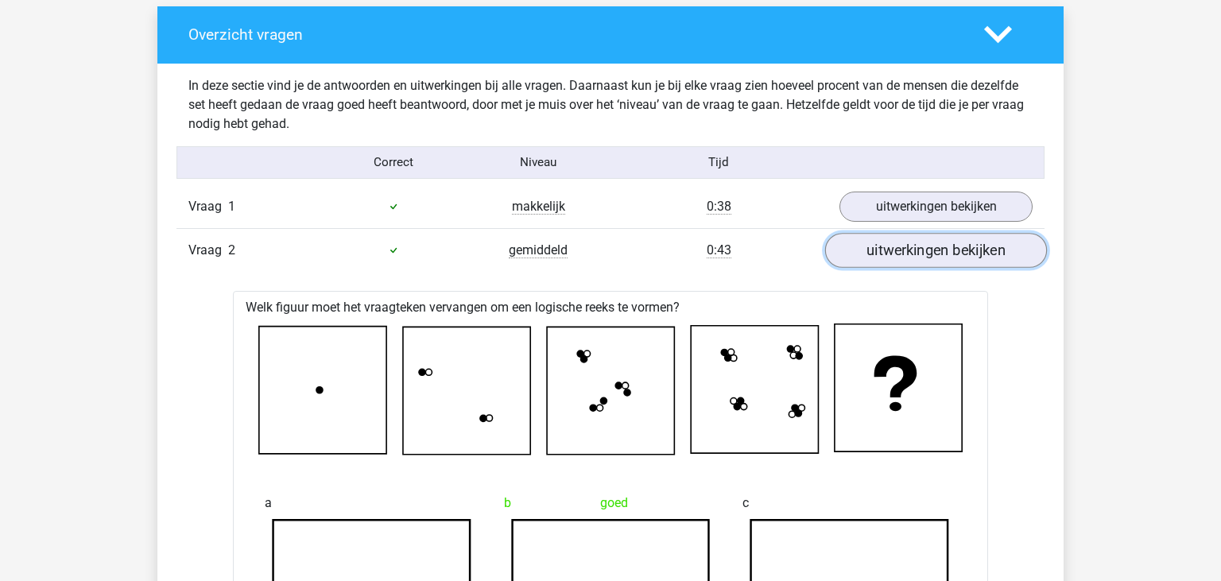
click at [979, 253] on link "uitwerkingen bekijken" at bounding box center [936, 250] width 222 height 35
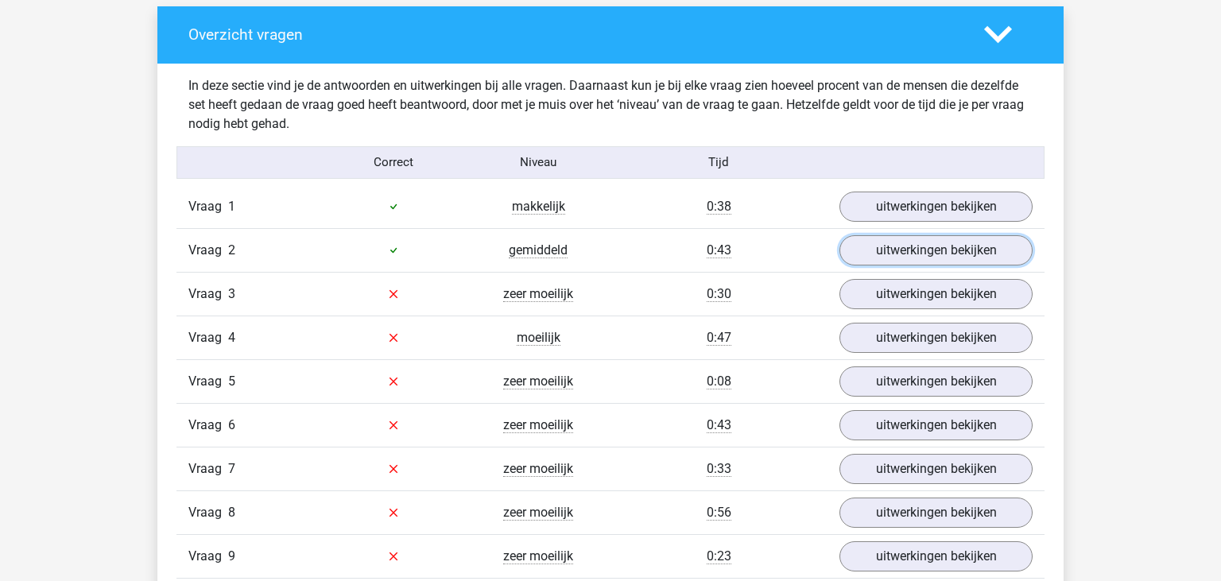
scroll to position [0, 0]
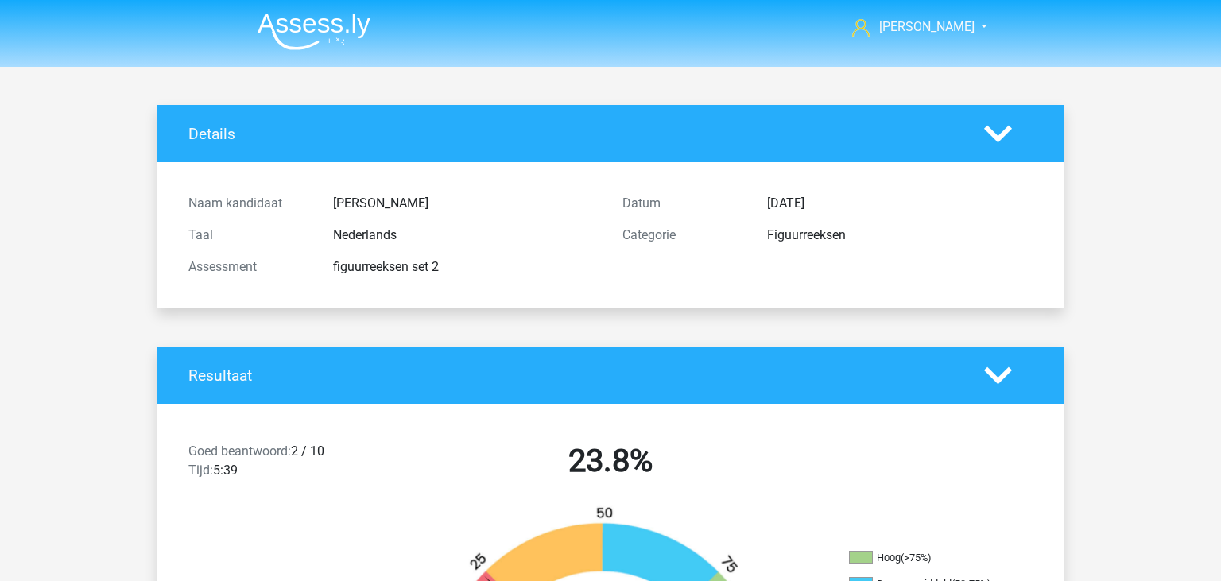
click at [316, 7] on li at bounding box center [308, 28] width 126 height 44
click at [310, 49] on img at bounding box center [314, 31] width 113 height 37
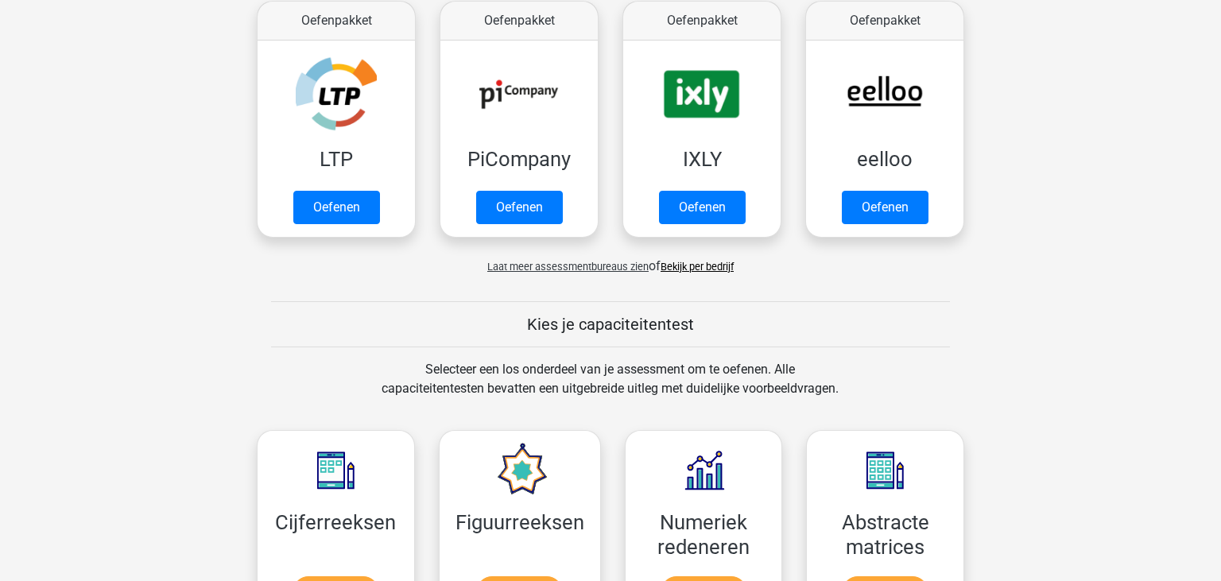
scroll to position [375, 0]
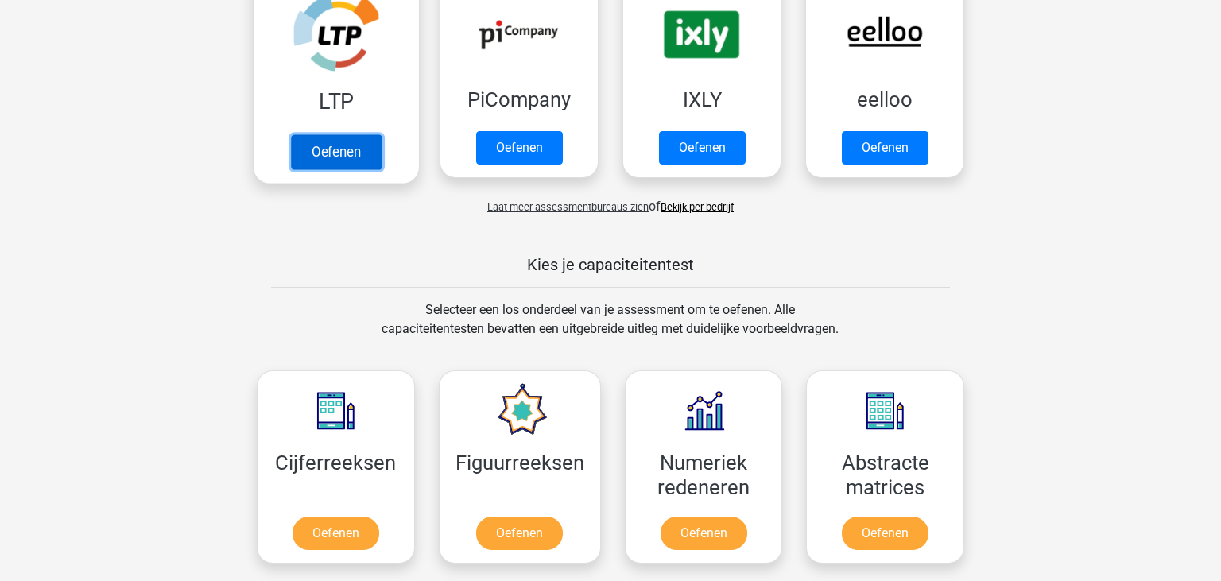
click at [328, 142] on link "Oefenen" at bounding box center [336, 151] width 91 height 35
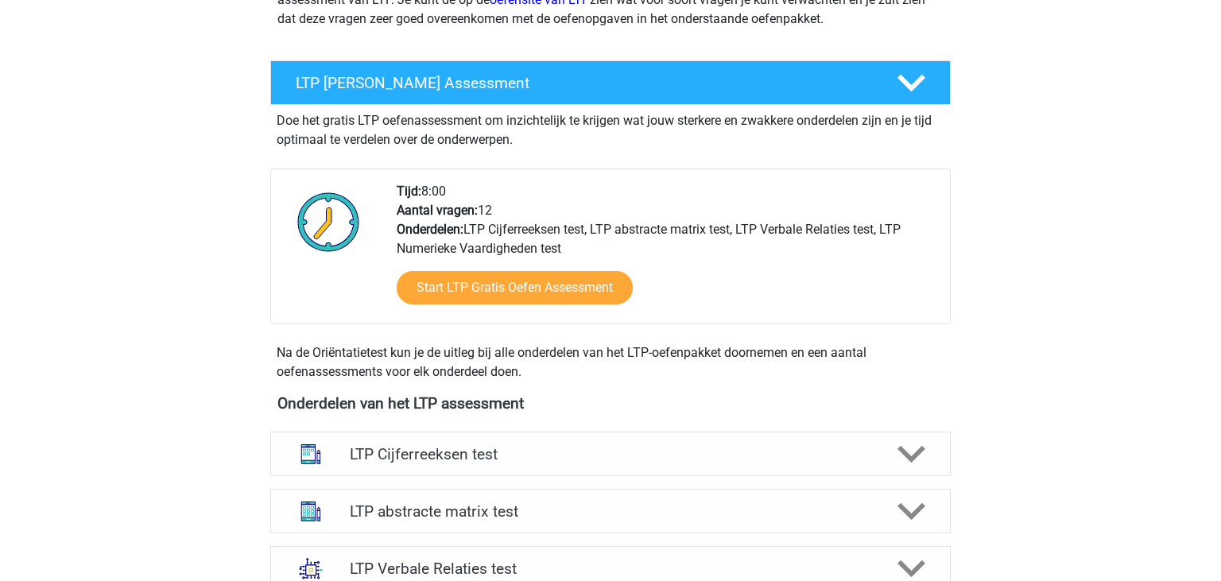
scroll to position [245, 0]
